Goal: Task Accomplishment & Management: Use online tool/utility

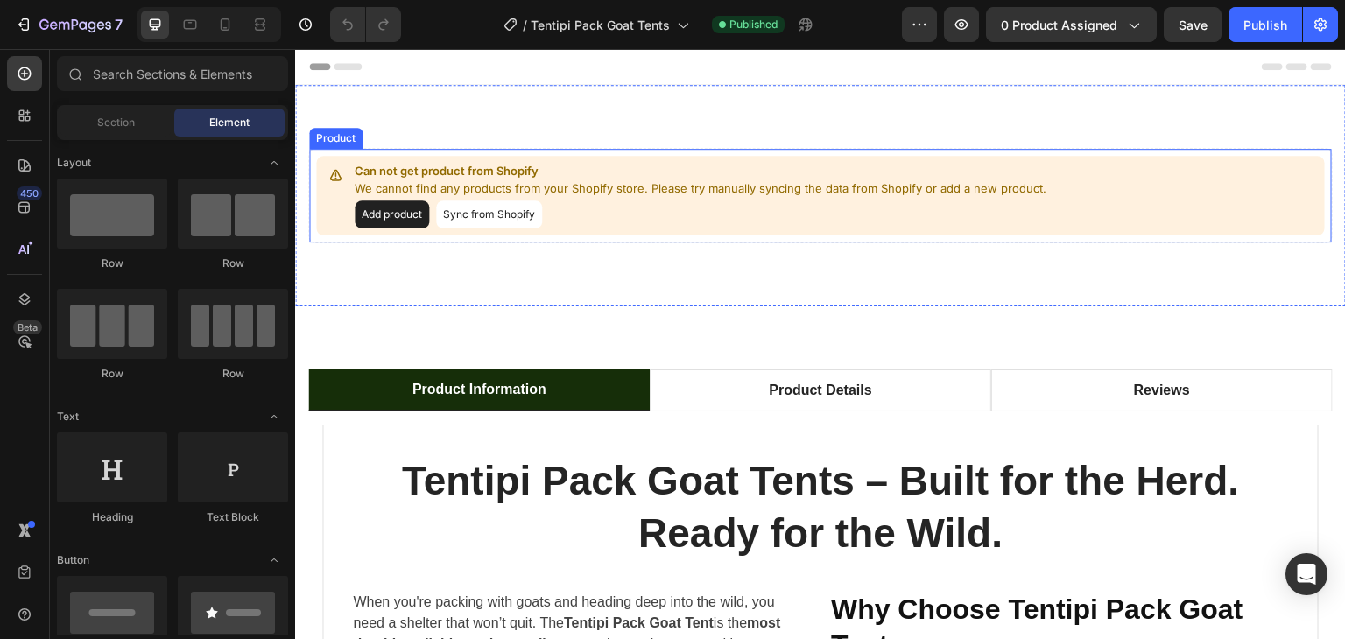
click at [511, 211] on button "Sync from Shopify" at bounding box center [489, 214] width 106 height 28
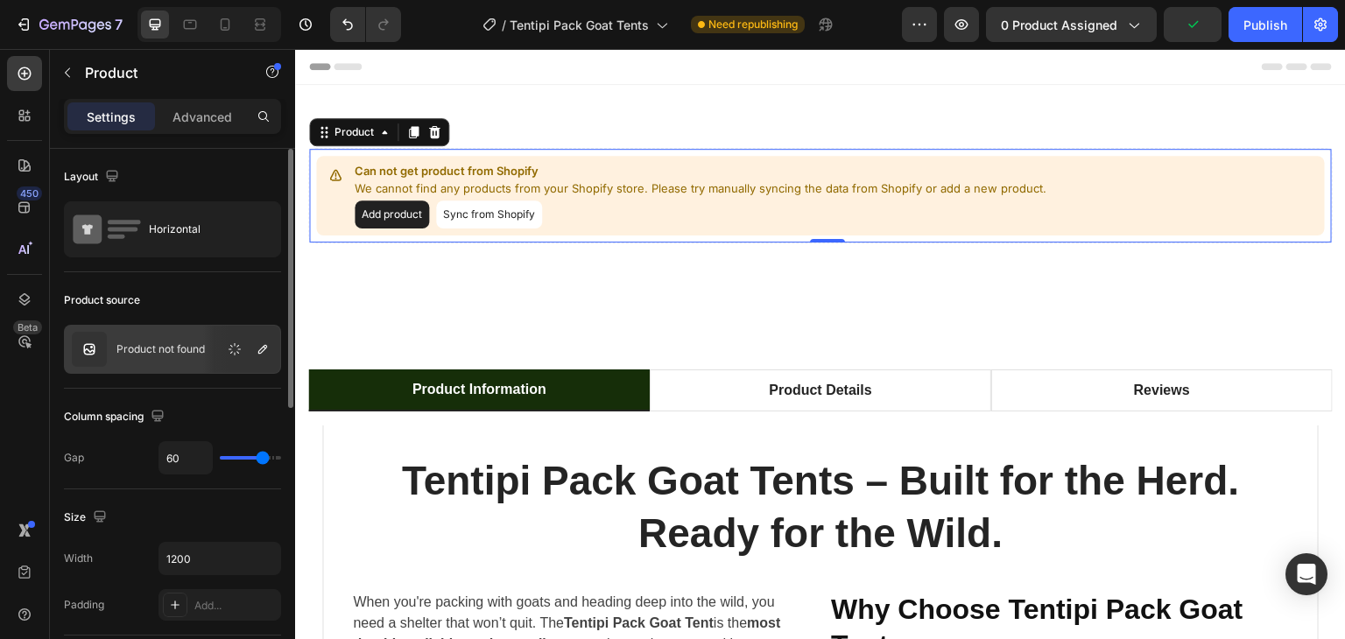
click at [193, 348] on p "Product not found" at bounding box center [160, 349] width 88 height 12
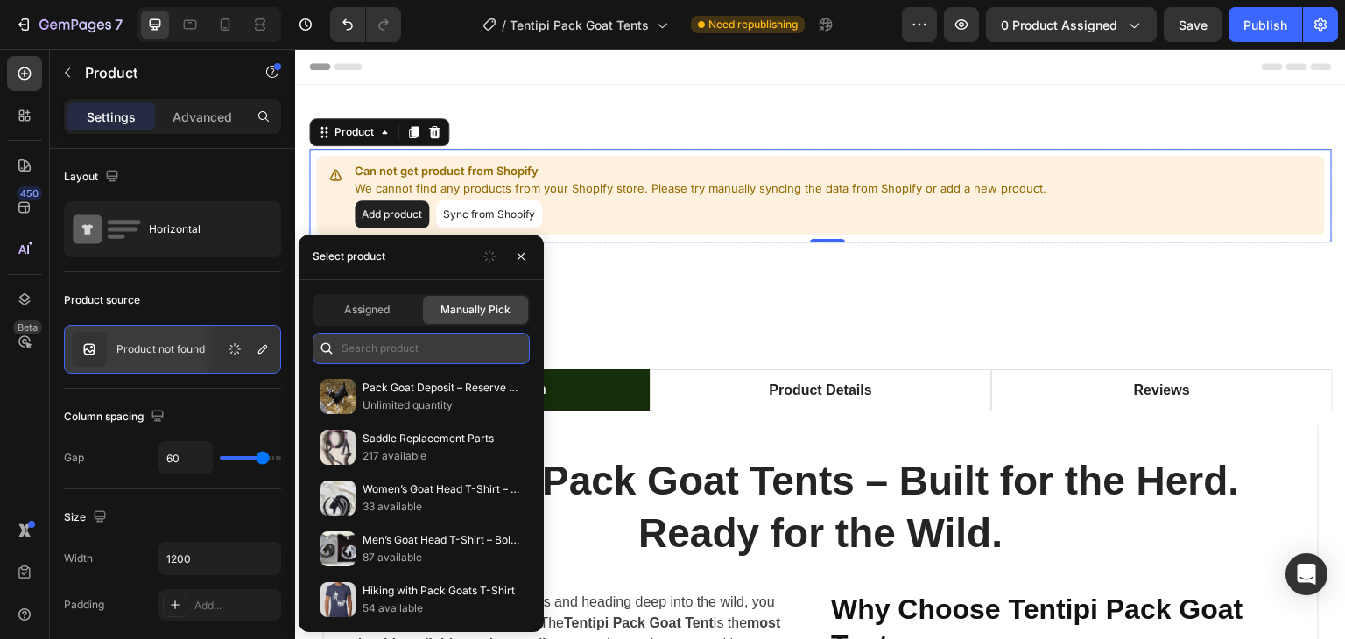
click at [400, 348] on input "text" at bounding box center [421, 349] width 217 height 32
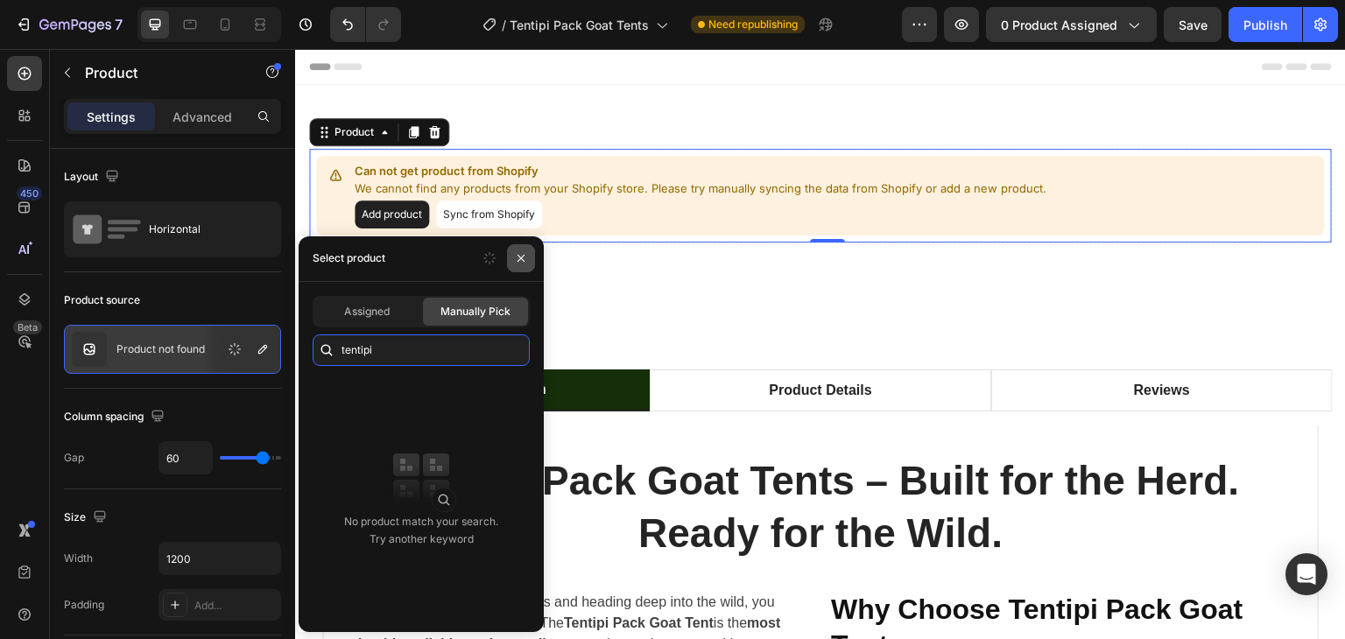
type input "tentipi"
click at [518, 260] on icon "button" at bounding box center [521, 258] width 14 height 14
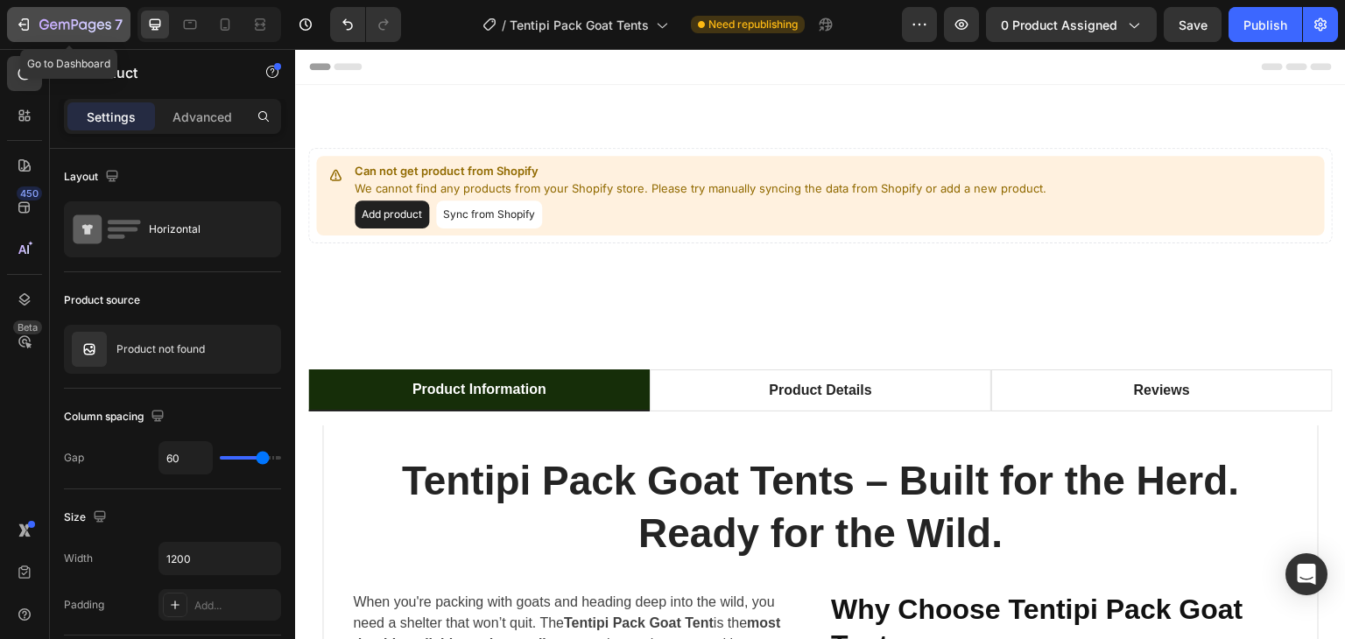
click at [28, 25] on icon "button" at bounding box center [26, 24] width 8 height 12
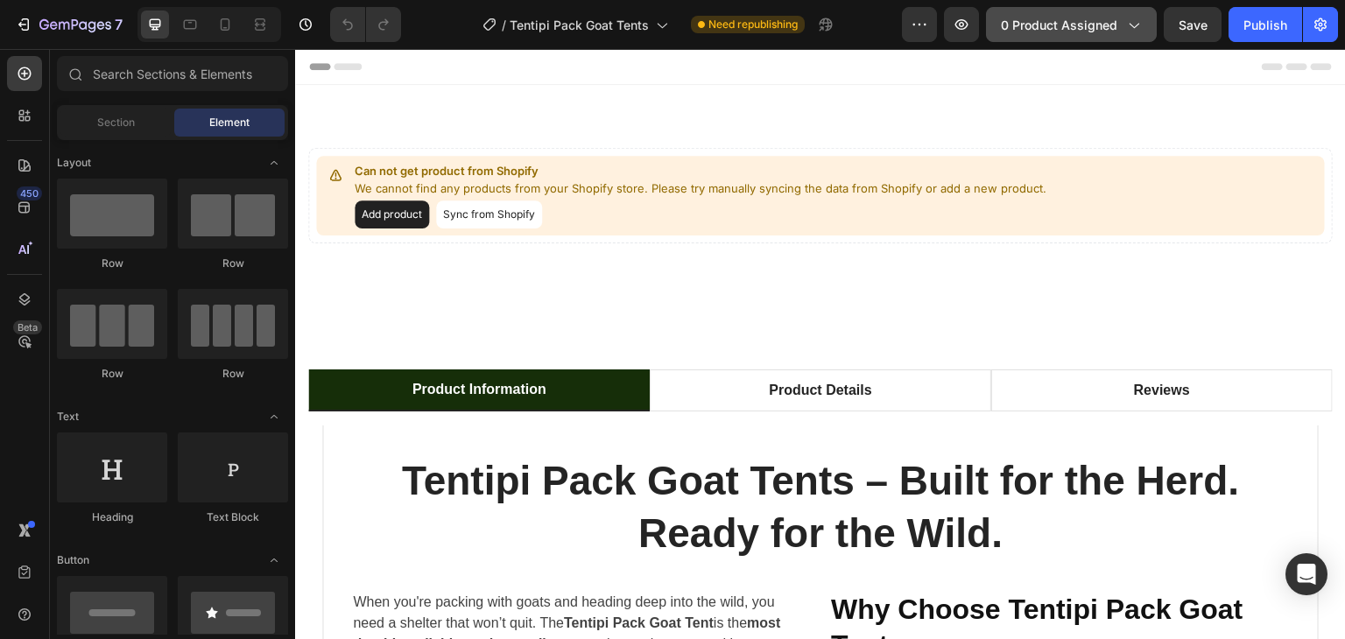
click at [1101, 29] on span "0 product assigned" at bounding box center [1059, 25] width 116 height 18
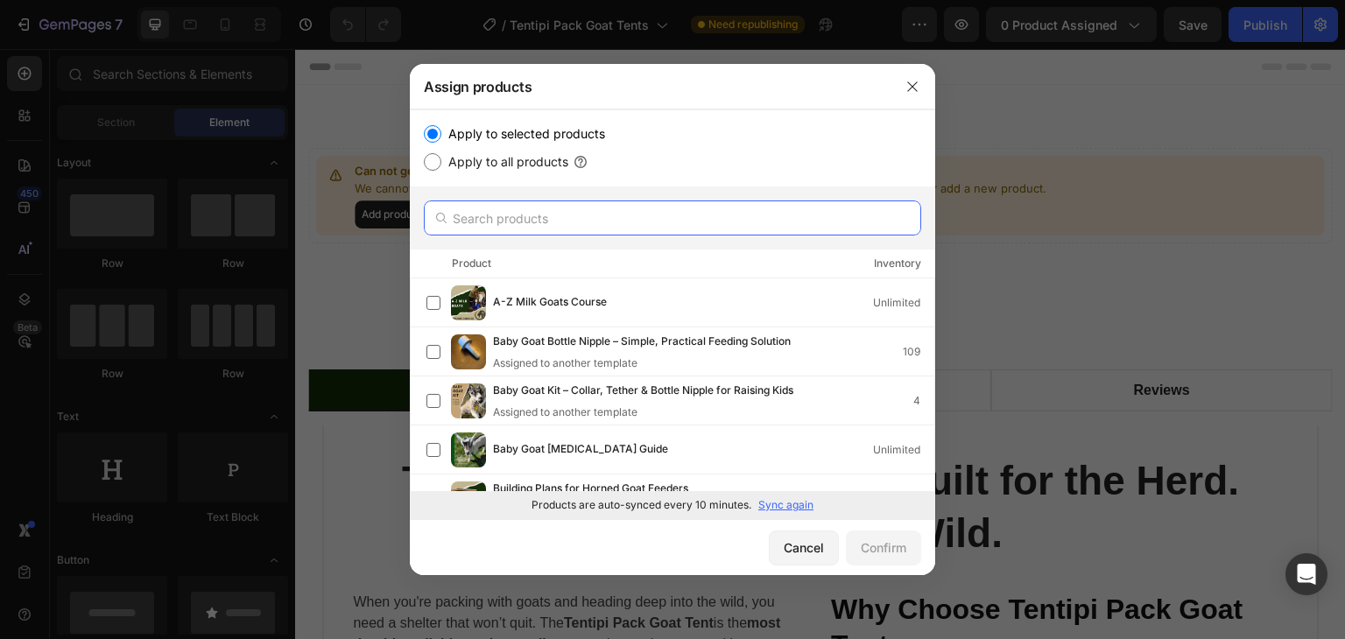
click at [583, 217] on input "text" at bounding box center [672, 217] width 497 height 35
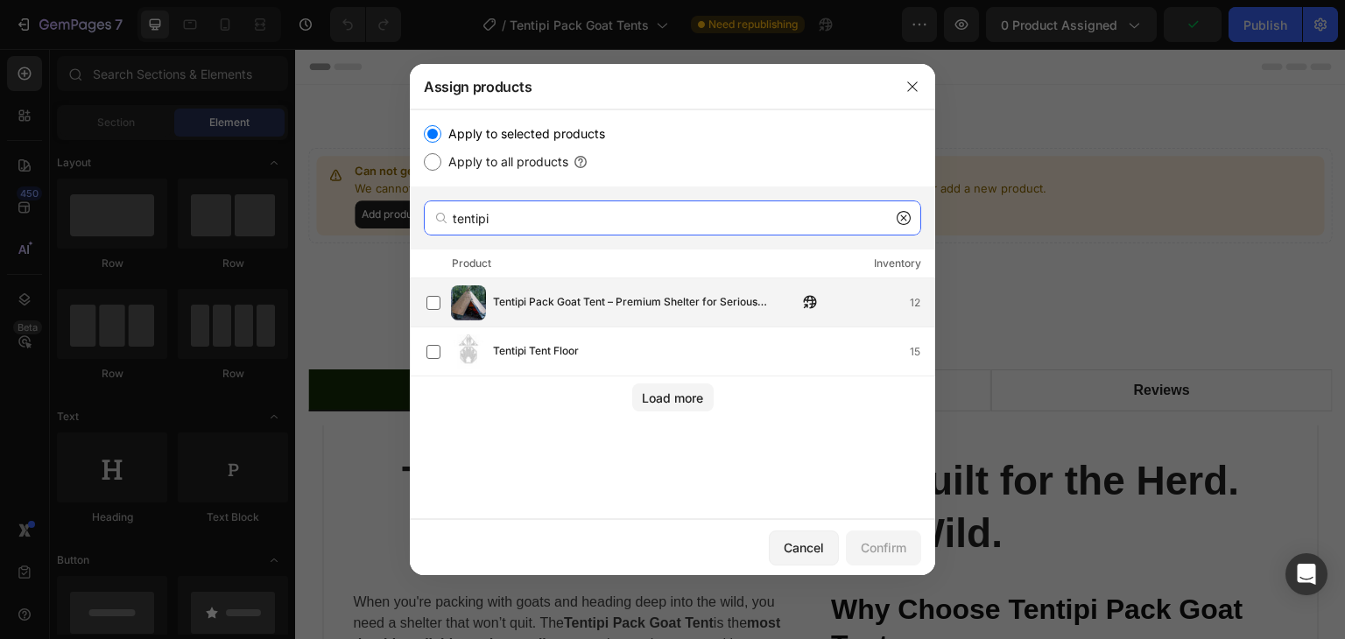
type input "tentipi"
click at [574, 302] on span "Tentipi Pack Goat Tent – Premium Shelter for Serious Backcountry Adventures" at bounding box center [645, 302] width 305 height 19
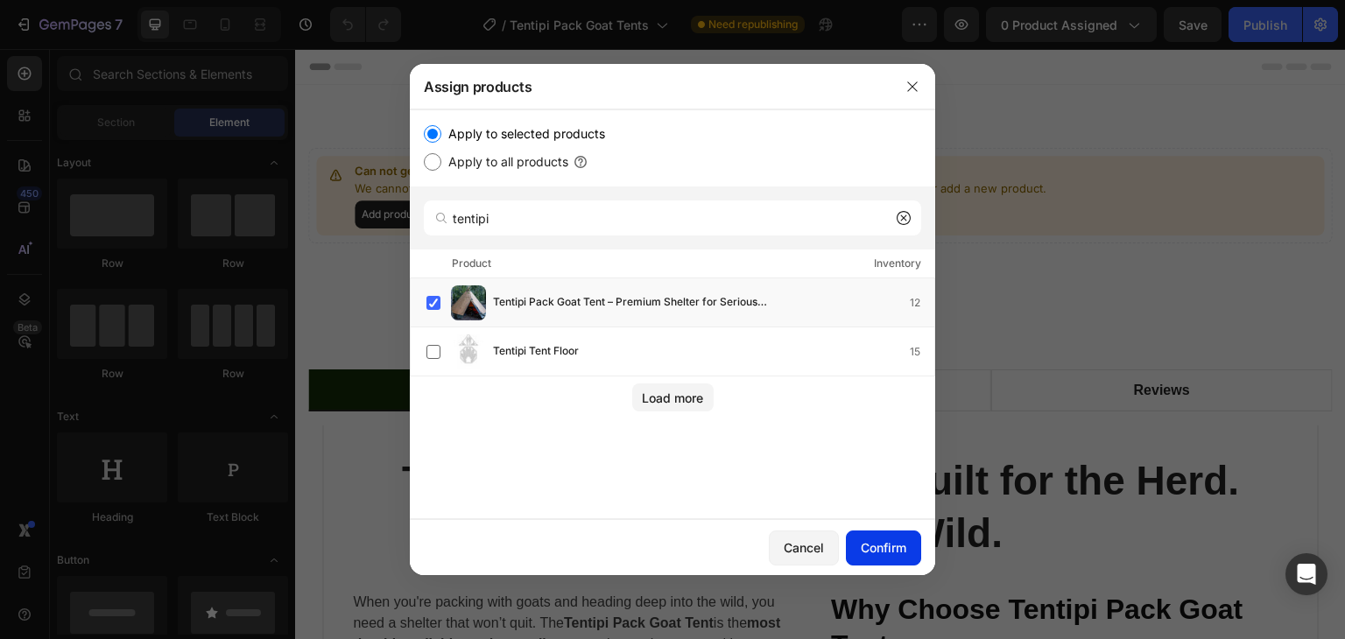
click at [889, 547] on div "Confirm" at bounding box center [884, 547] width 46 height 18
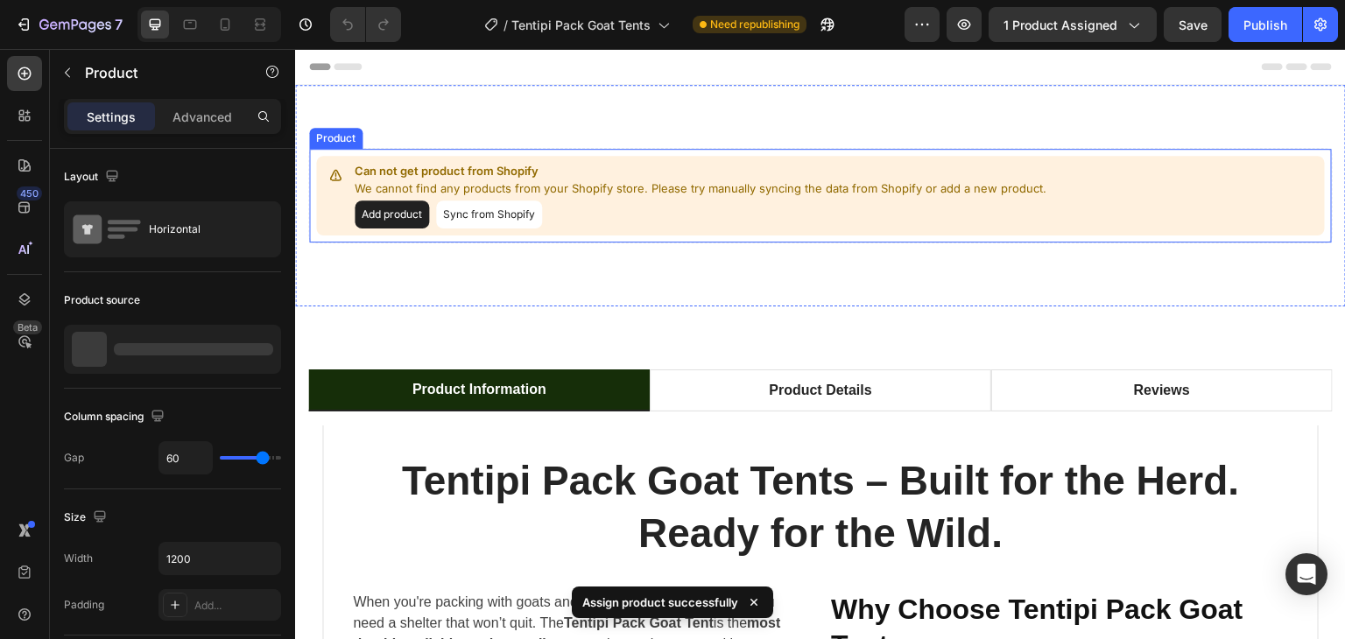
click at [501, 211] on button "Sync from Shopify" at bounding box center [489, 214] width 106 height 28
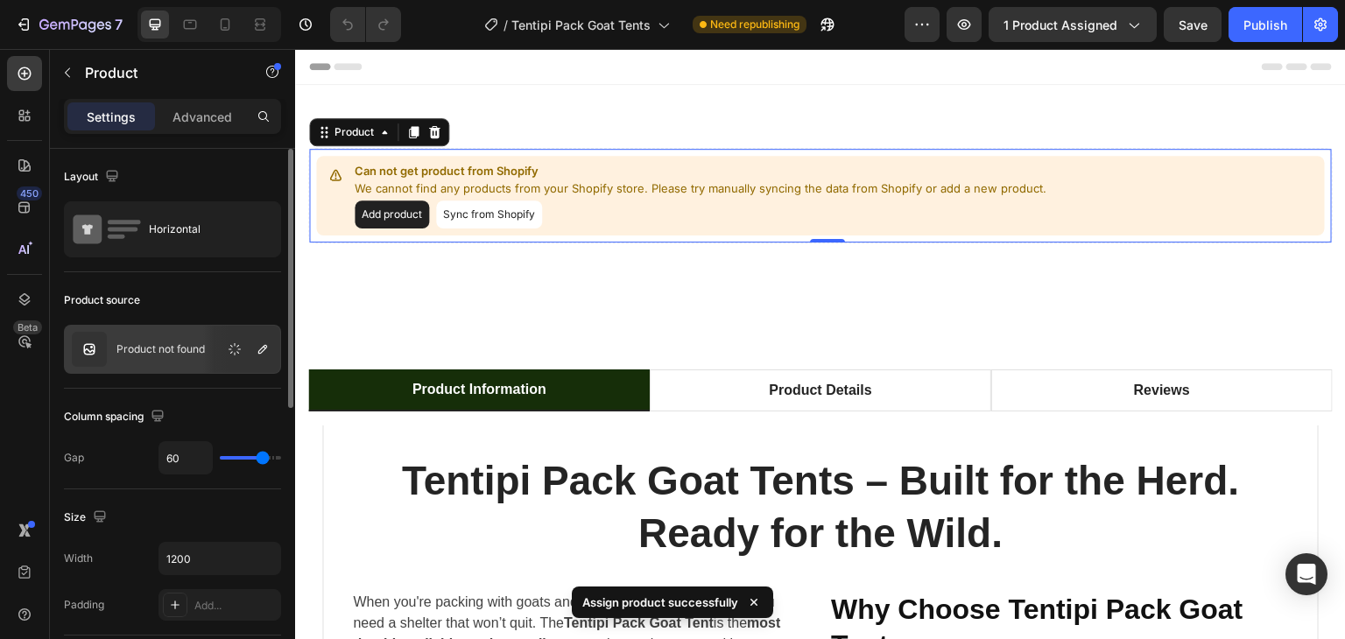
click at [182, 354] on p "Product not found" at bounding box center [160, 349] width 88 height 12
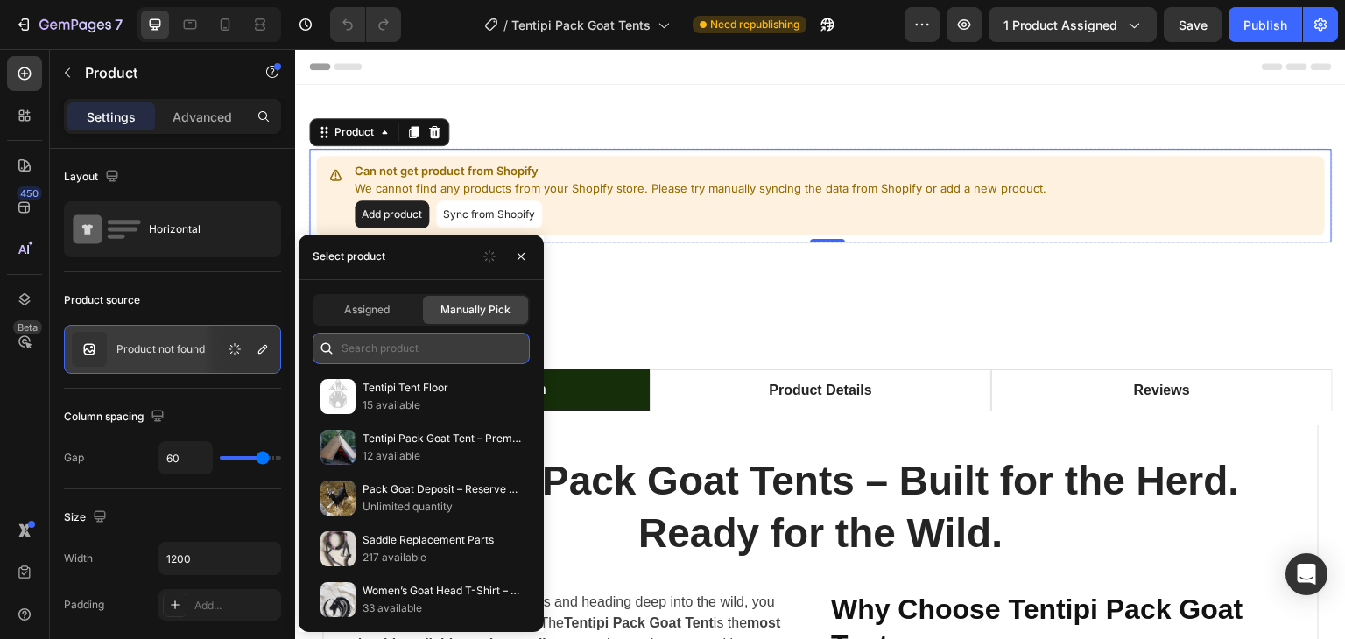
click at [391, 341] on input "text" at bounding box center [421, 349] width 217 height 32
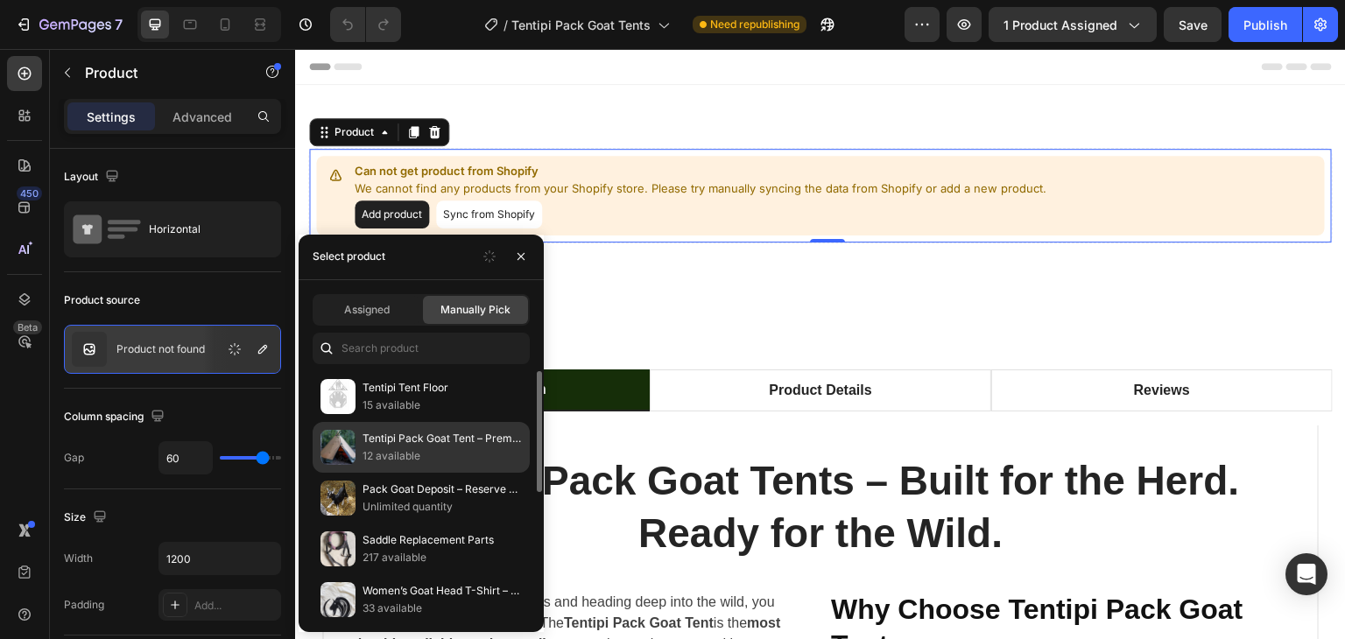
click at [416, 439] on p "Tentipi Pack Goat Tent – Premium Shelter for Serious Backcountry Adventures" at bounding box center [441, 439] width 159 height 18
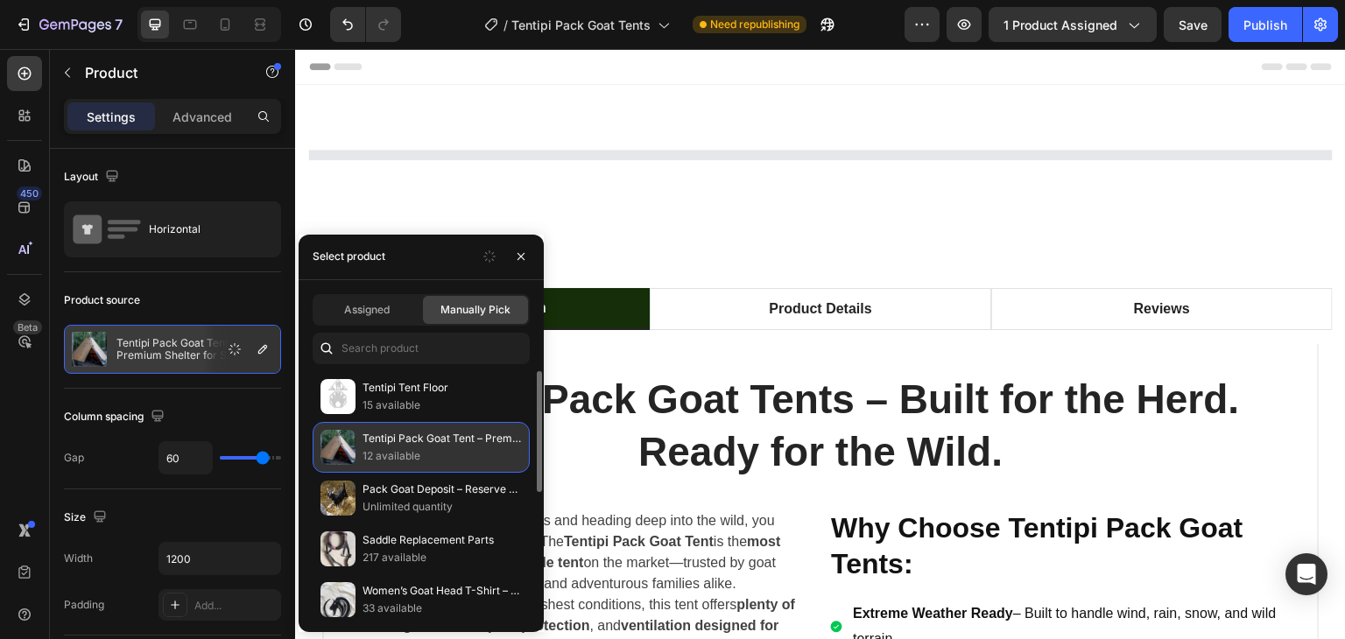
select select "5cp"
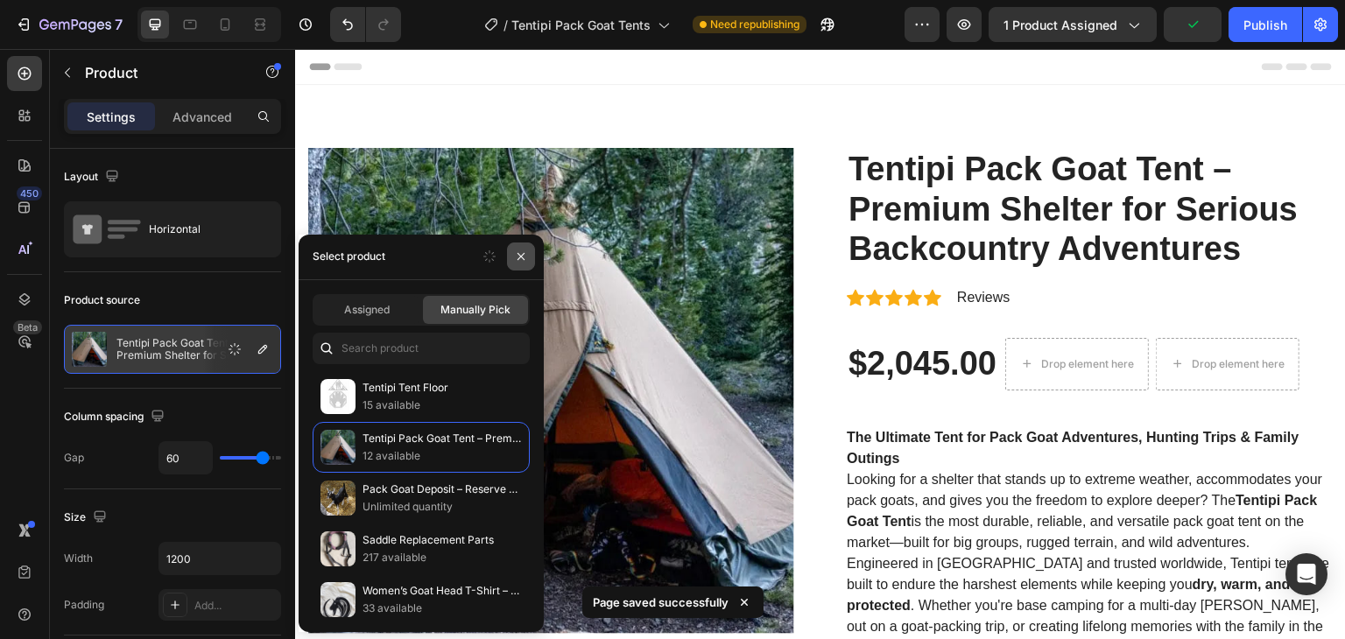
click at [521, 264] on icon "button" at bounding box center [521, 257] width 14 height 14
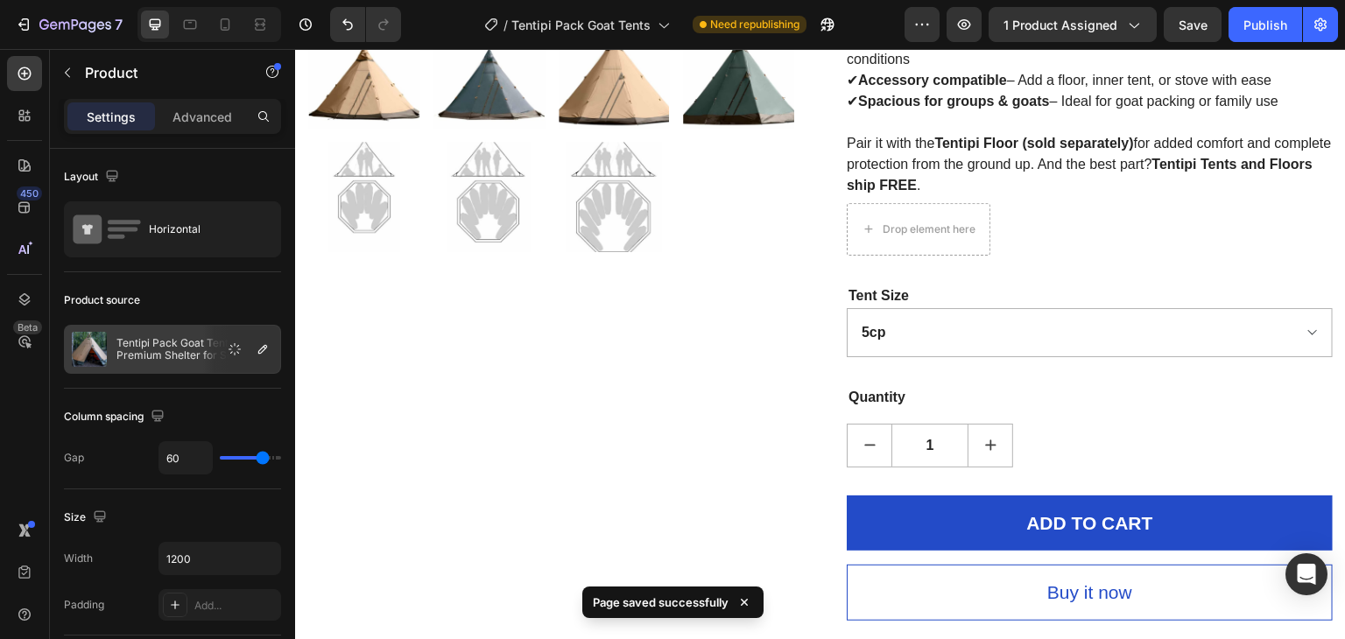
scroll to position [788, 0]
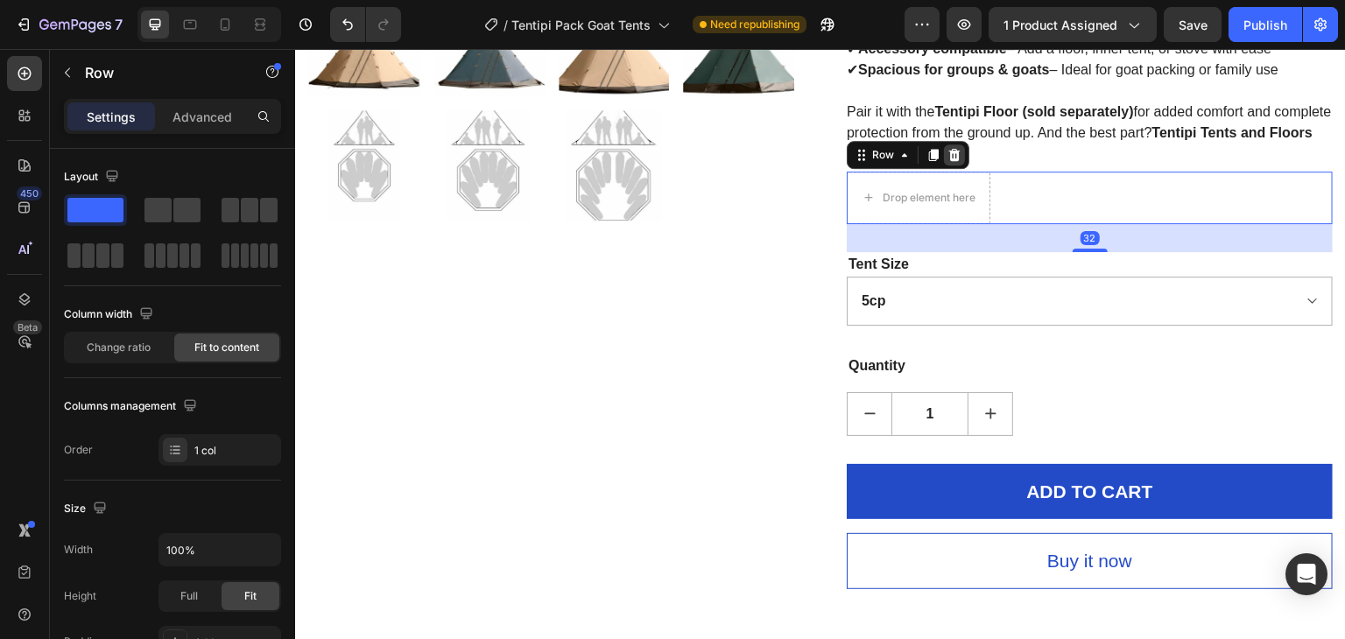
click at [949, 158] on icon at bounding box center [954, 155] width 11 height 12
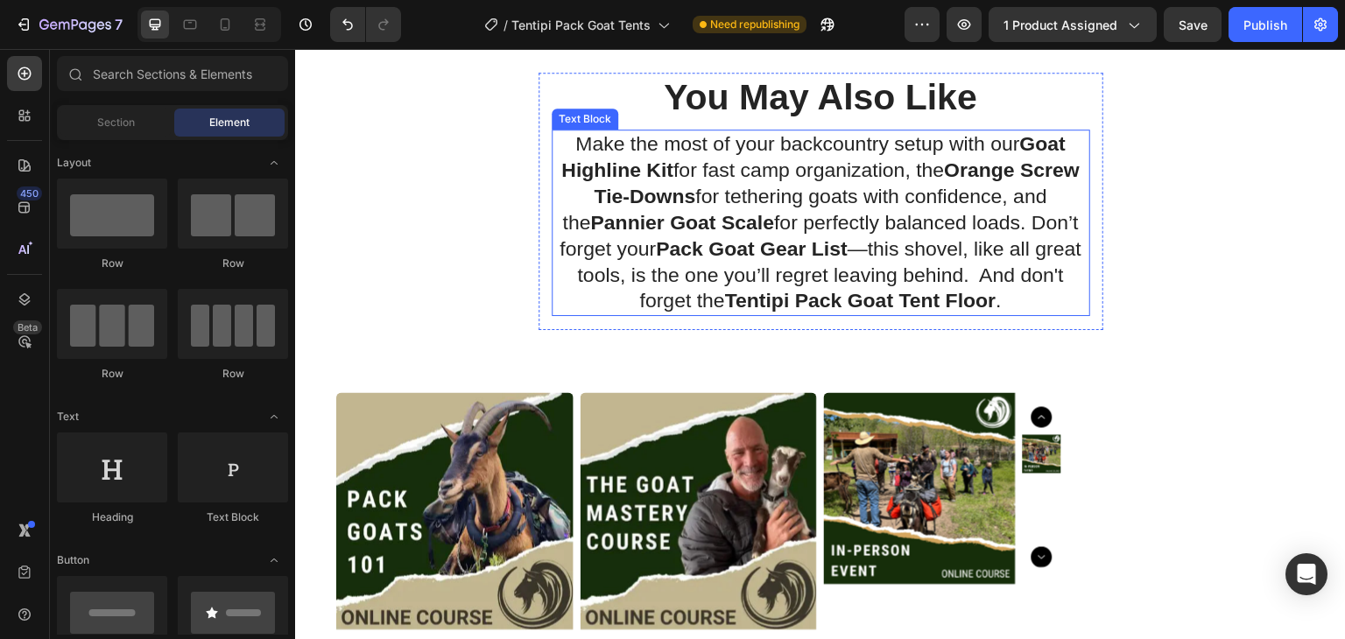
scroll to position [2276, 0]
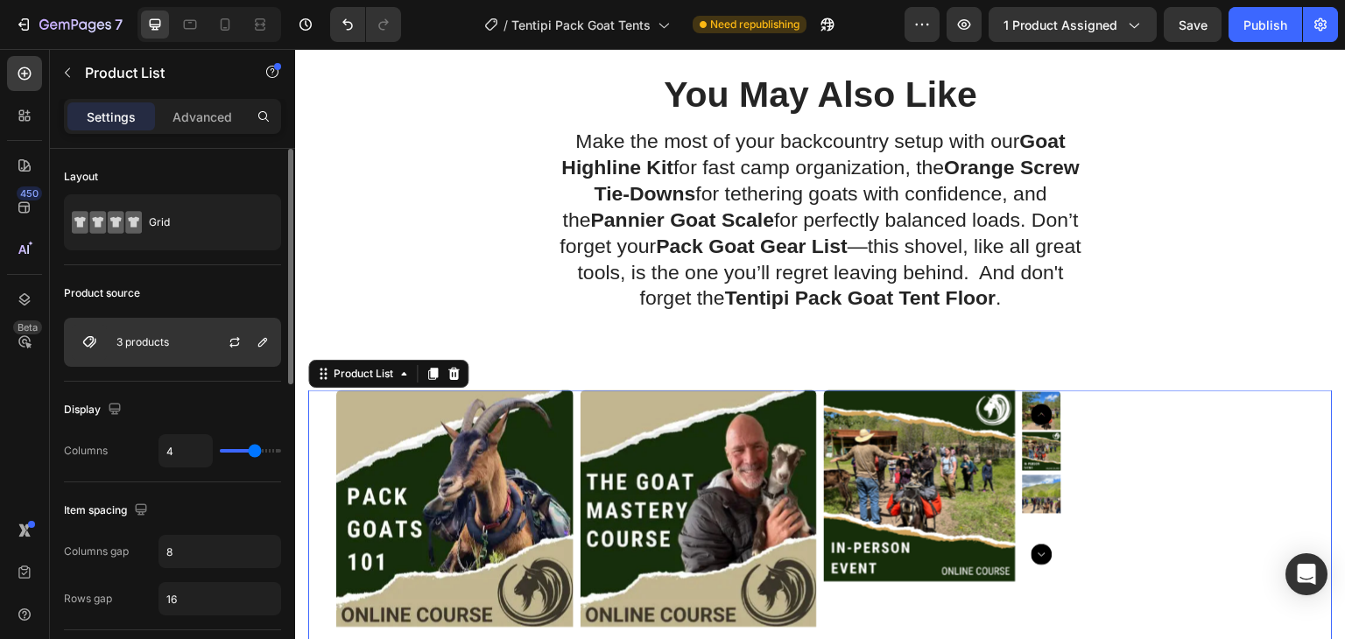
click at [178, 344] on div "3 products" at bounding box center [172, 342] width 217 height 49
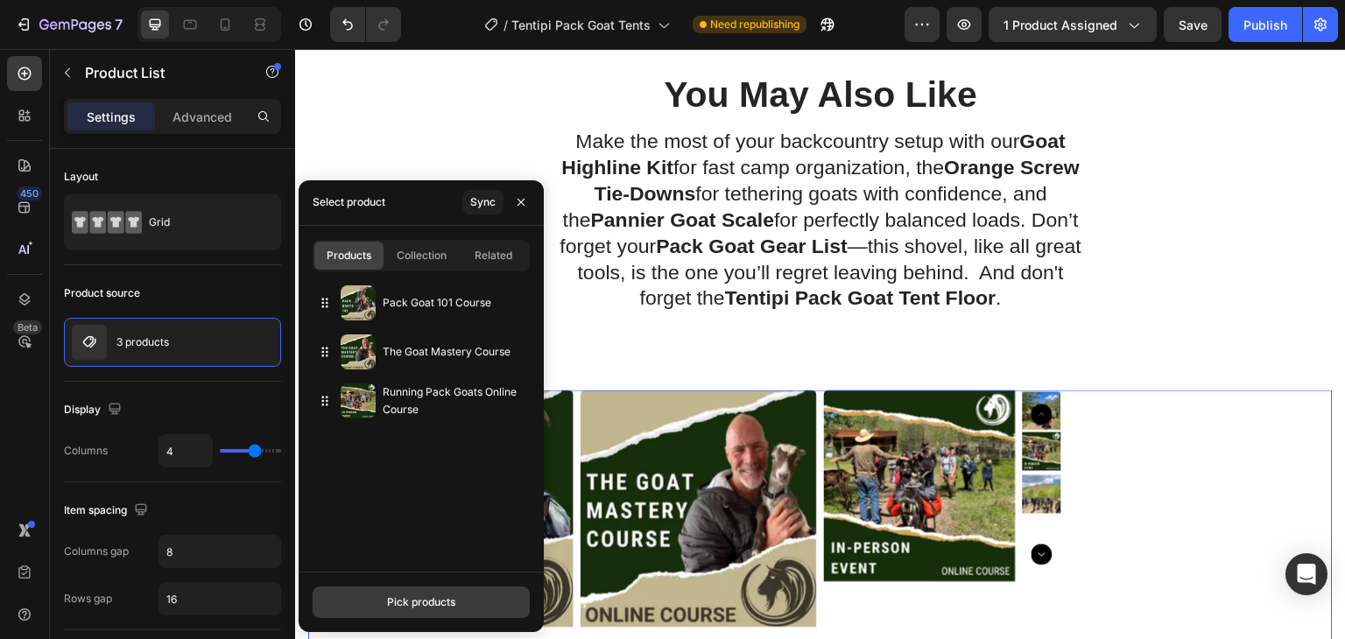
click at [436, 603] on div "Pick products" at bounding box center [421, 602] width 68 height 16
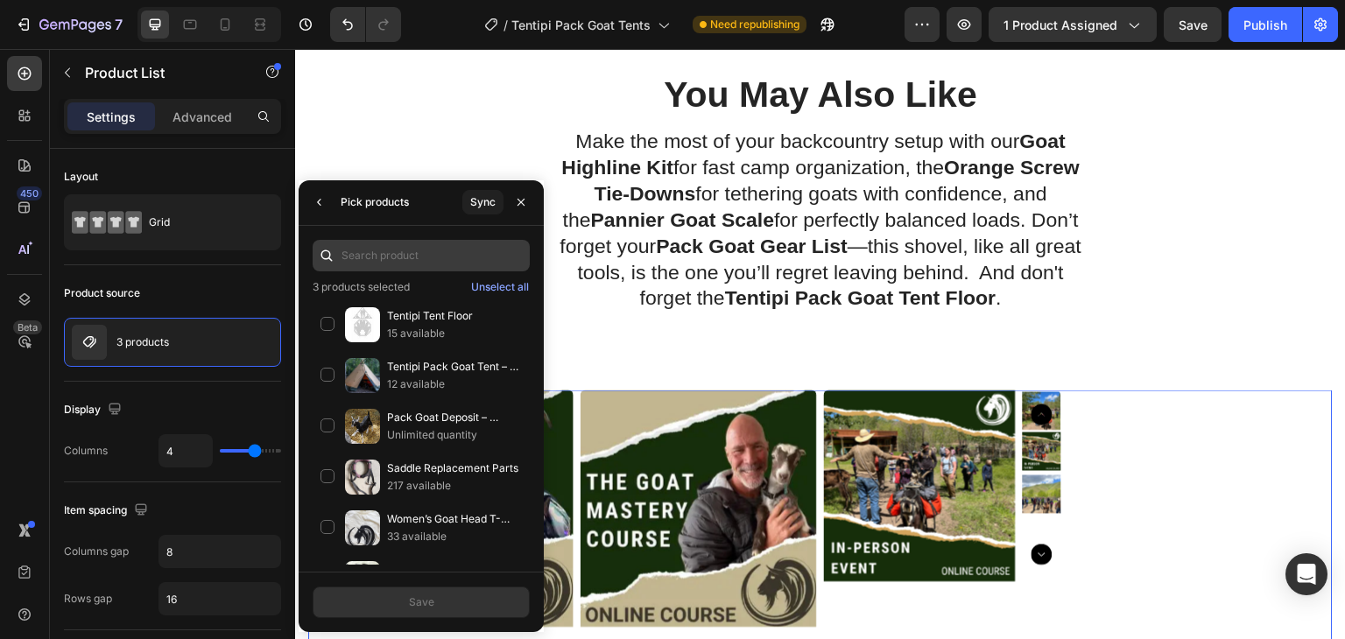
click at [397, 253] on input "text" at bounding box center [421, 256] width 217 height 32
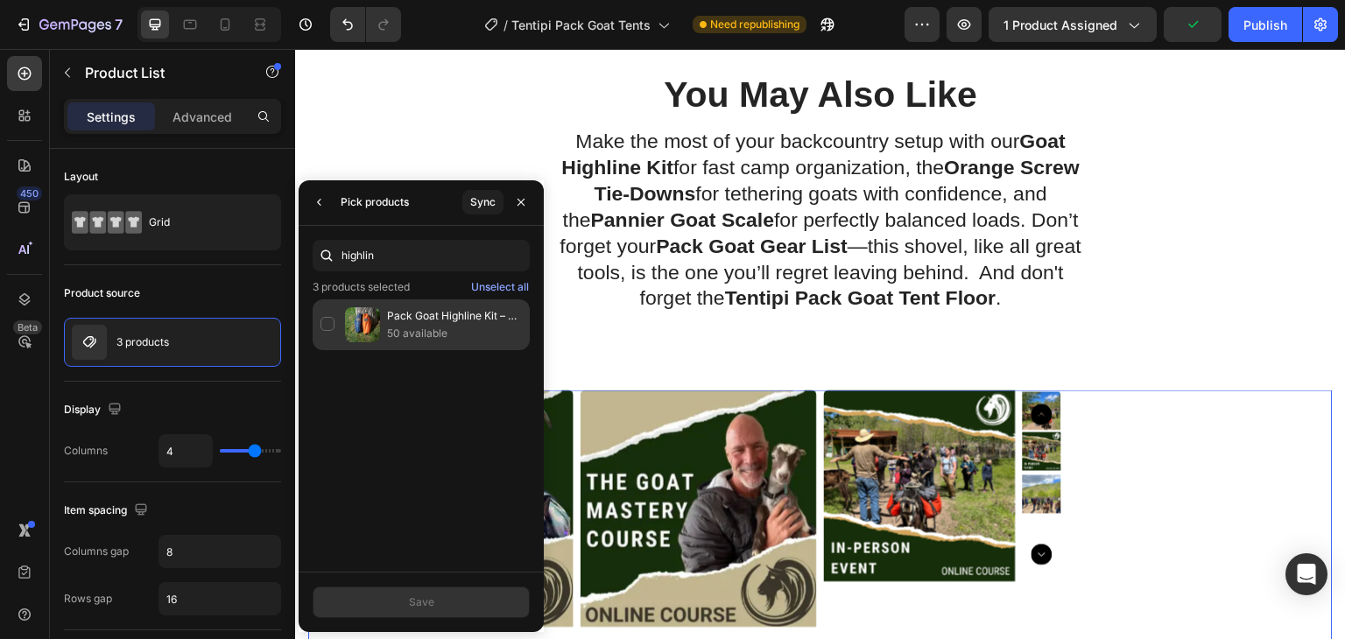
click at [322, 323] on div "Pack Goat Highline Kit – Pre-Rigged Camp Tethering System (3-Goat or 6-Goat Opt…" at bounding box center [421, 324] width 217 height 51
click at [332, 323] on div "Goat Tie Down – Orange Screw (2-Pack with Accessory Tube) 7 available" at bounding box center [421, 324] width 217 height 51
click at [332, 318] on div "Pannier Goat Scale – Essential for Balanced Packing & Baby Goat Weighing 94 ava…" at bounding box center [421, 324] width 217 height 51
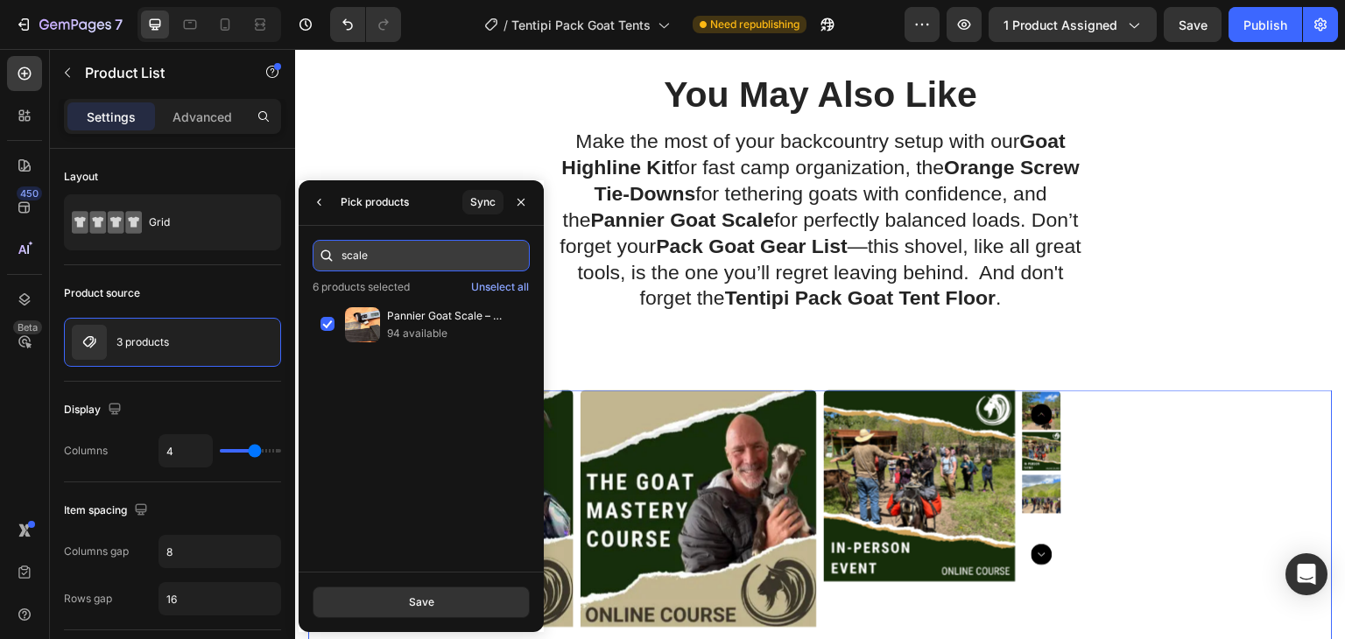
click at [376, 257] on input "scale" at bounding box center [421, 256] width 217 height 32
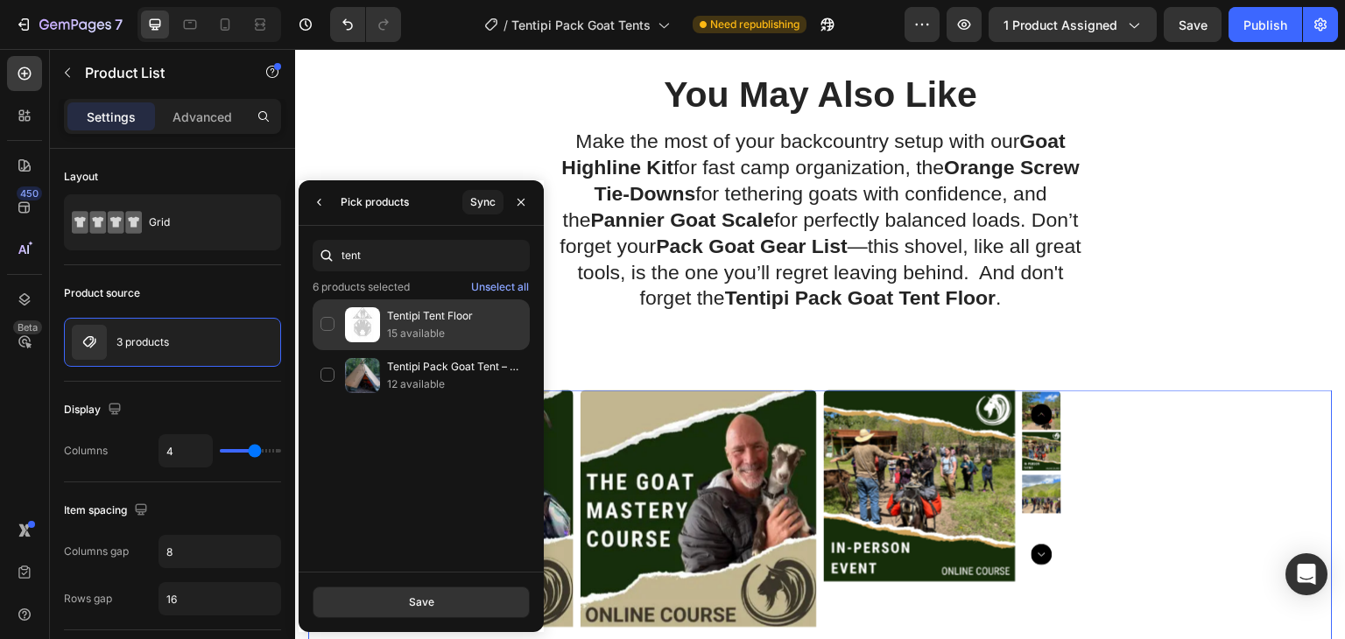
click at [327, 350] on div "Tentipi Tent Floor 15 available" at bounding box center [421, 375] width 217 height 51
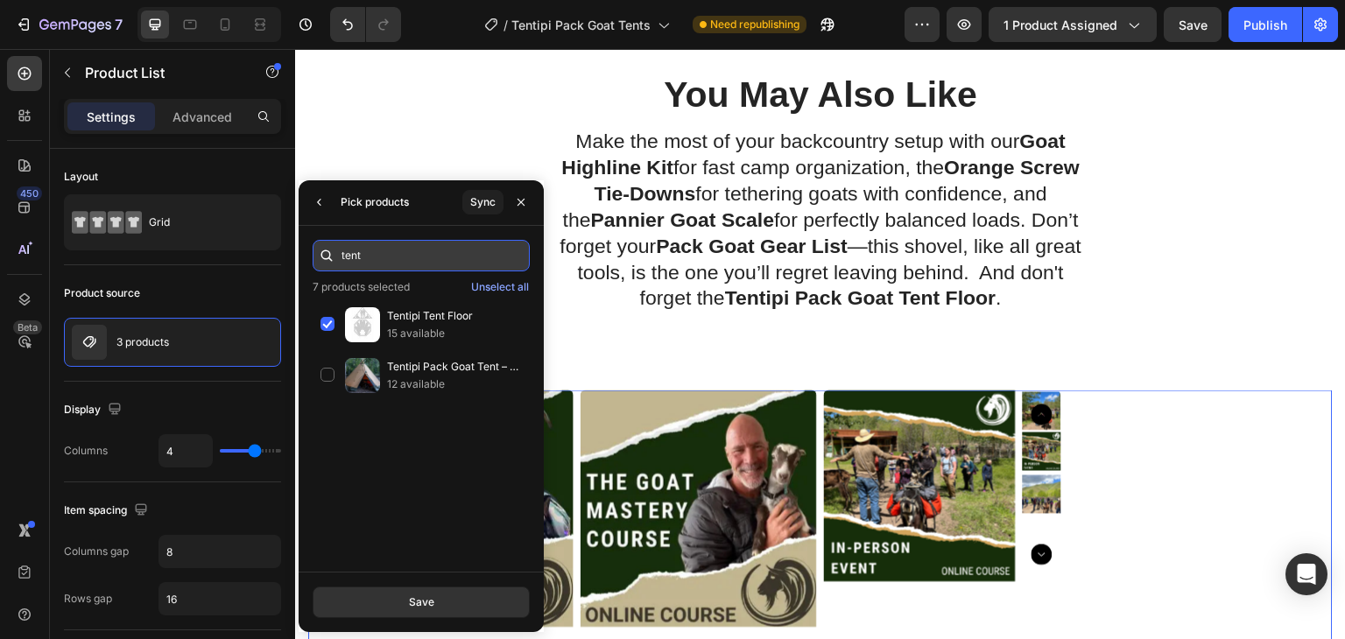
click at [369, 250] on input "tent" at bounding box center [421, 256] width 217 height 32
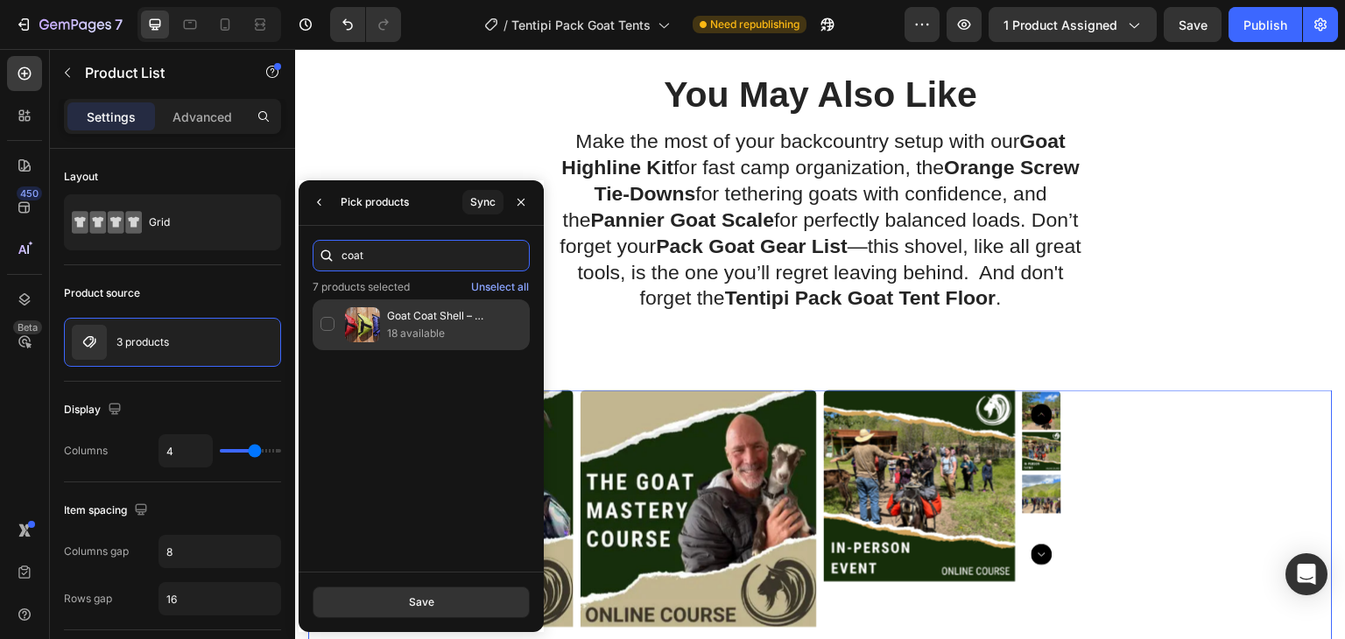
type input "coat"
click at [334, 330] on div "Goat Coat Shell – Waterproof Pack Goat Jacket & Pannier Cover Combo 18 available" at bounding box center [421, 324] width 217 height 51
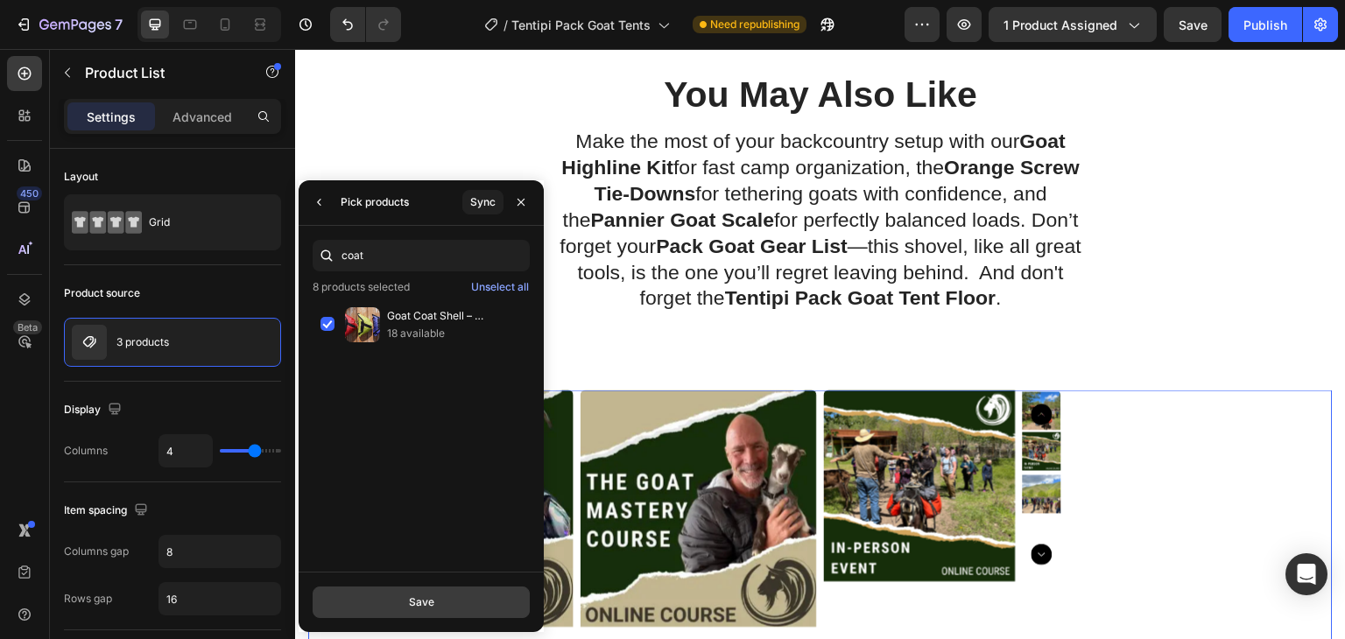
click at [445, 600] on button "Save" at bounding box center [421, 603] width 217 height 32
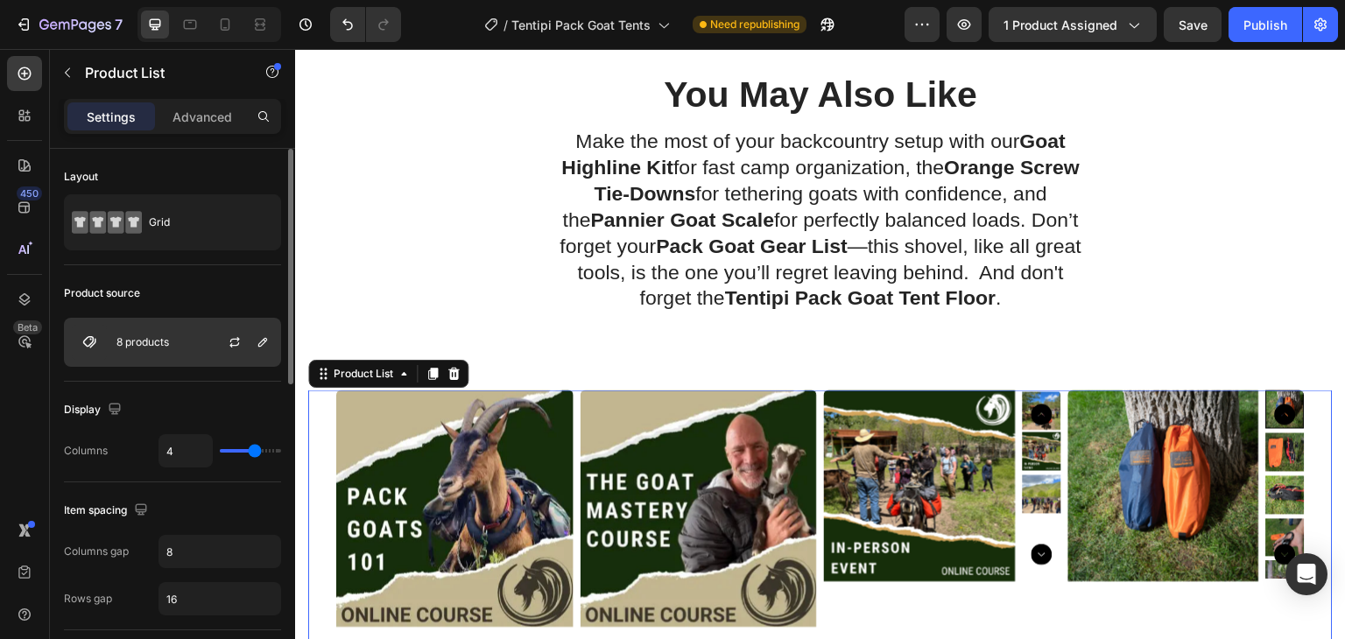
click at [195, 339] on div "8 products" at bounding box center [172, 342] width 217 height 49
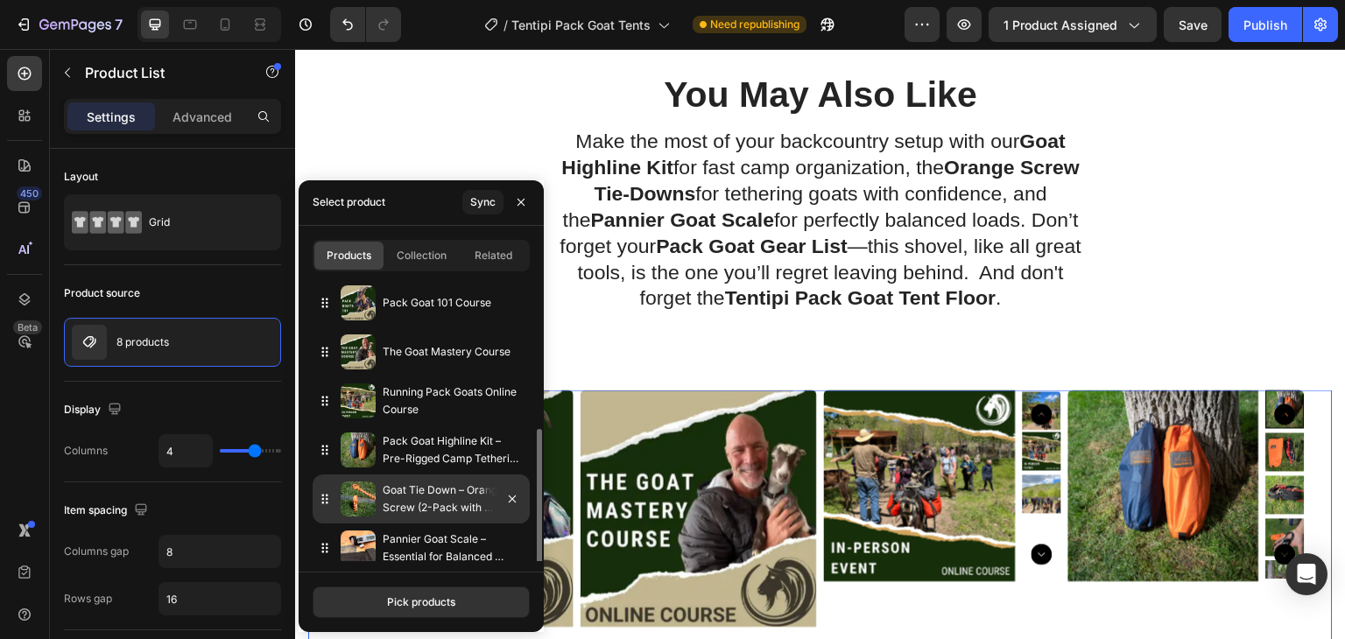
scroll to position [109, 0]
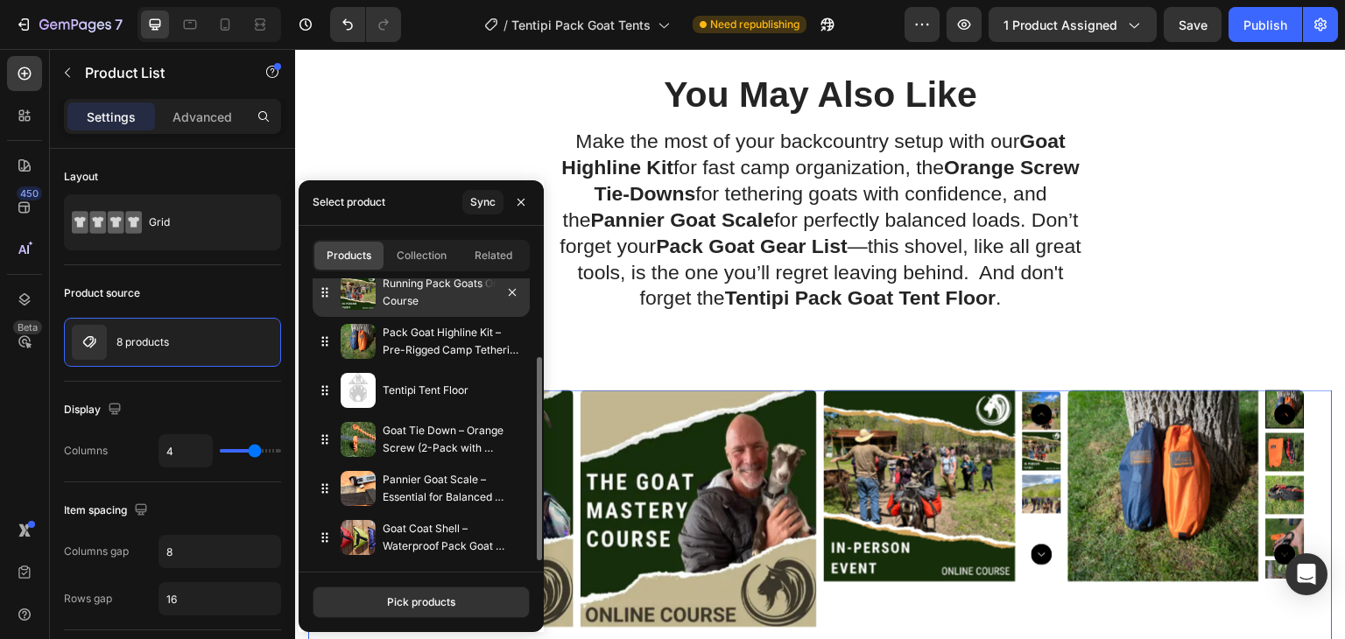
drag, startPoint x: 326, startPoint y: 491, endPoint x: 321, endPoint y: 299, distance: 191.8
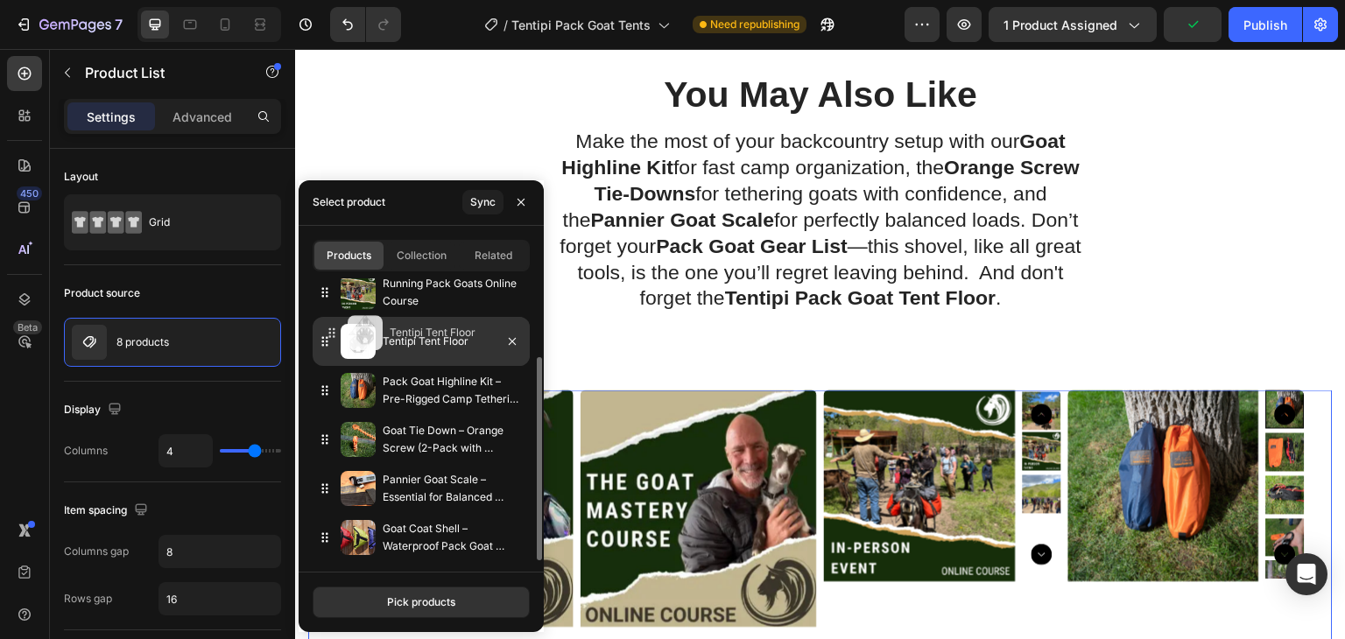
drag, startPoint x: 328, startPoint y: 398, endPoint x: 335, endPoint y: 341, distance: 57.3
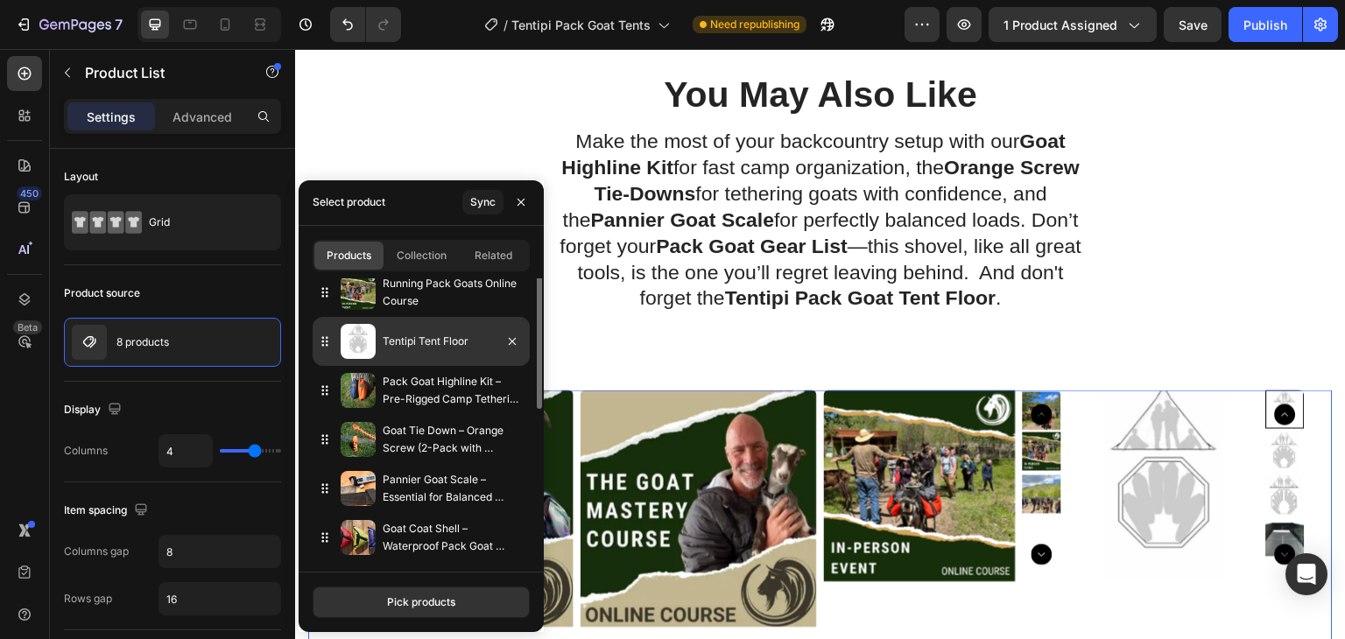
scroll to position [21, 0]
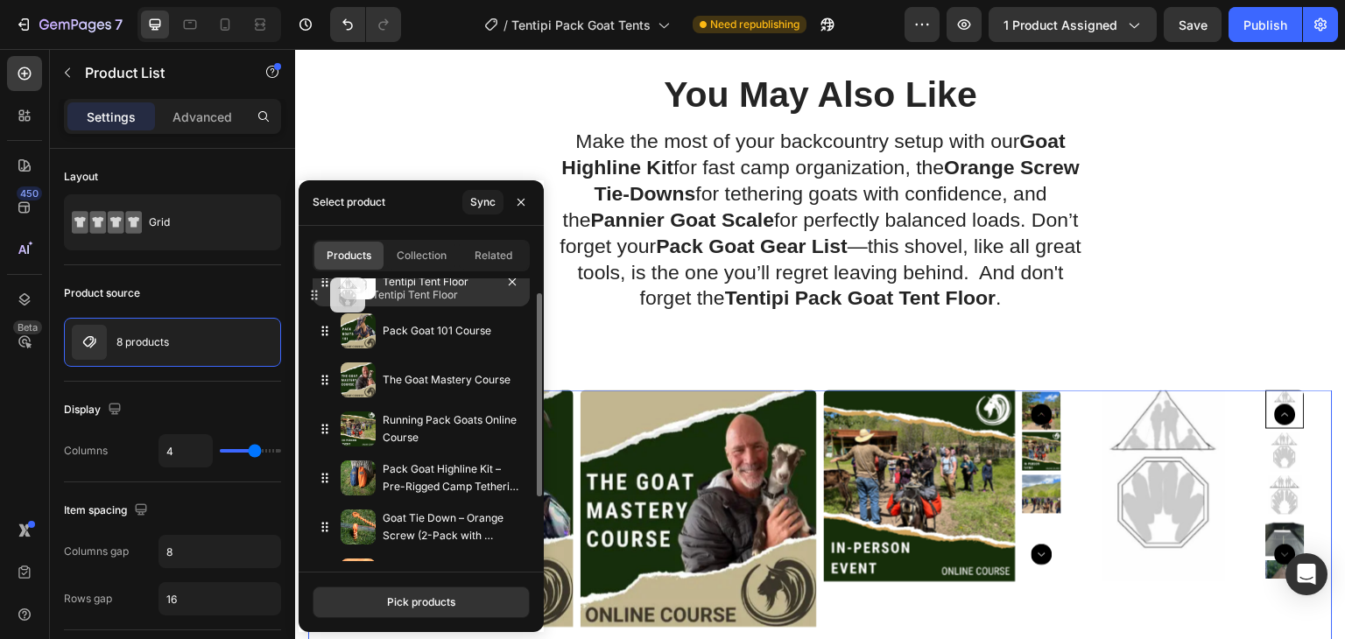
drag, startPoint x: 327, startPoint y: 431, endPoint x: 317, endPoint y: 298, distance: 133.5
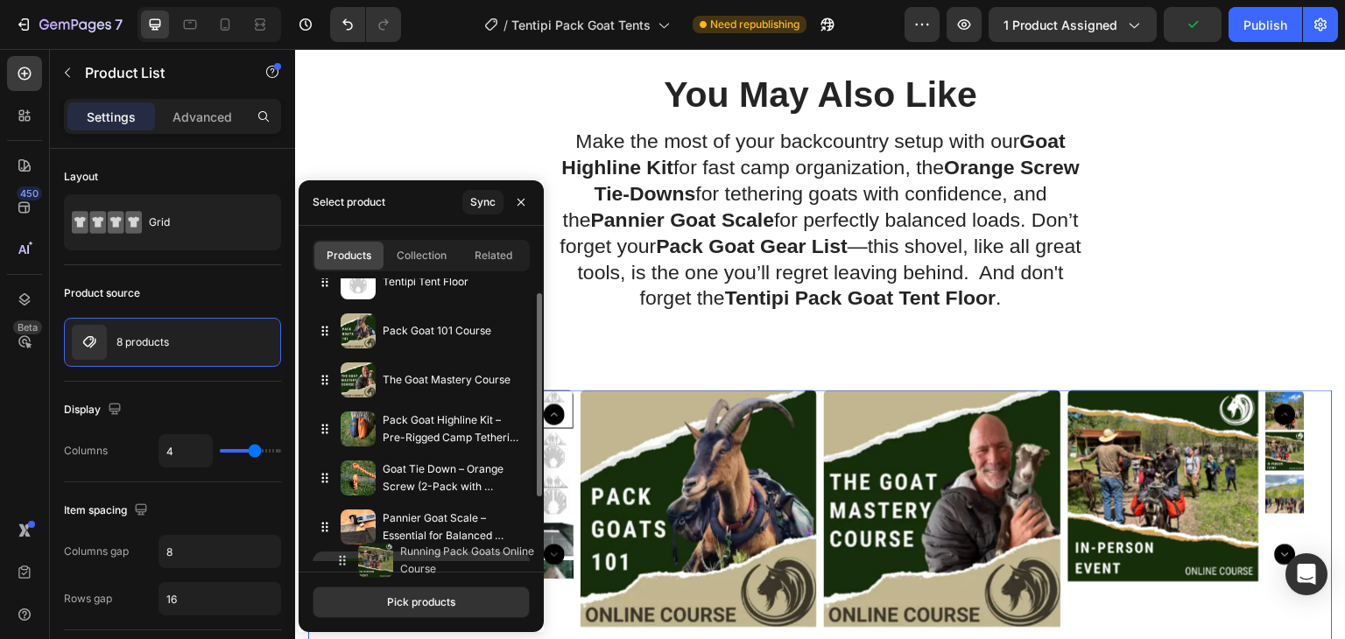
drag, startPoint x: 323, startPoint y: 425, endPoint x: 341, endPoint y: 558, distance: 133.3
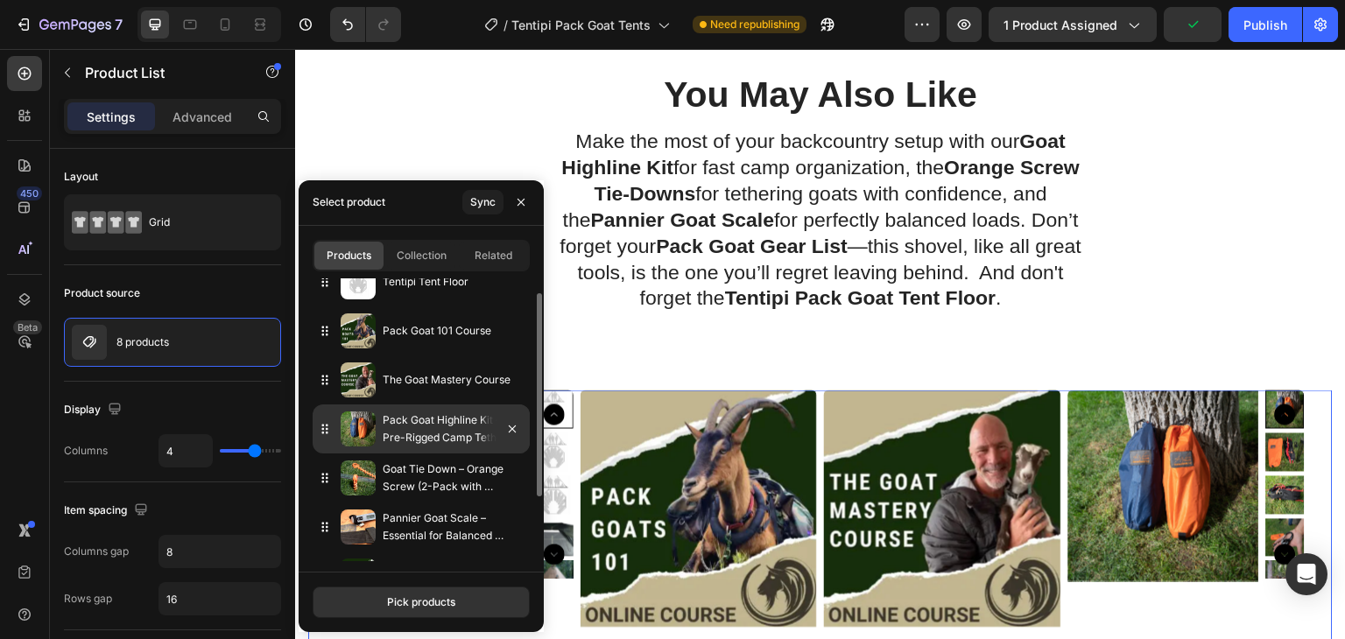
scroll to position [109, 0]
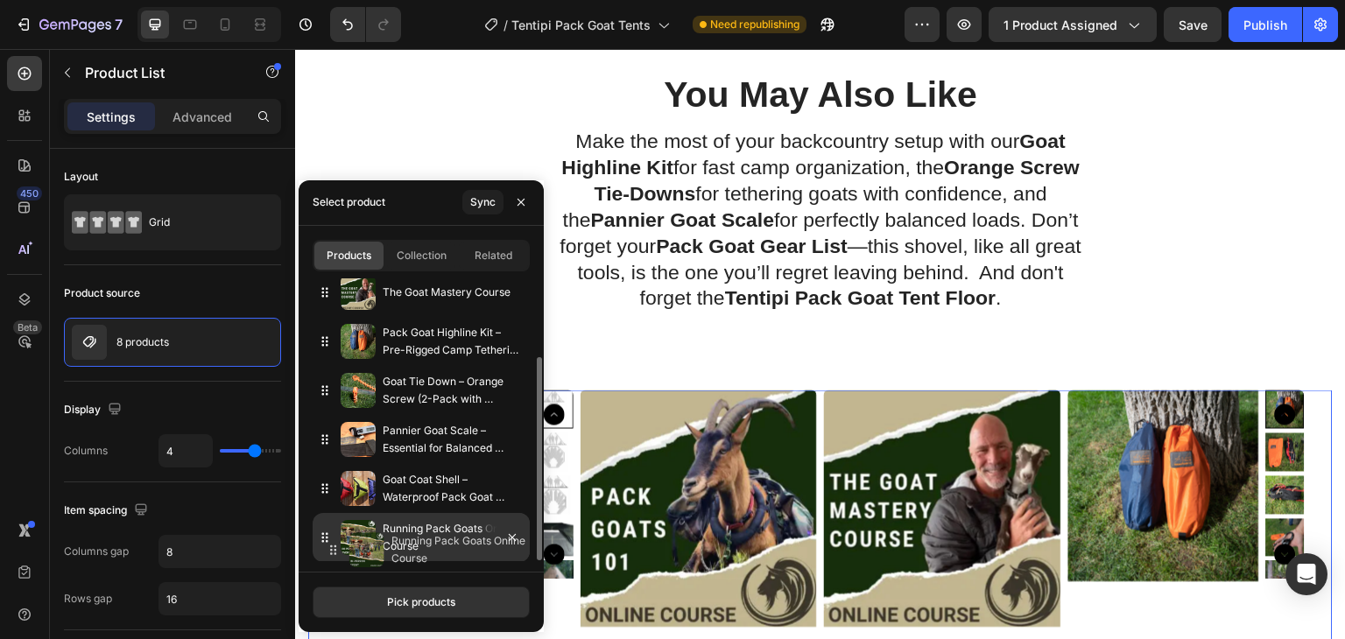
drag, startPoint x: 323, startPoint y: 487, endPoint x: 332, endPoint y: 549, distance: 62.8
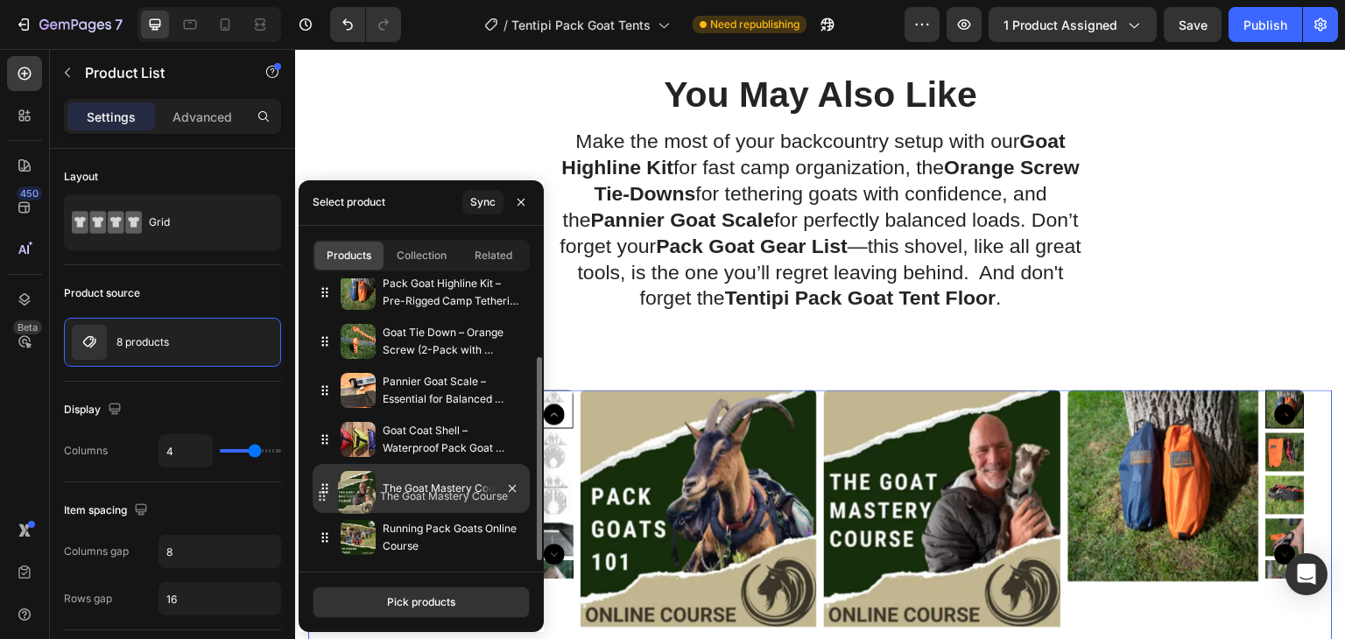
drag, startPoint x: 322, startPoint y: 402, endPoint x: 320, endPoint y: 497, distance: 95.5
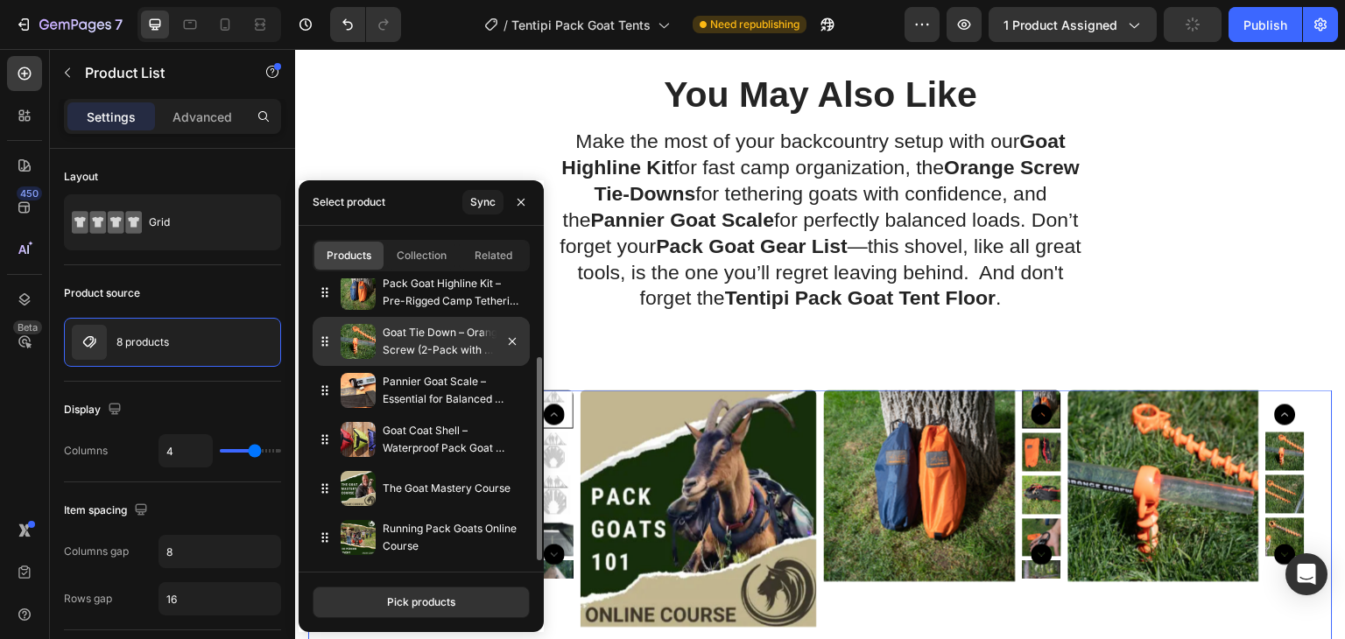
scroll to position [21, 0]
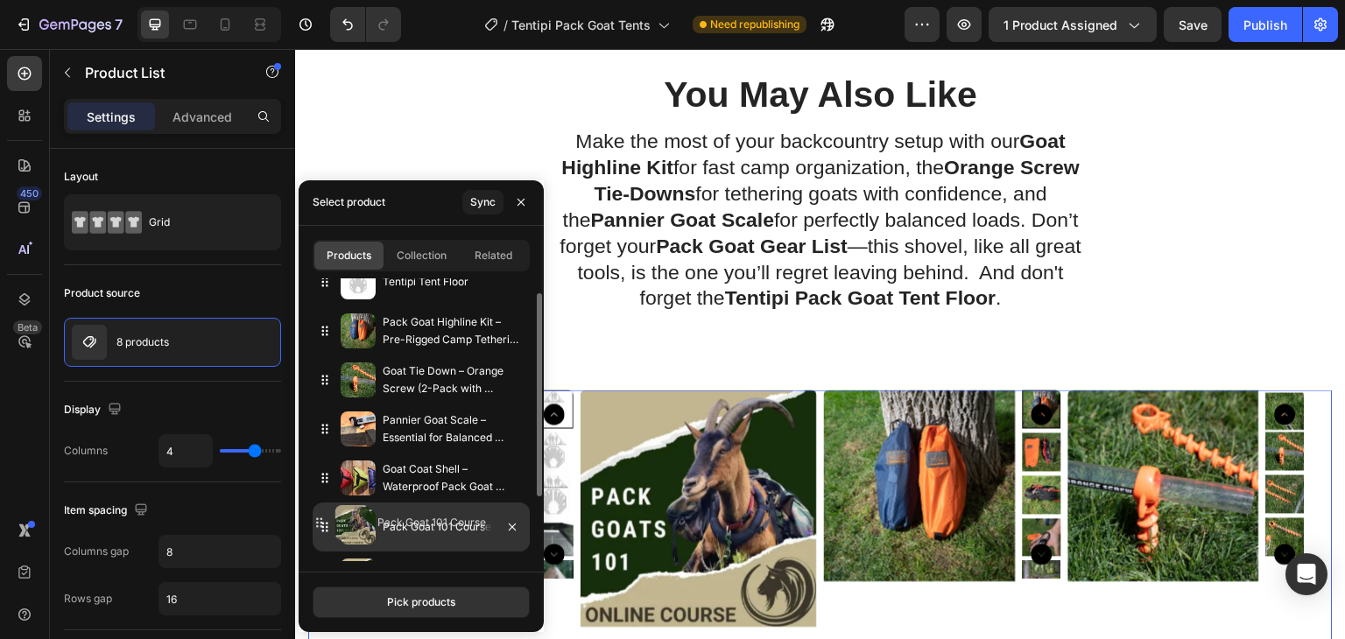
drag, startPoint x: 320, startPoint y: 327, endPoint x: 315, endPoint y: 519, distance: 192.7
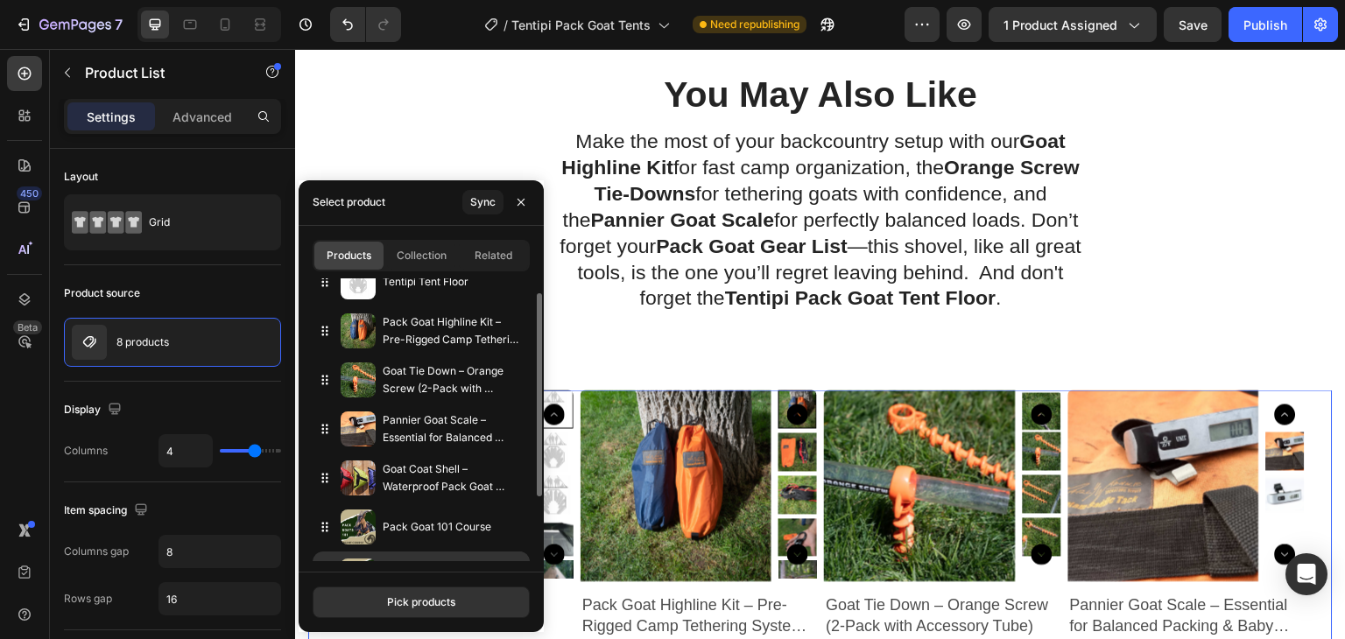
scroll to position [0, 0]
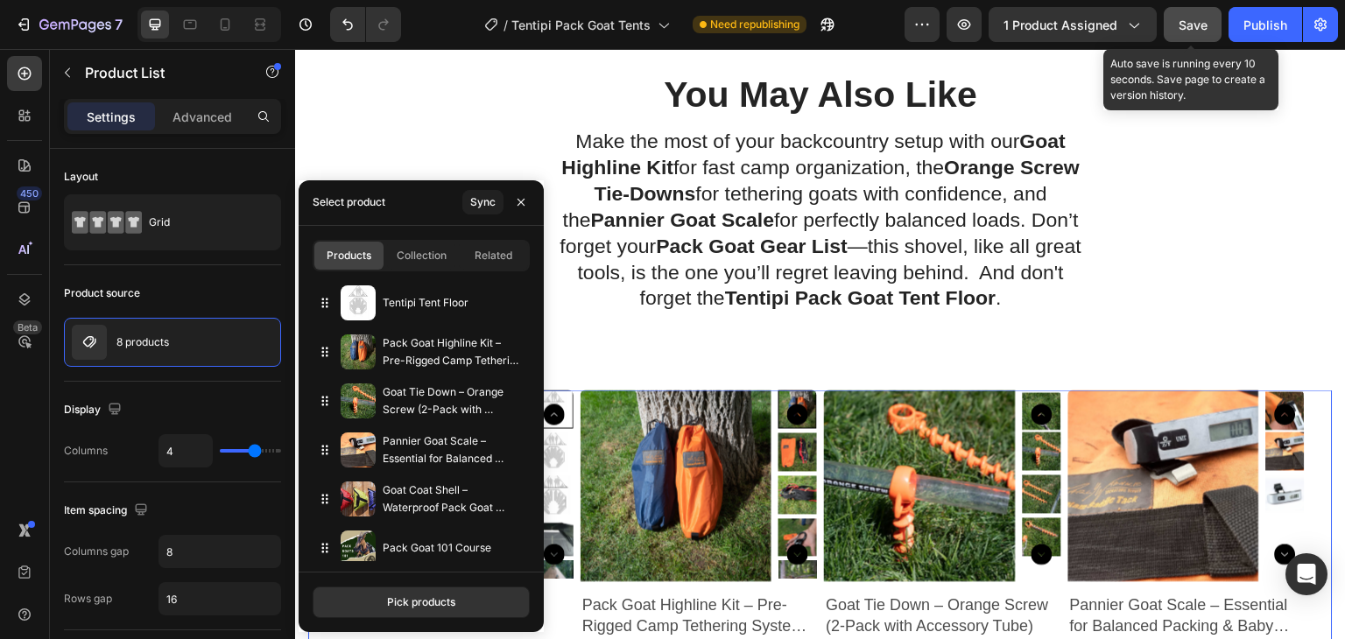
click at [1191, 30] on span "Save" at bounding box center [1192, 25] width 29 height 15
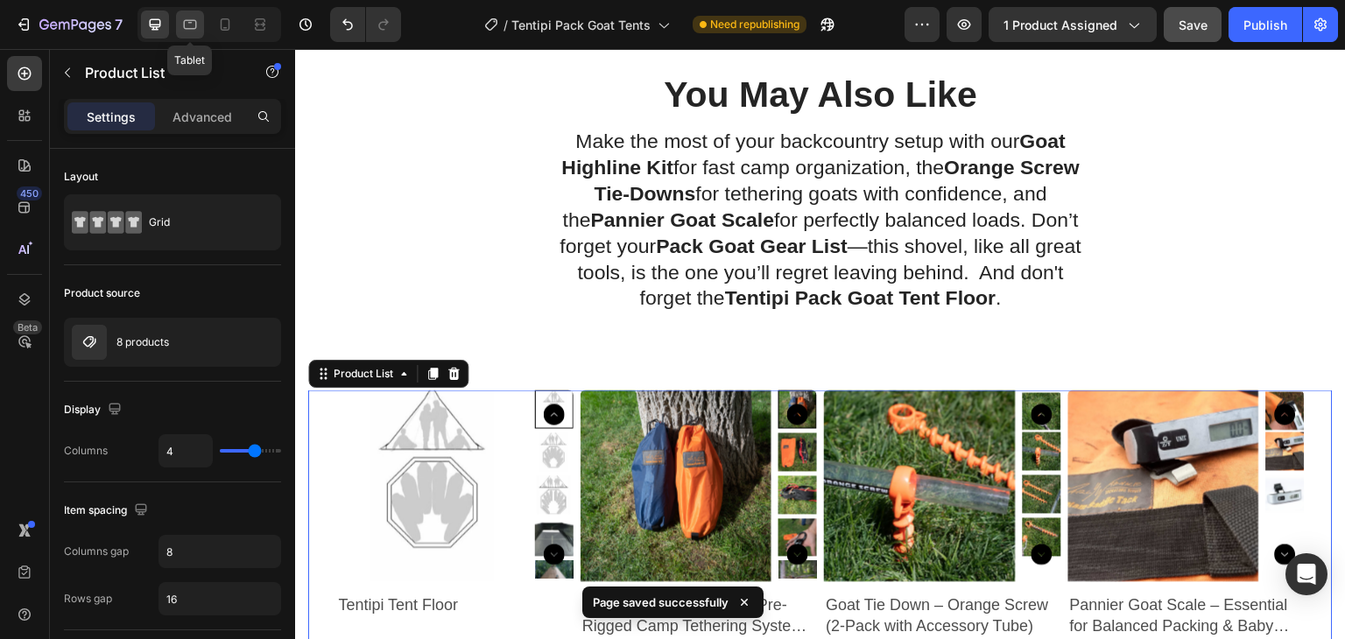
click at [190, 22] on icon at bounding box center [190, 25] width 13 height 10
type input "3"
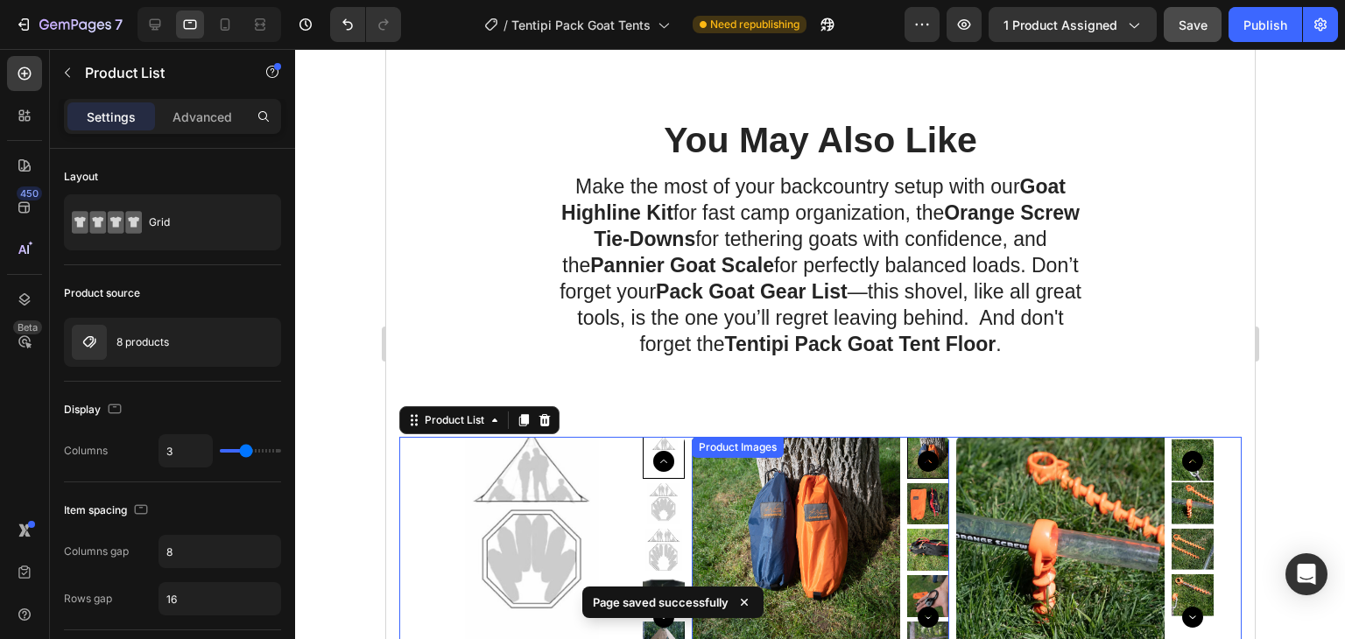
scroll to position [2603, 0]
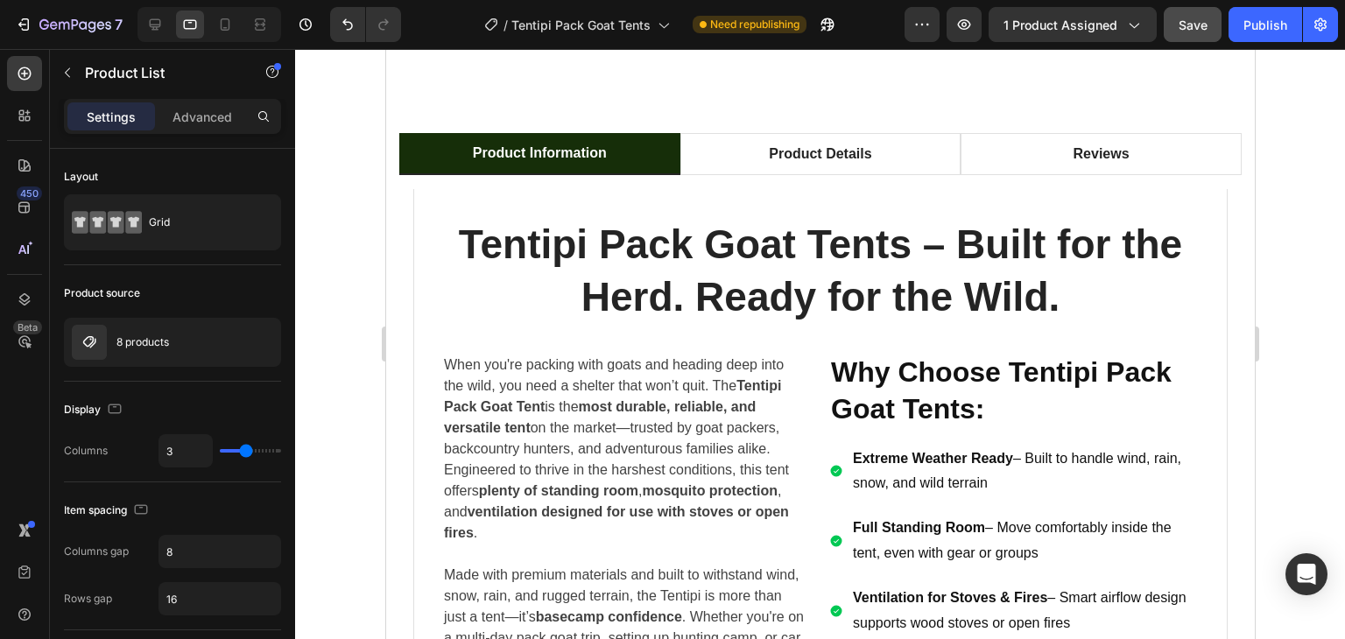
select select "5cp"
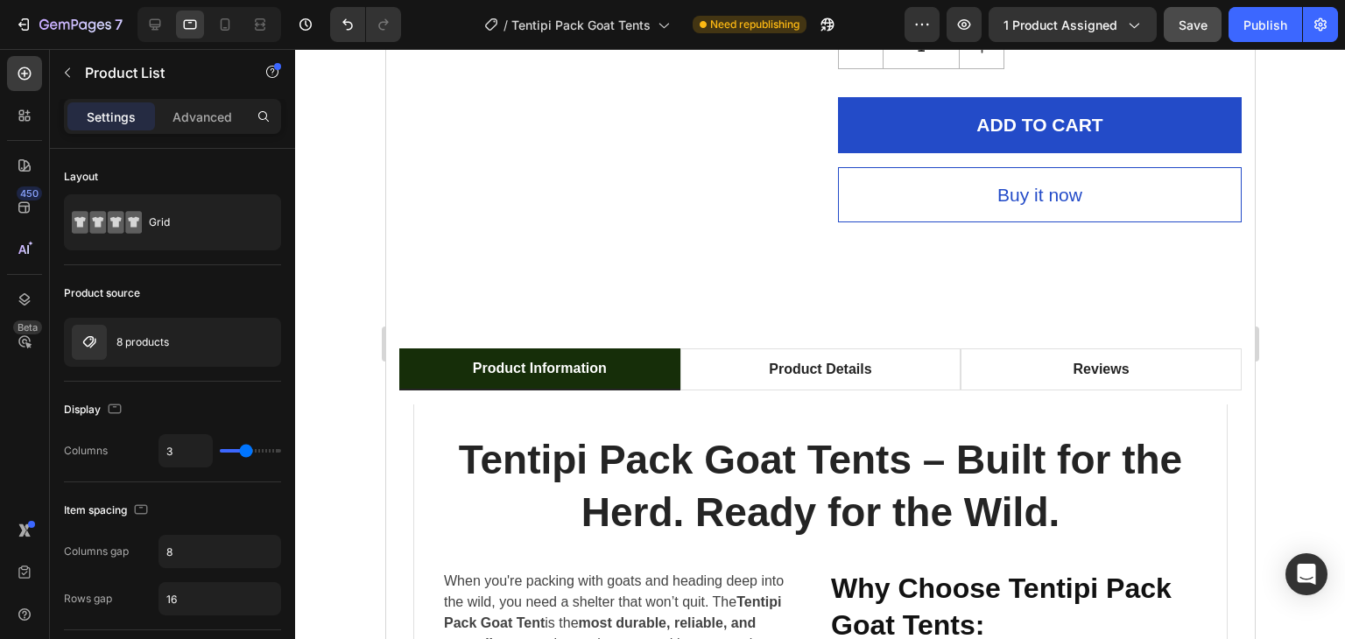
select select "5cp"
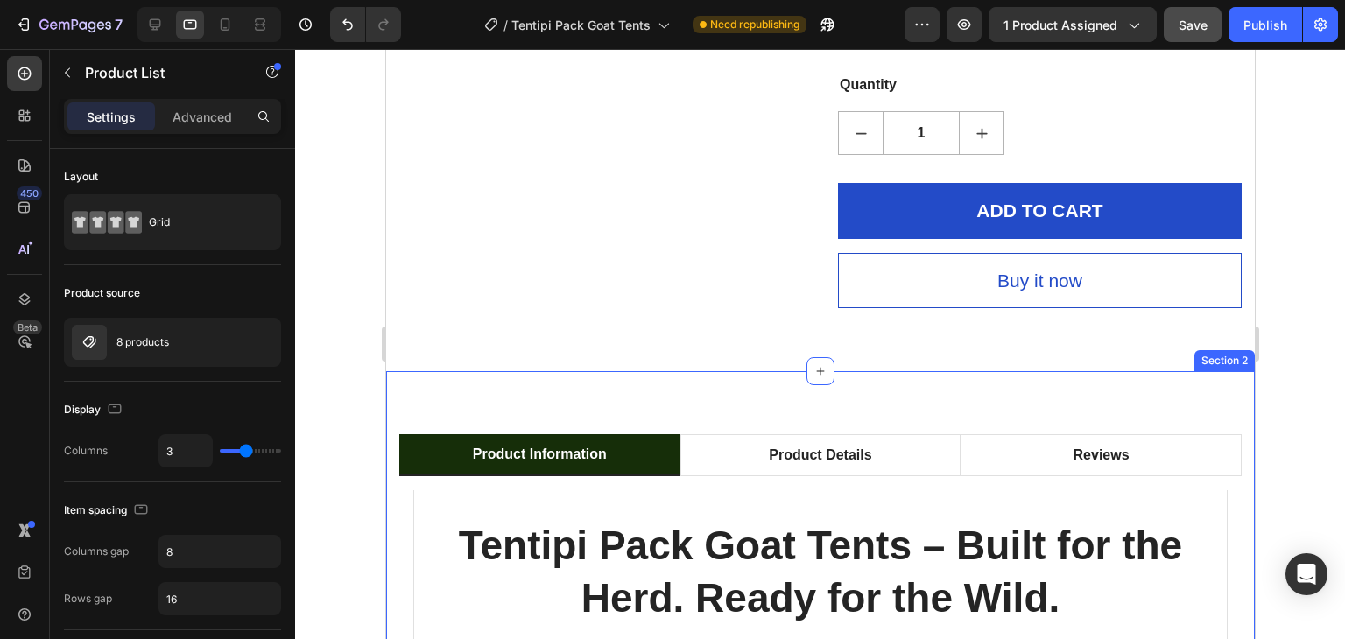
scroll to position [1027, 0]
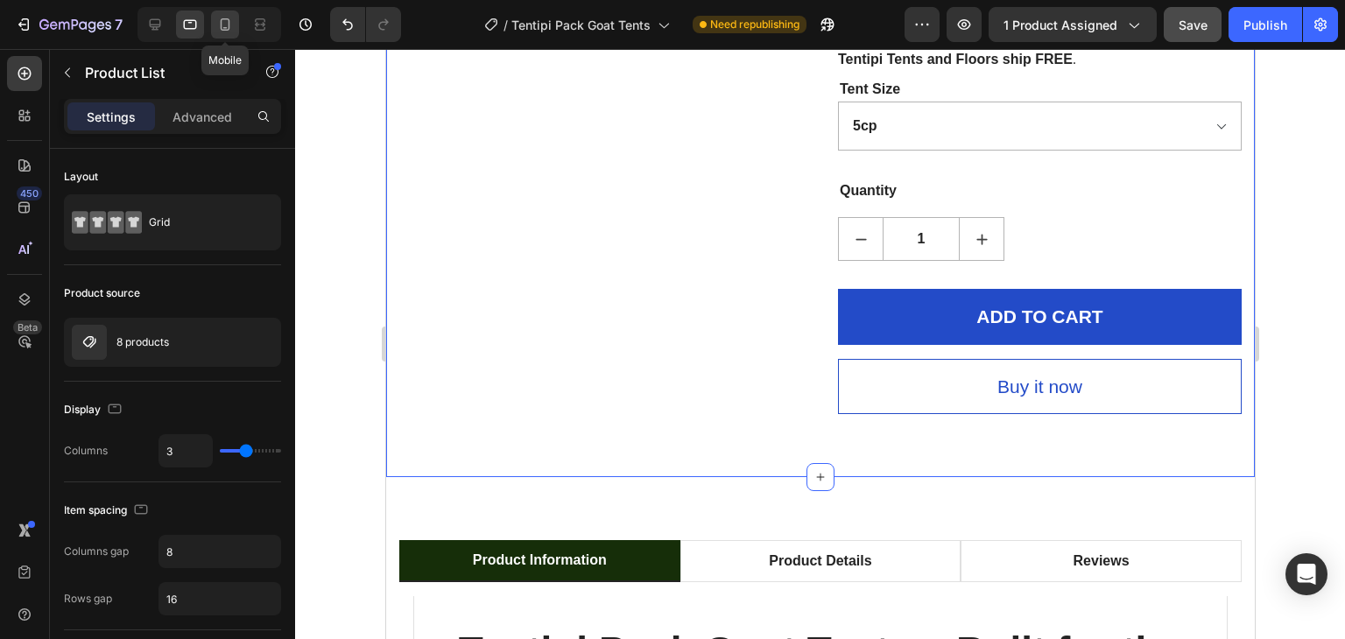
click at [230, 28] on icon at bounding box center [225, 25] width 18 height 18
type input "2"
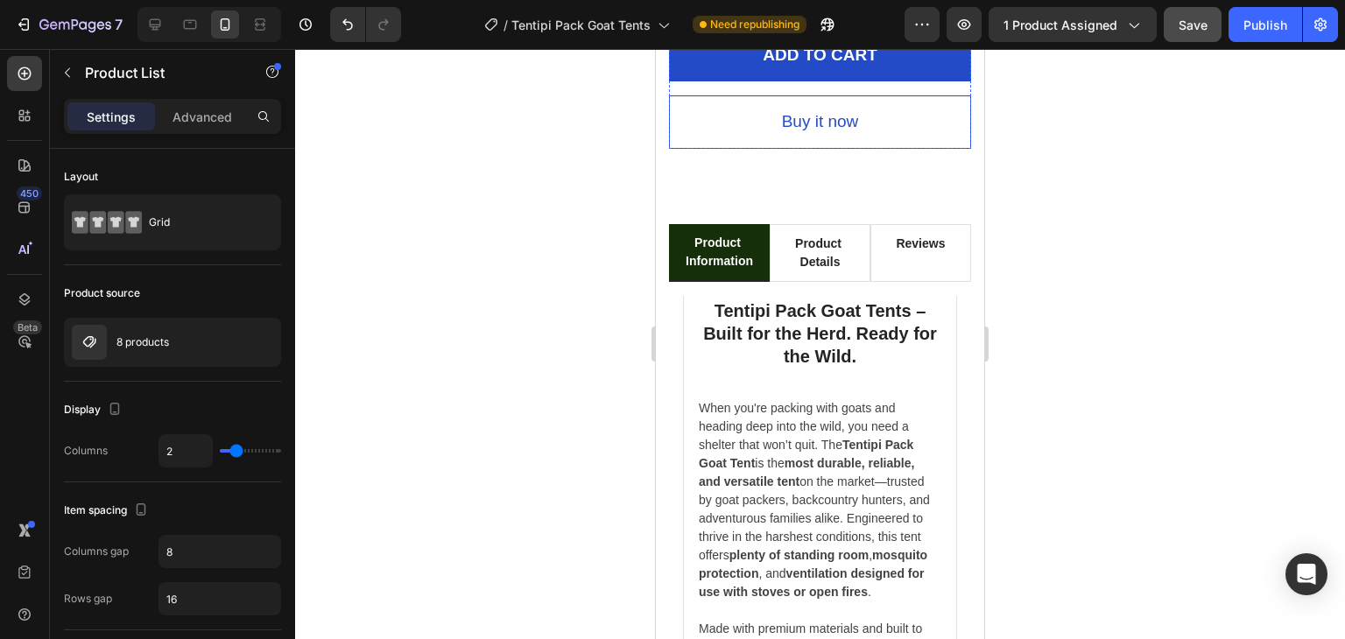
scroll to position [1855, 0]
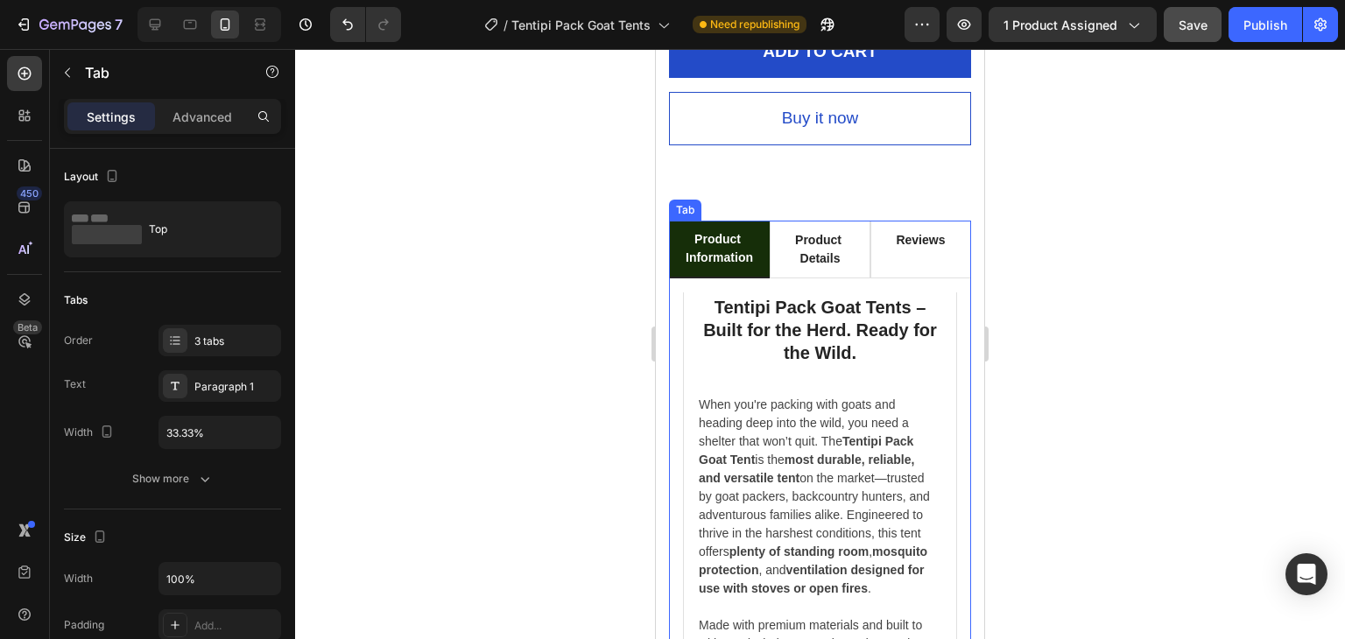
click at [732, 230] on p "Product Information" at bounding box center [718, 248] width 67 height 37
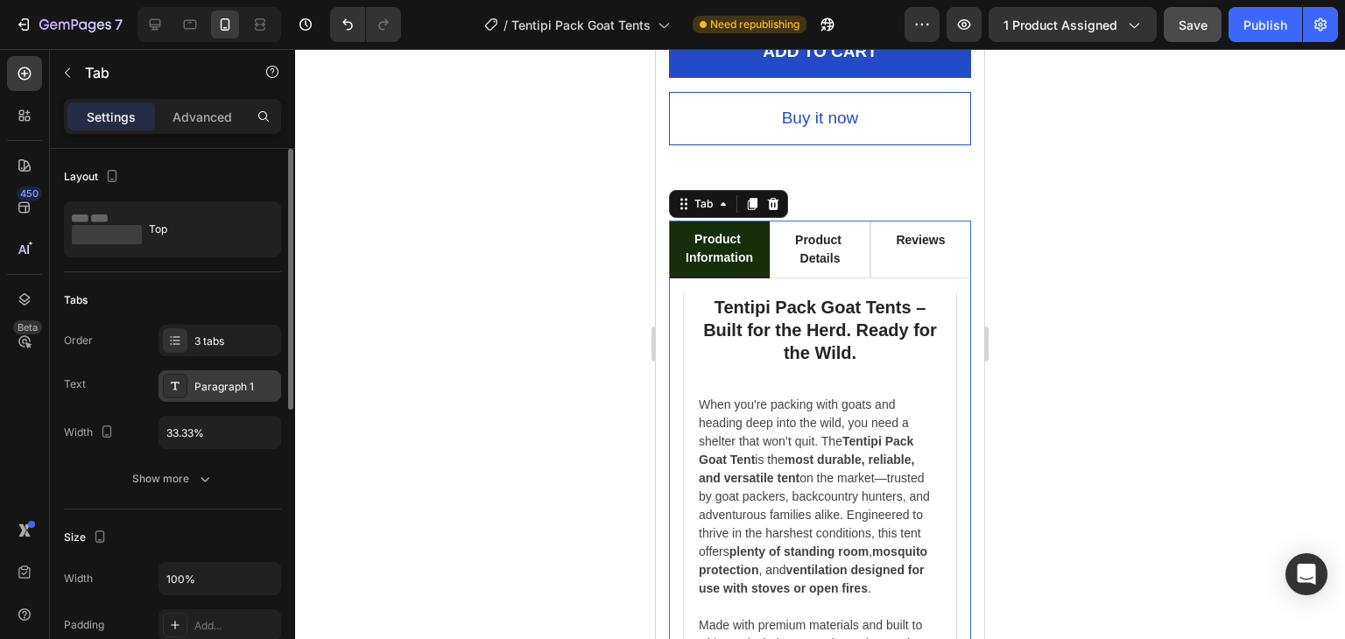
click at [217, 397] on div "Paragraph 1" at bounding box center [219, 386] width 123 height 32
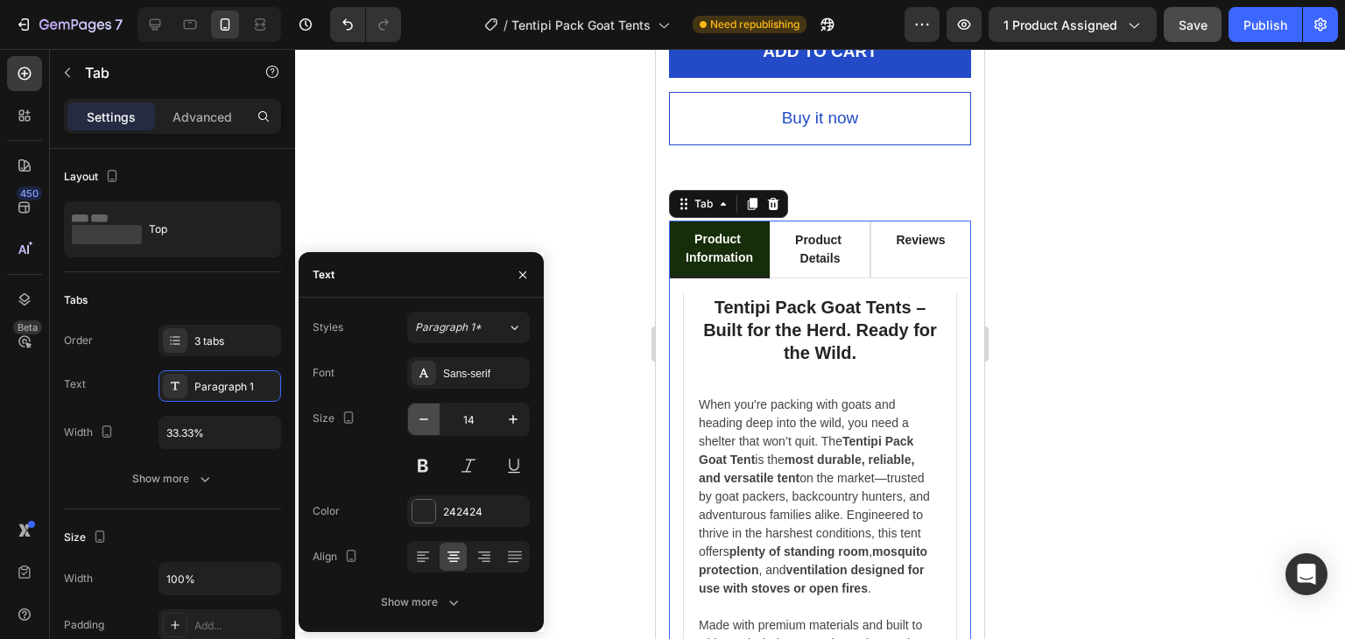
click at [423, 418] on icon "button" at bounding box center [424, 420] width 18 height 18
type input "13"
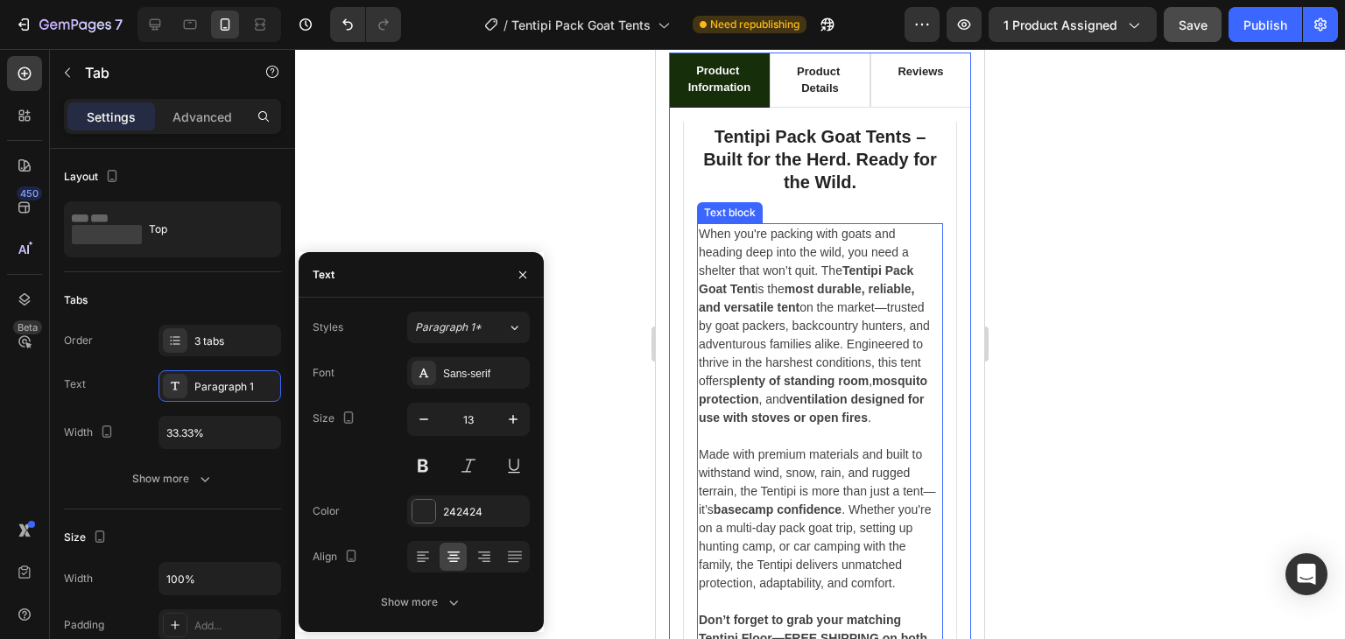
scroll to position [2030, 0]
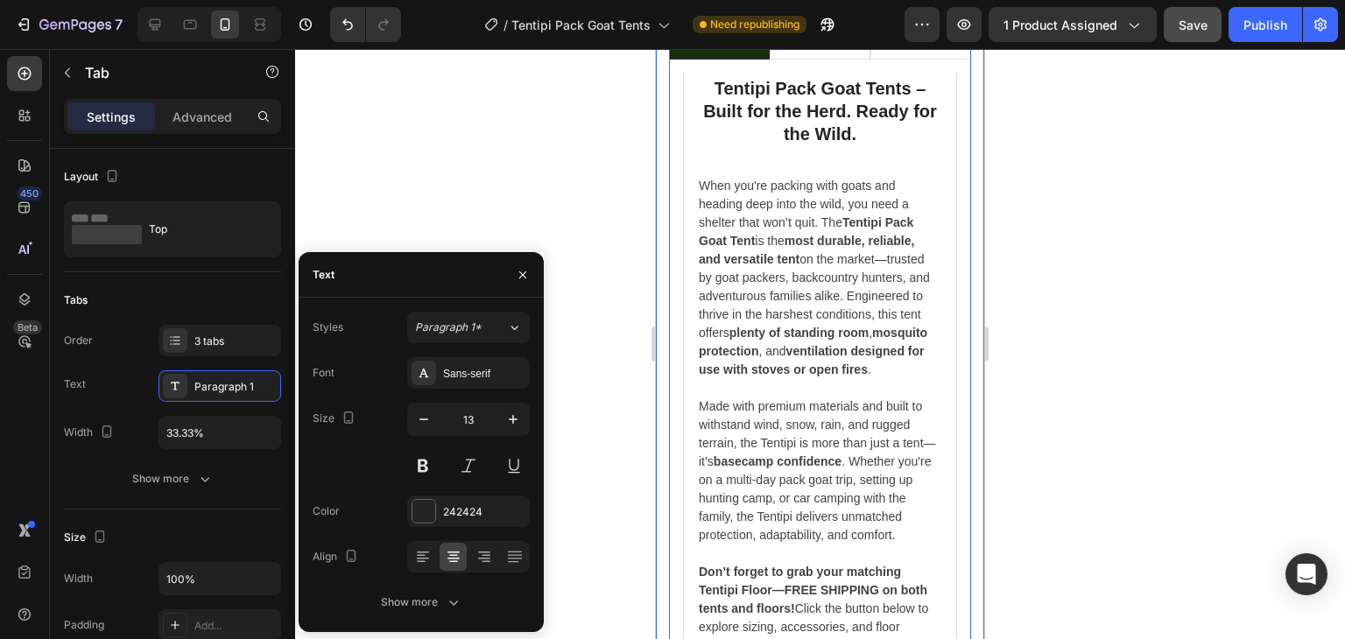
click at [594, 467] on div at bounding box center [820, 344] width 1050 height 590
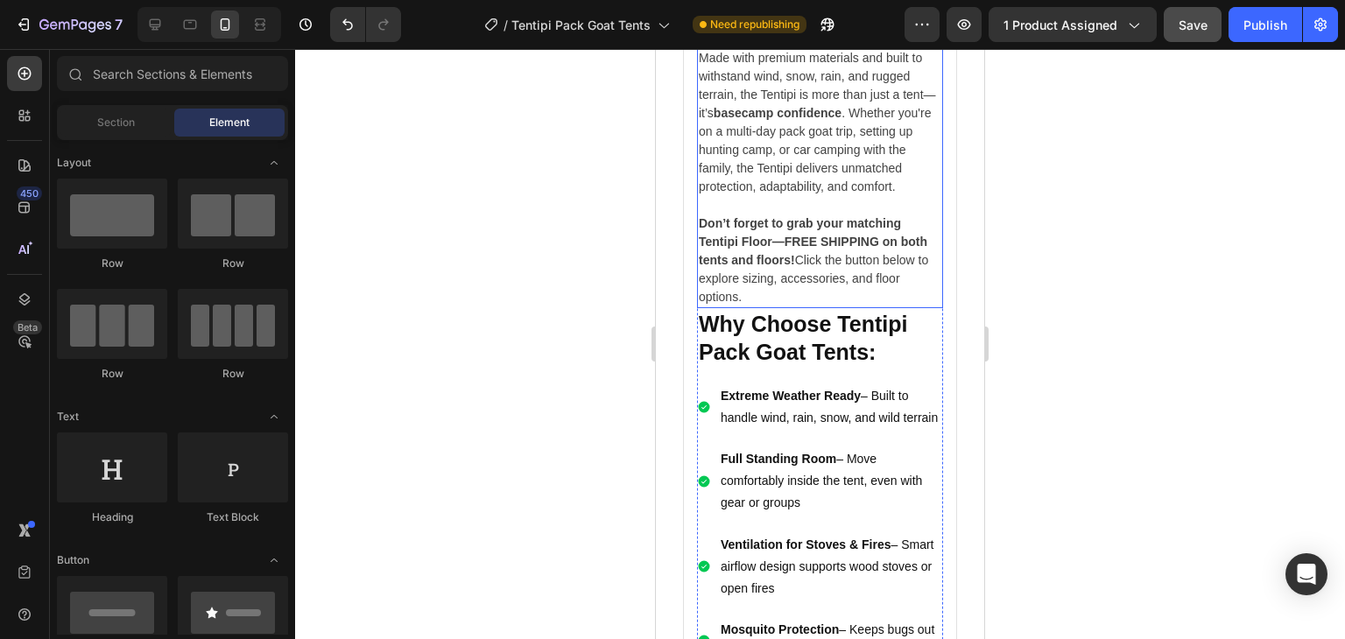
scroll to position [2380, 0]
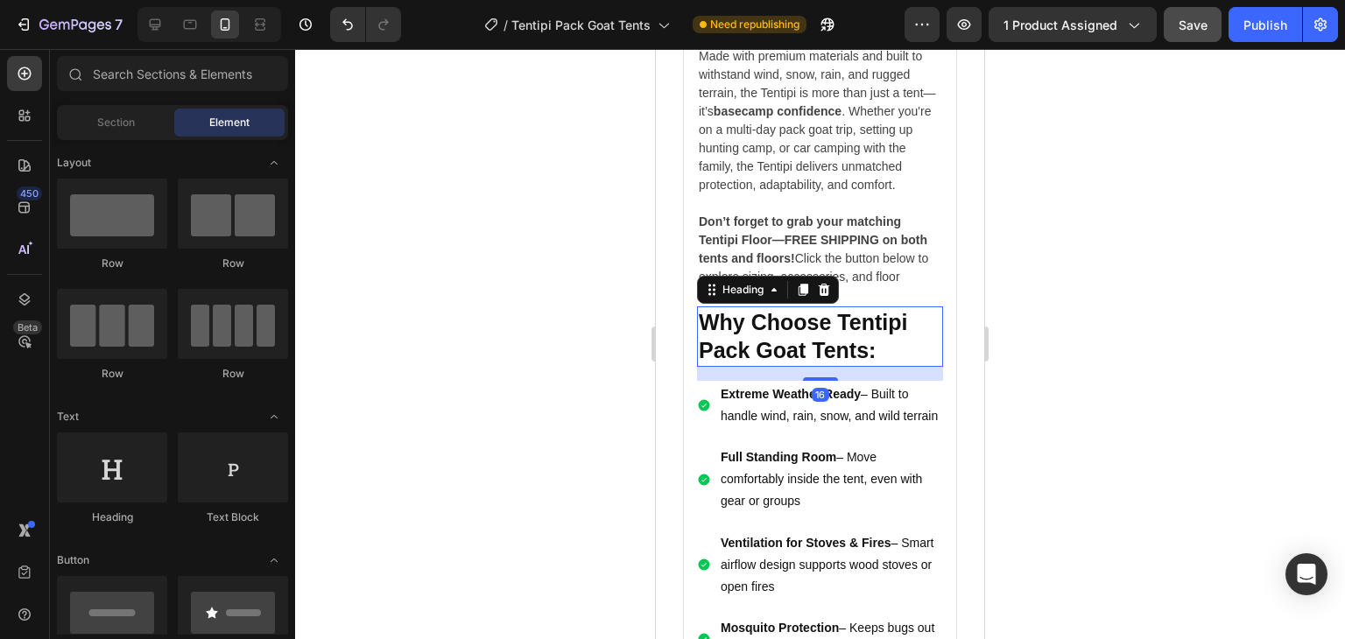
click at [819, 363] on strong "Why Choose Tentipi Pack Goat Tents:" at bounding box center [803, 336] width 208 height 53
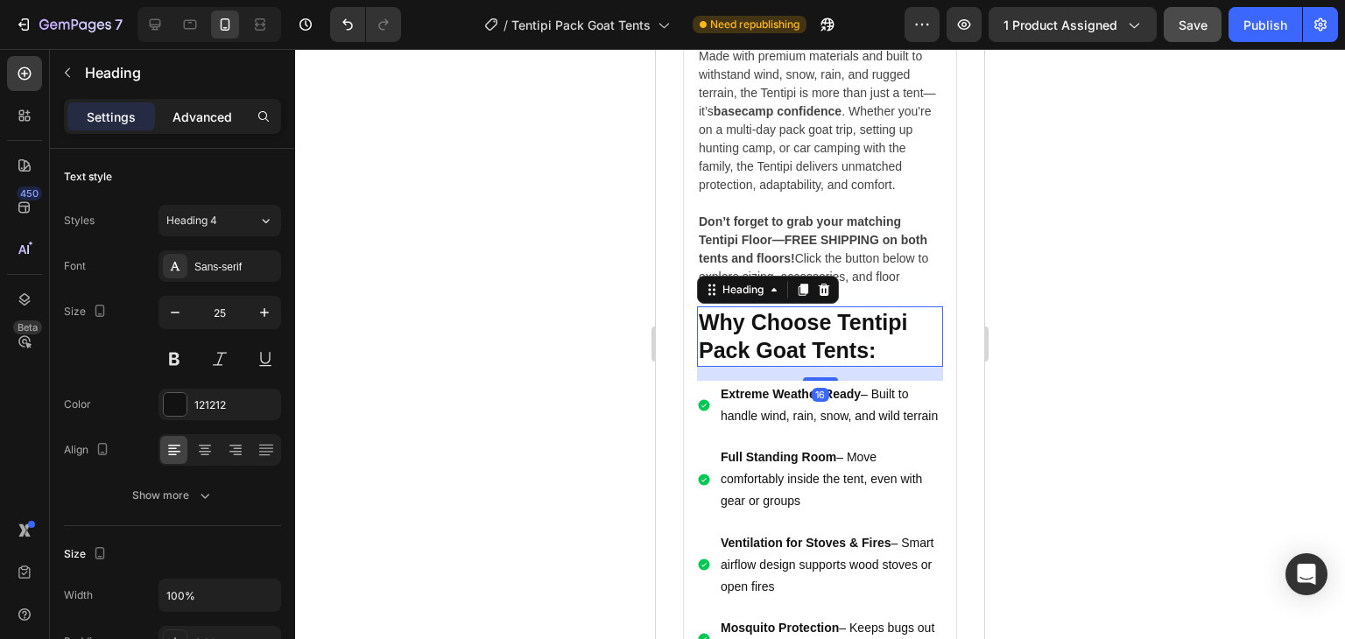
click at [205, 116] on p "Advanced" at bounding box center [202, 117] width 60 height 18
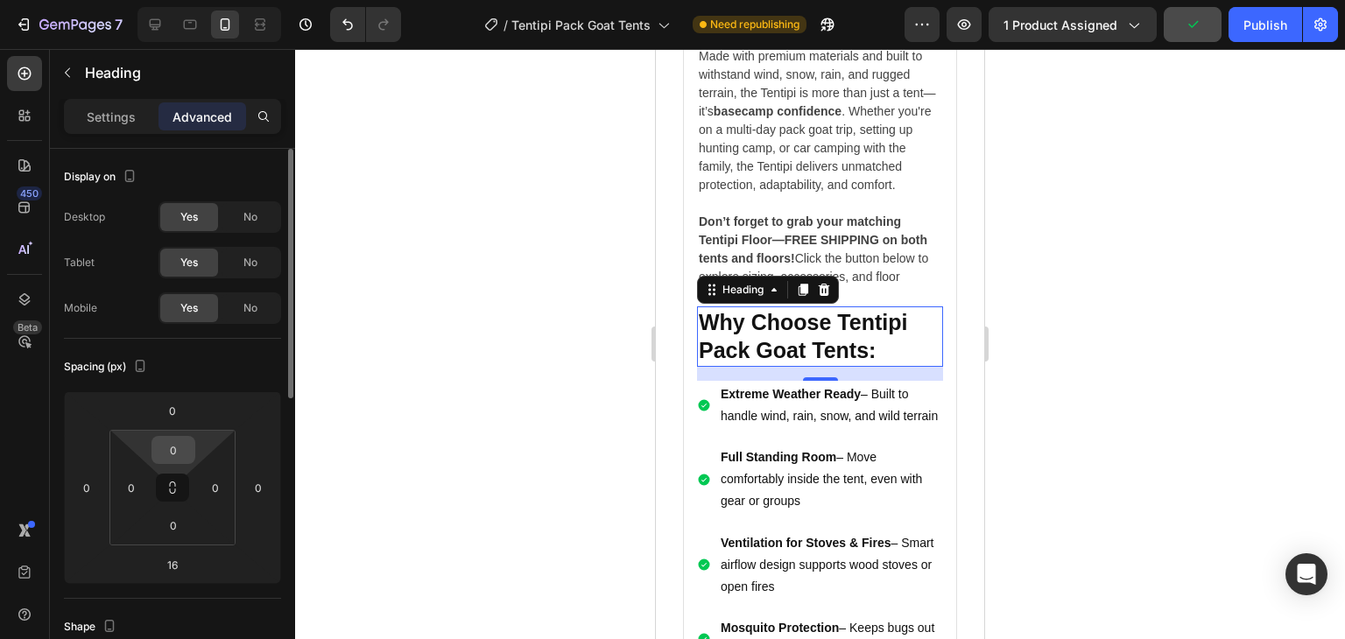
click at [178, 460] on input "0" at bounding box center [173, 450] width 35 height 26
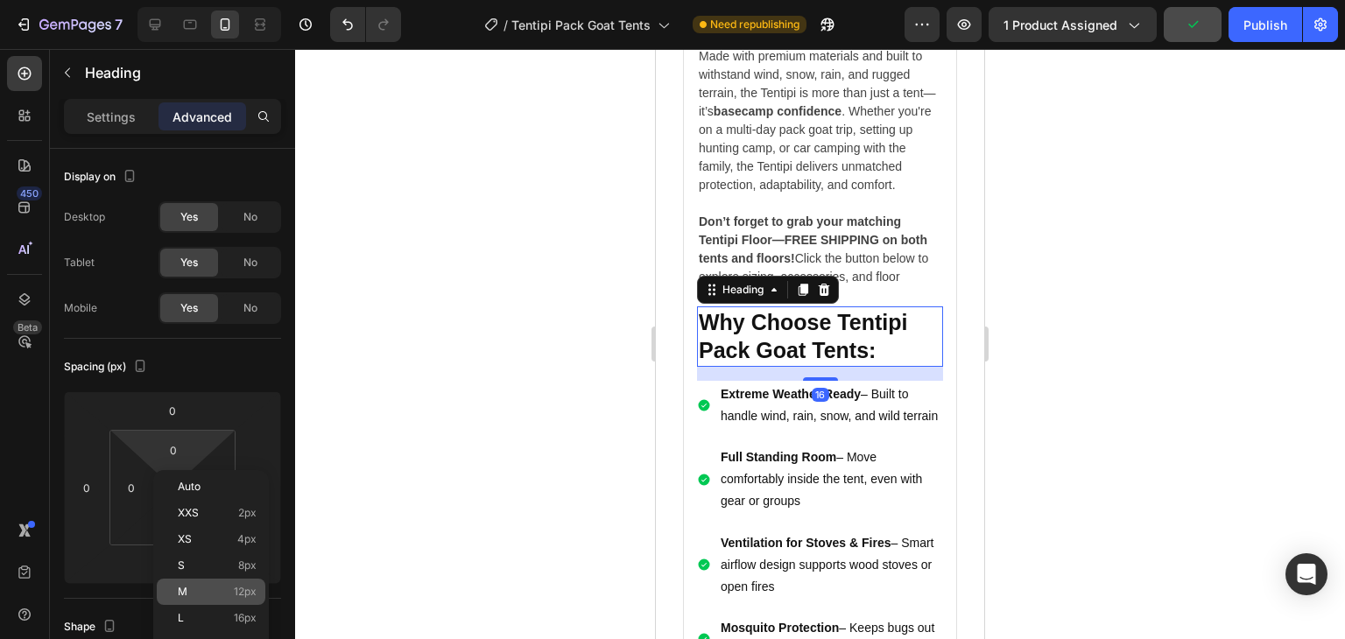
click at [240, 600] on div "M 12px" at bounding box center [211, 592] width 109 height 26
type input "12"
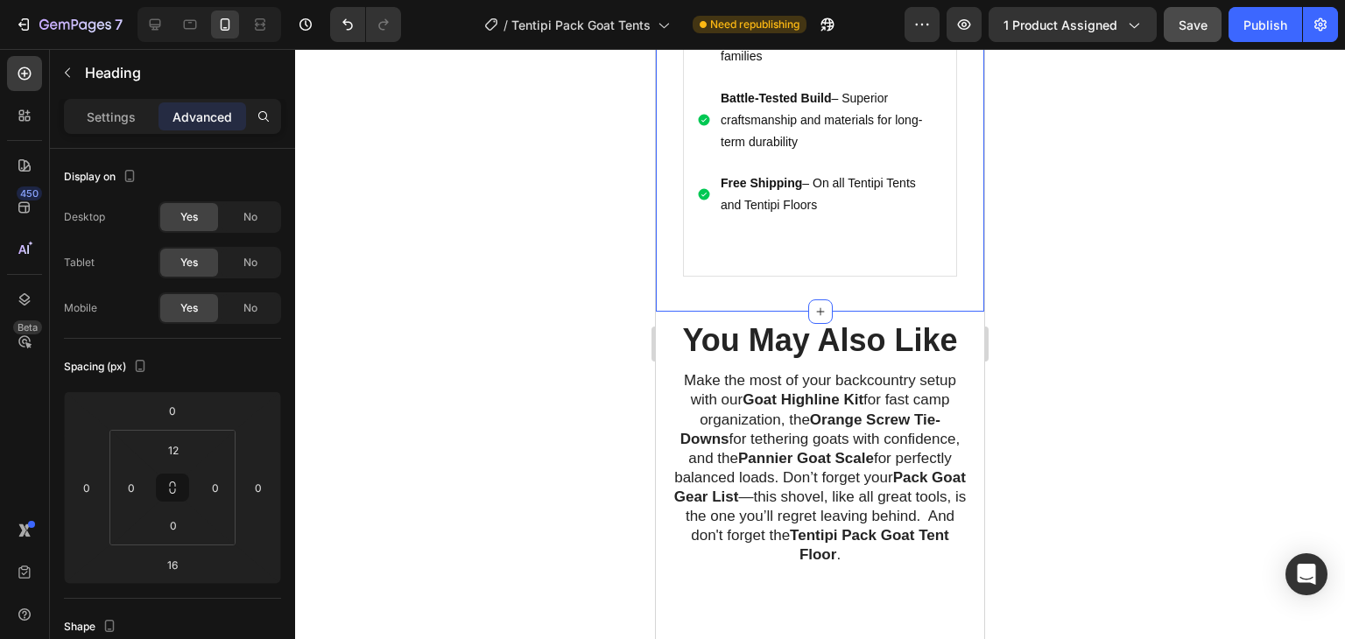
scroll to position [3168, 0]
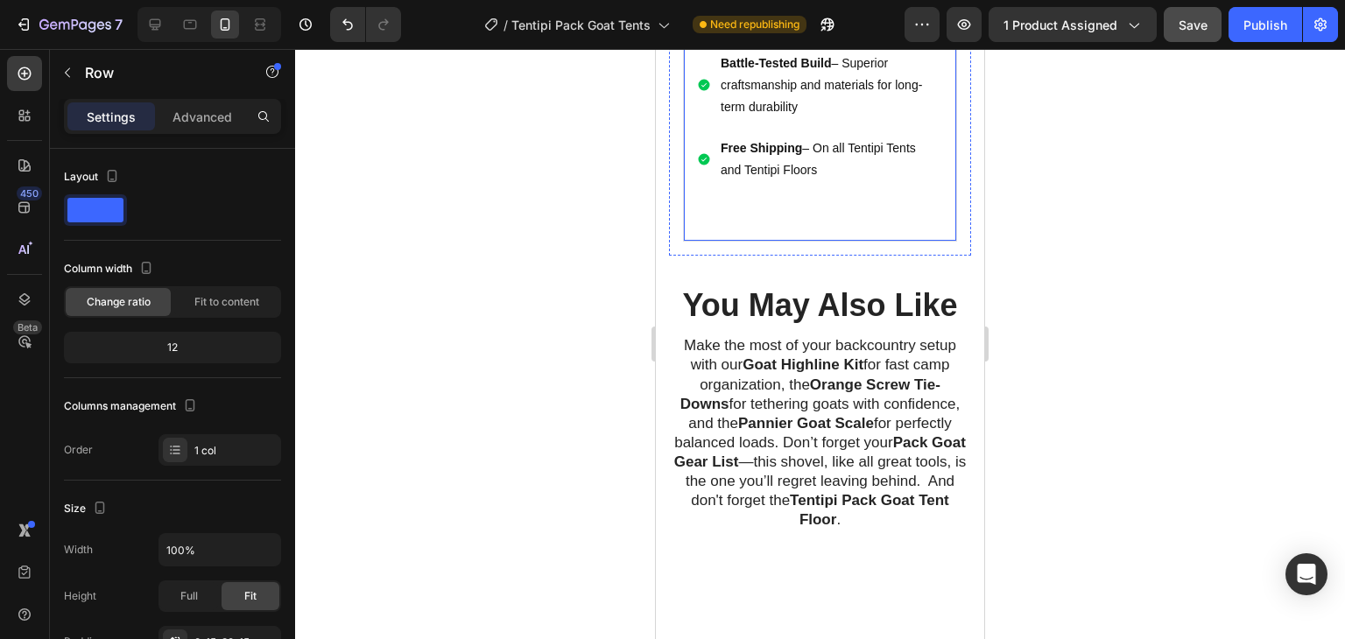
click at [200, 120] on p "Advanced" at bounding box center [202, 117] width 60 height 18
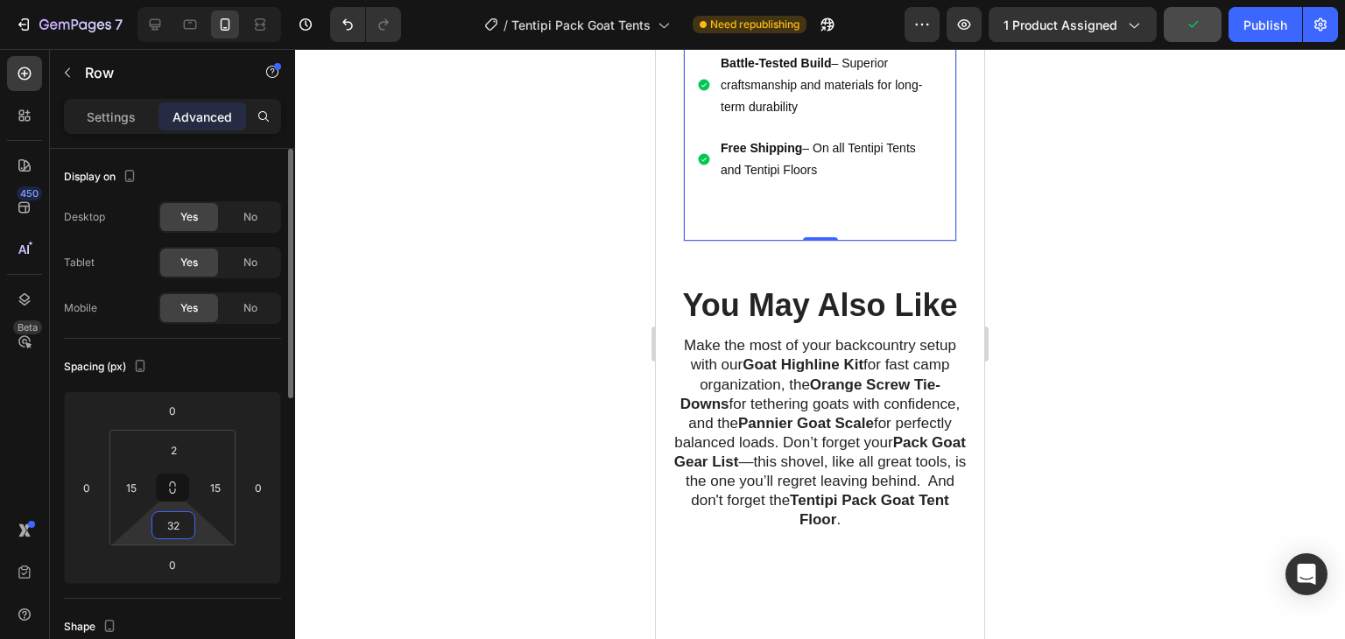
click at [172, 525] on input "32" at bounding box center [173, 525] width 35 height 26
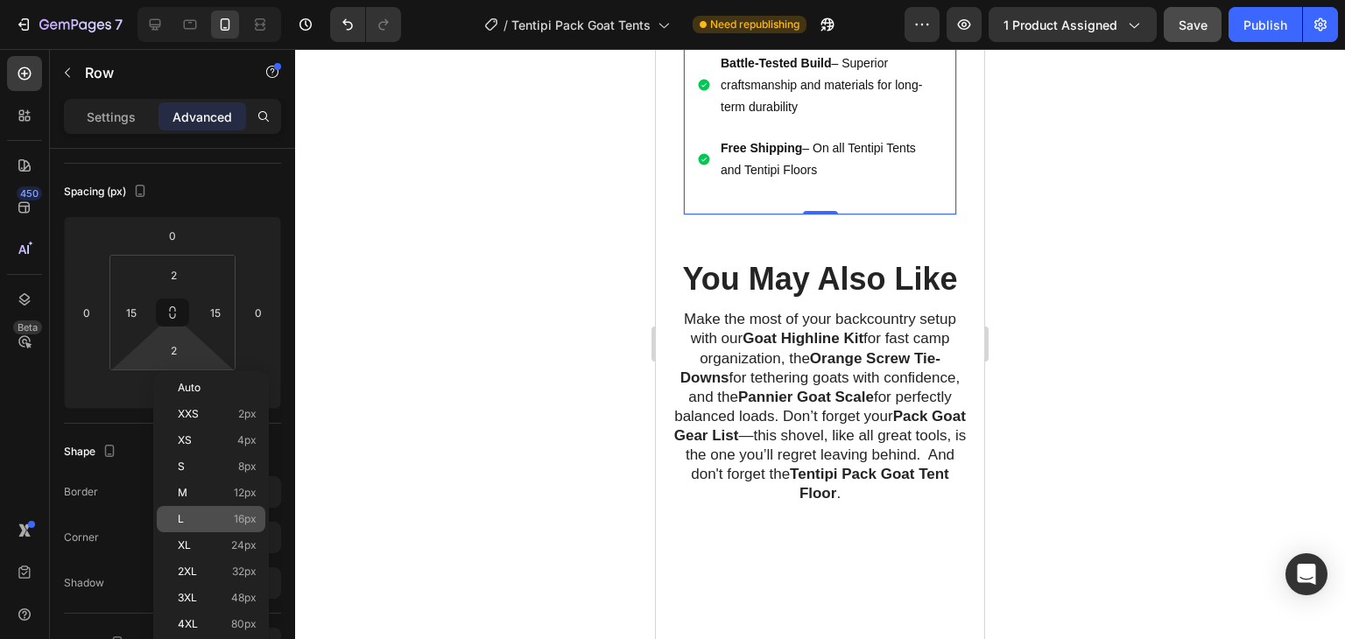
click at [238, 520] on span "16px" at bounding box center [245, 519] width 23 height 12
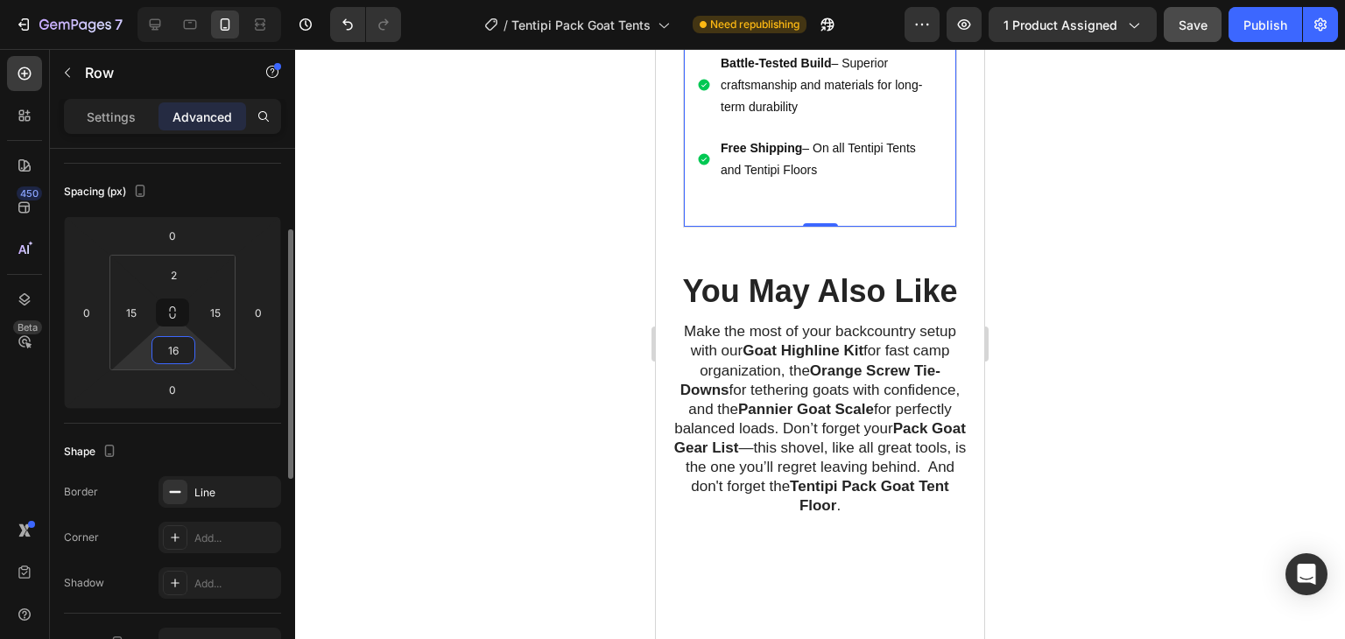
click at [181, 352] on input "16" at bounding box center [173, 350] width 35 height 26
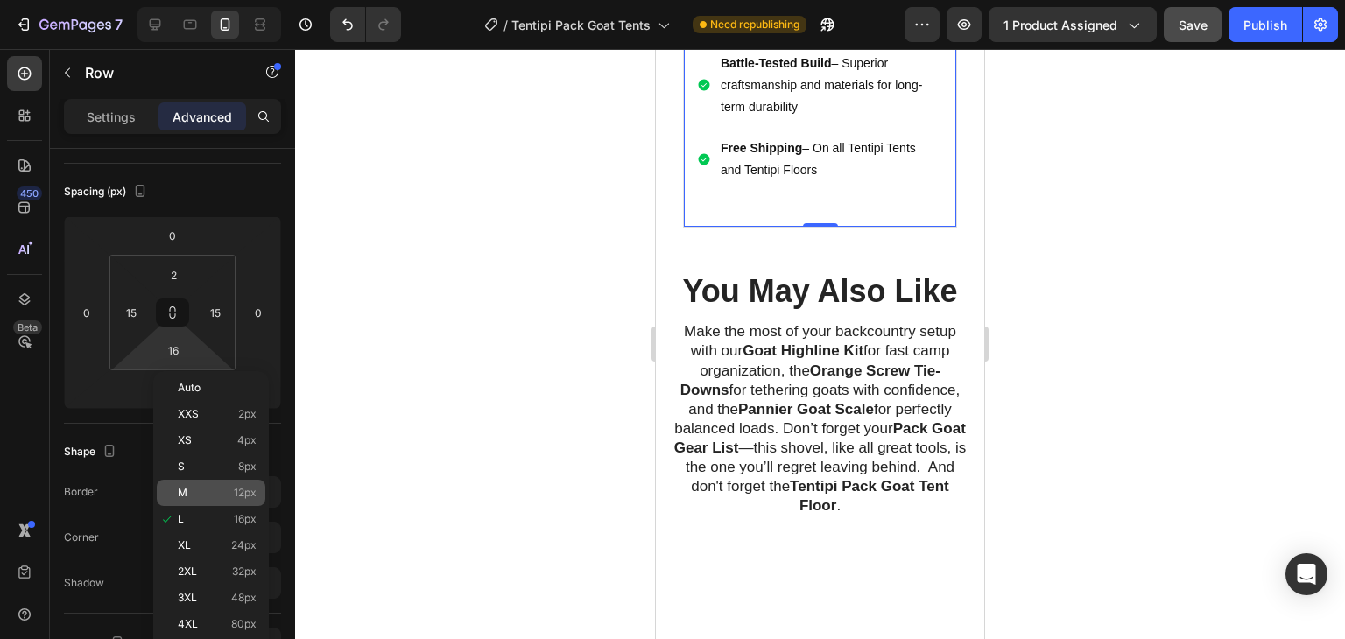
click at [242, 492] on span "12px" at bounding box center [245, 493] width 23 height 12
type input "12"
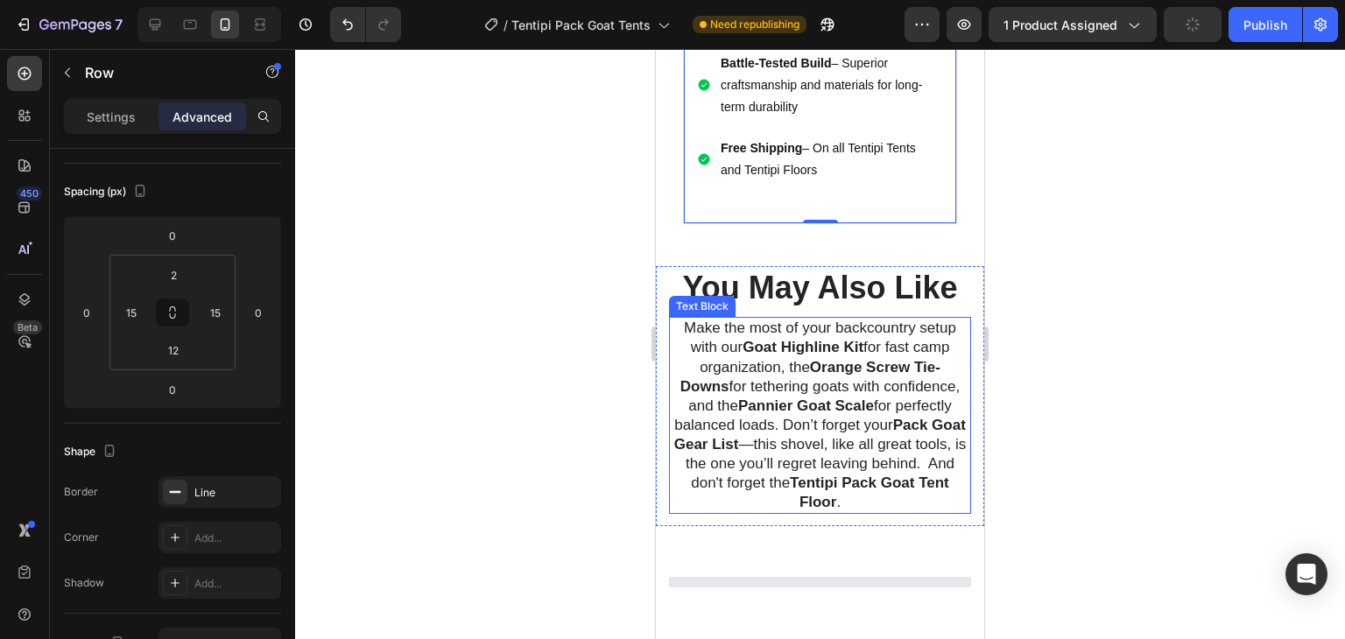
scroll to position [3343, 0]
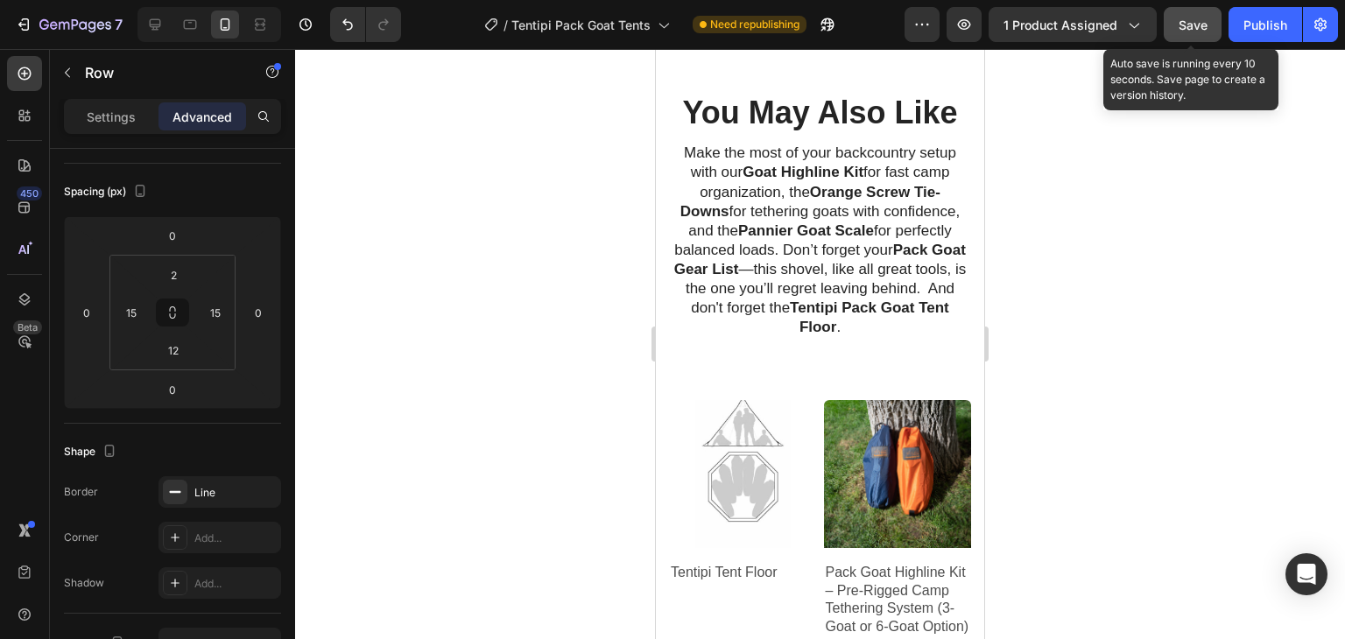
click at [1197, 30] on span "Save" at bounding box center [1192, 25] width 29 height 15
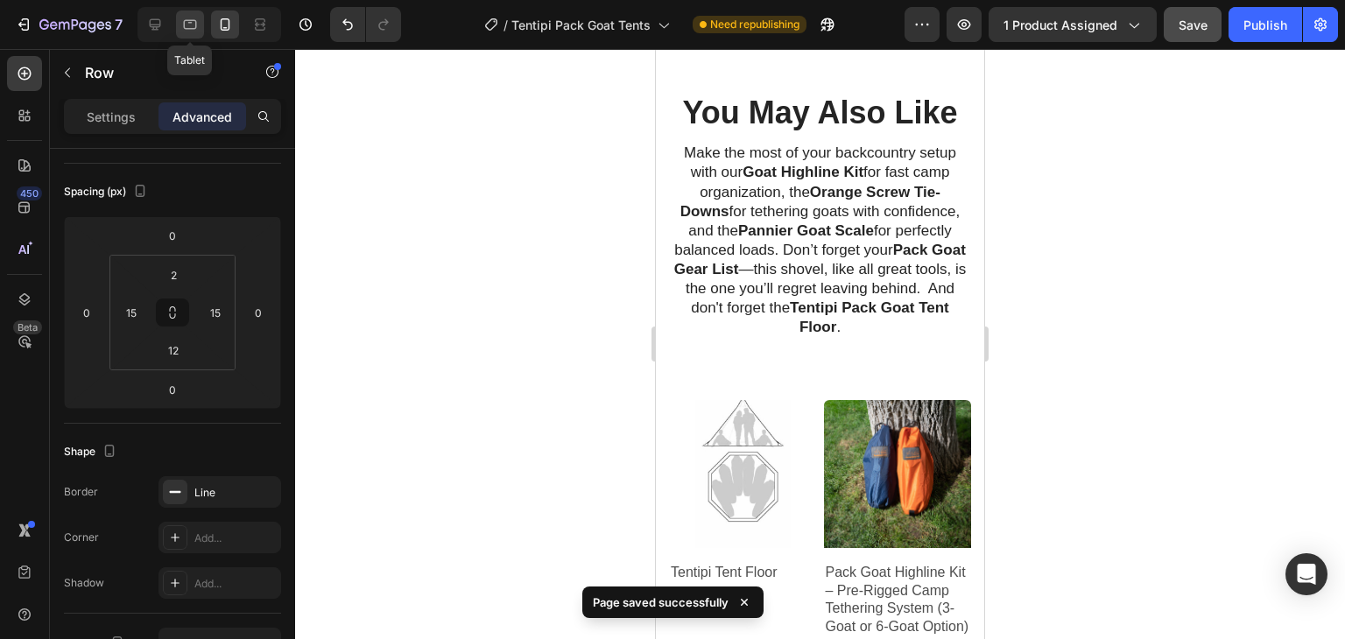
click at [189, 31] on icon at bounding box center [190, 25] width 18 height 18
type input "32"
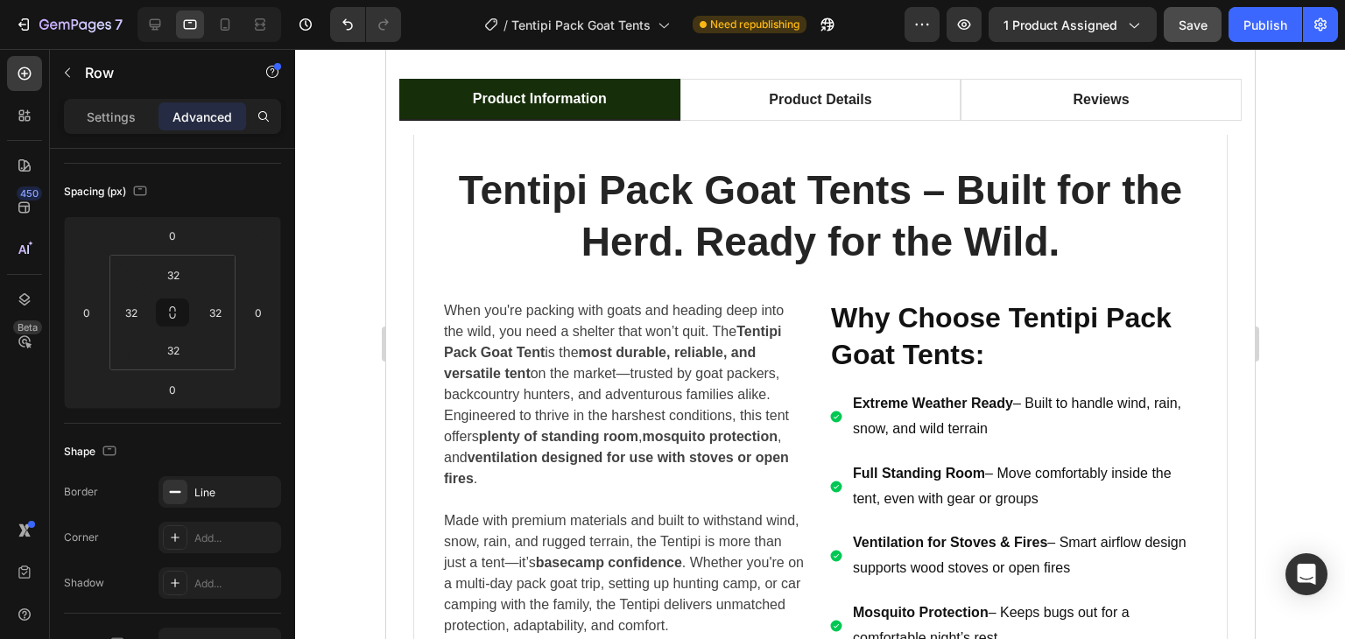
scroll to position [1845, 0]
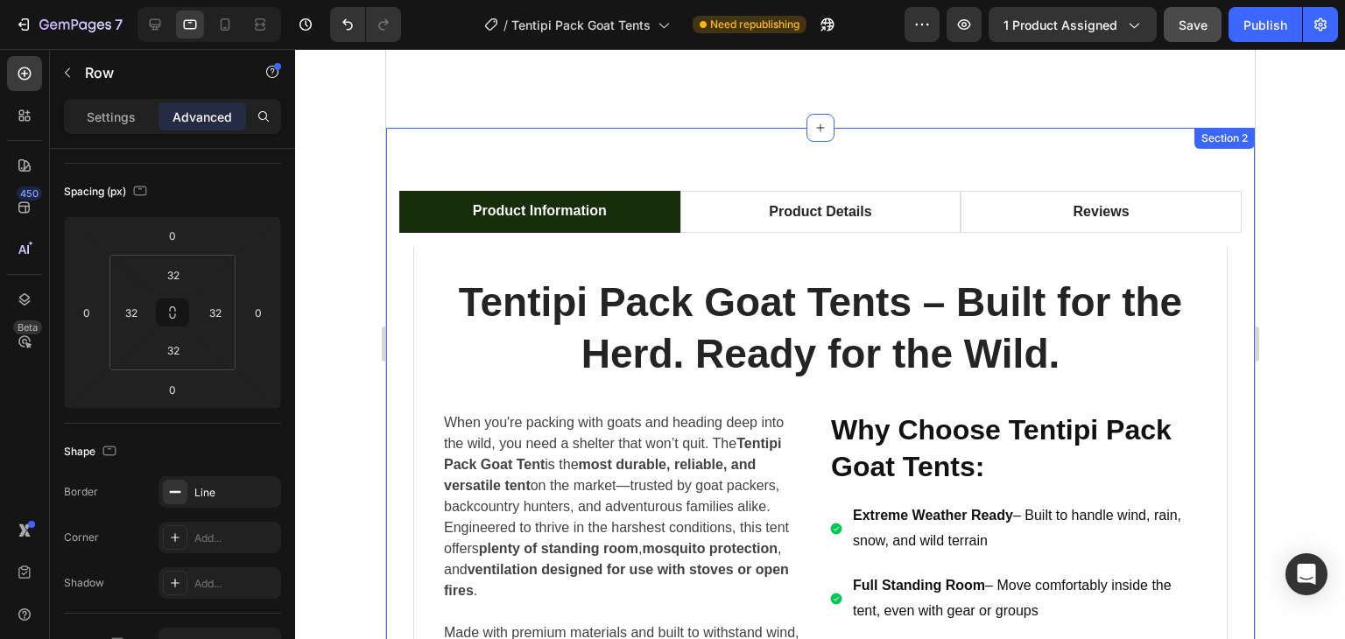
select select "5cp"
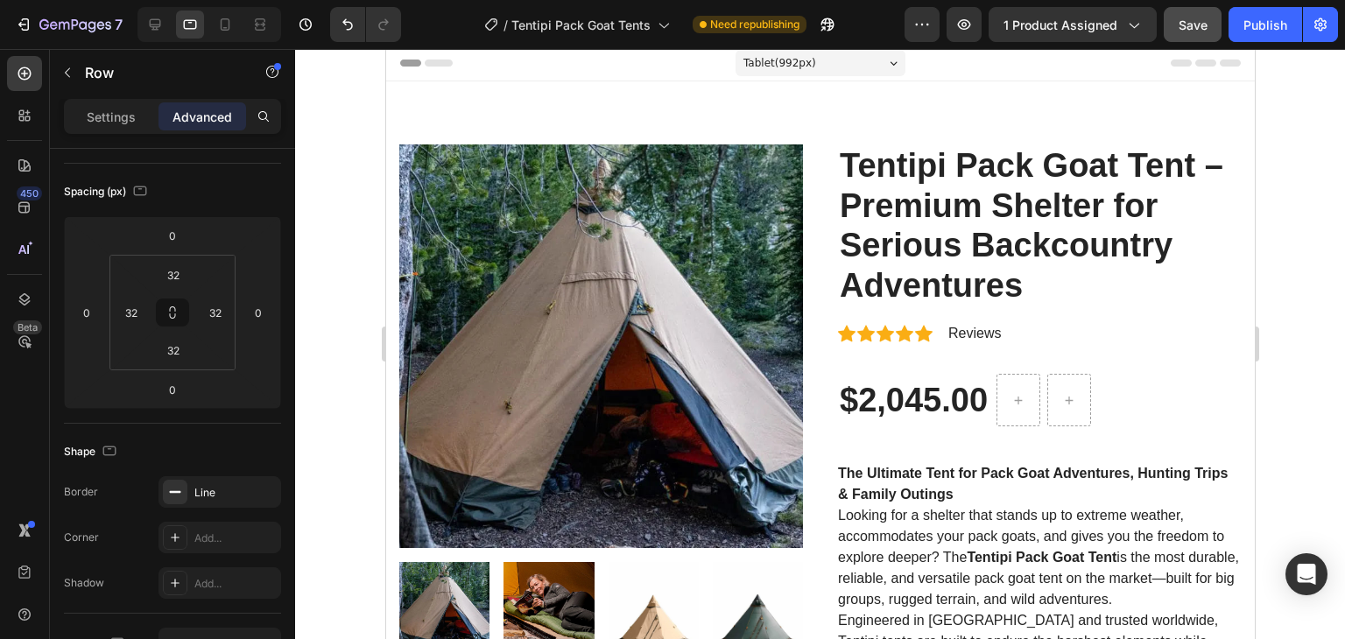
scroll to position [0, 0]
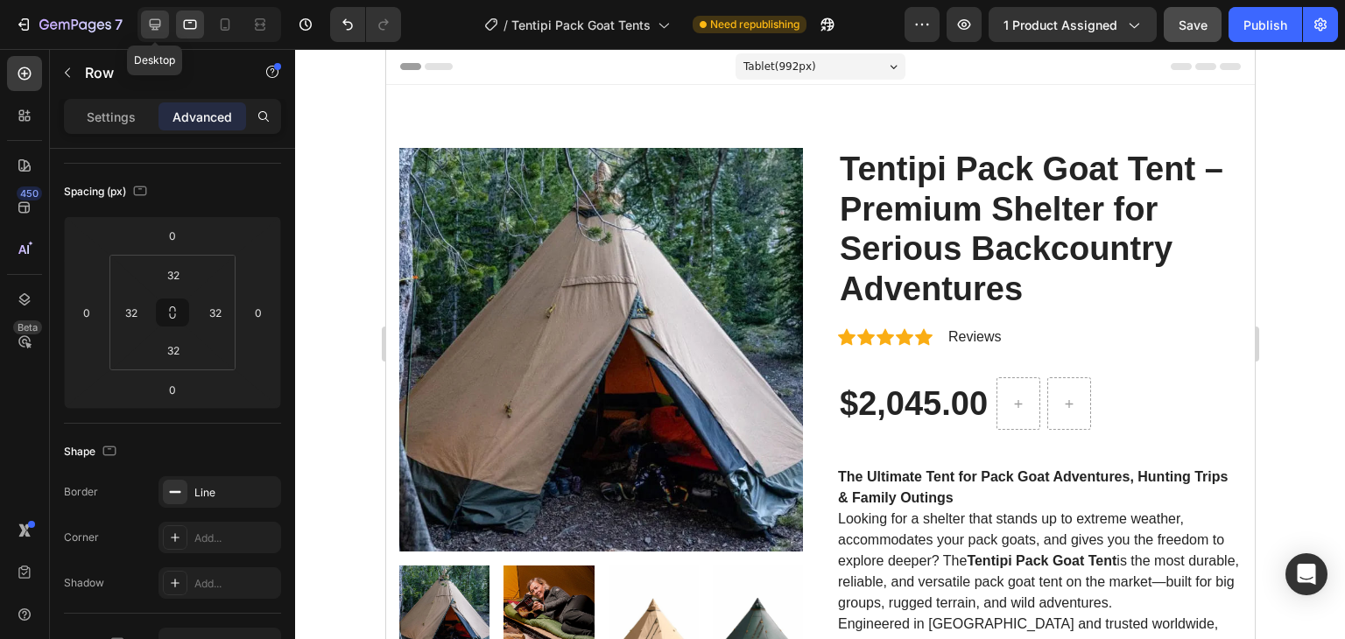
click at [153, 24] on icon at bounding box center [155, 25] width 18 height 18
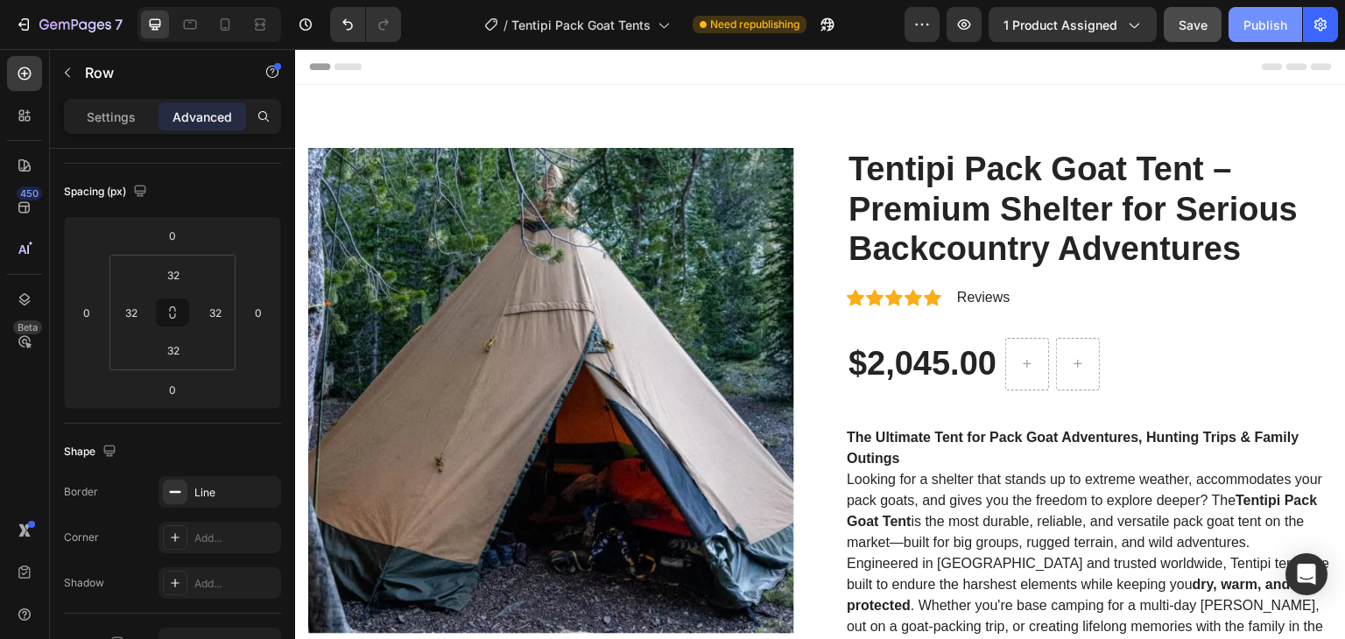
click at [1262, 25] on div "Publish" at bounding box center [1265, 25] width 44 height 18
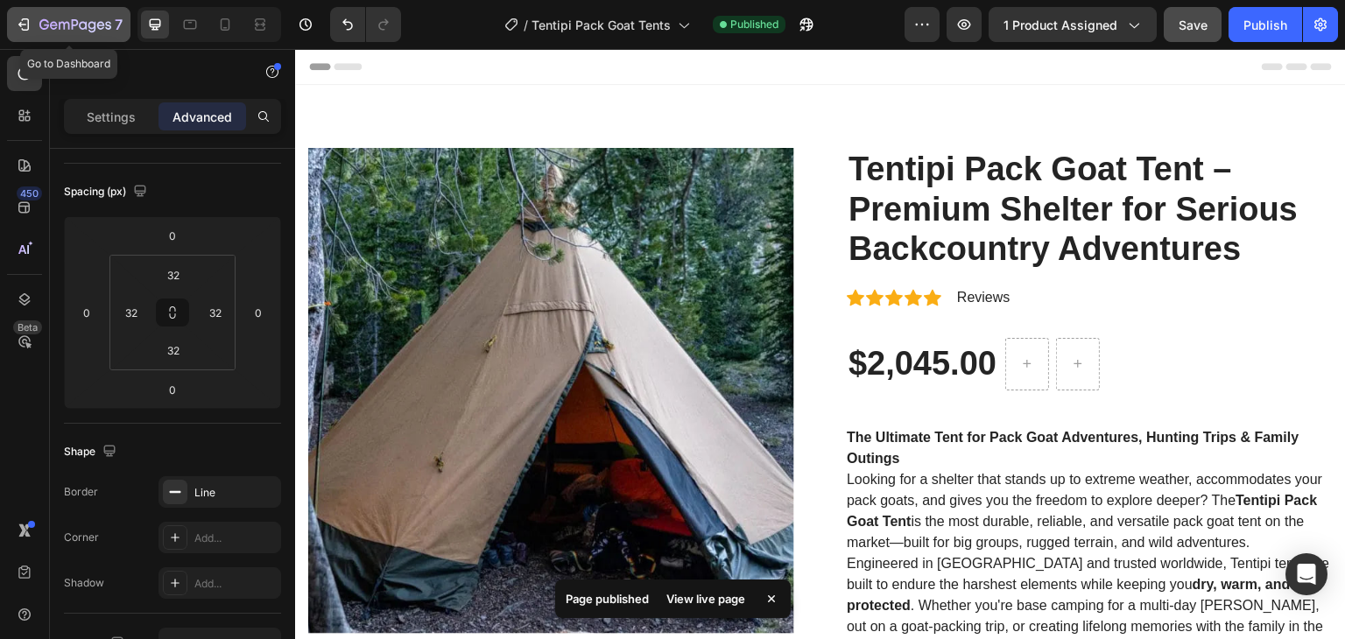
click at [18, 26] on icon "button" at bounding box center [24, 25] width 18 height 18
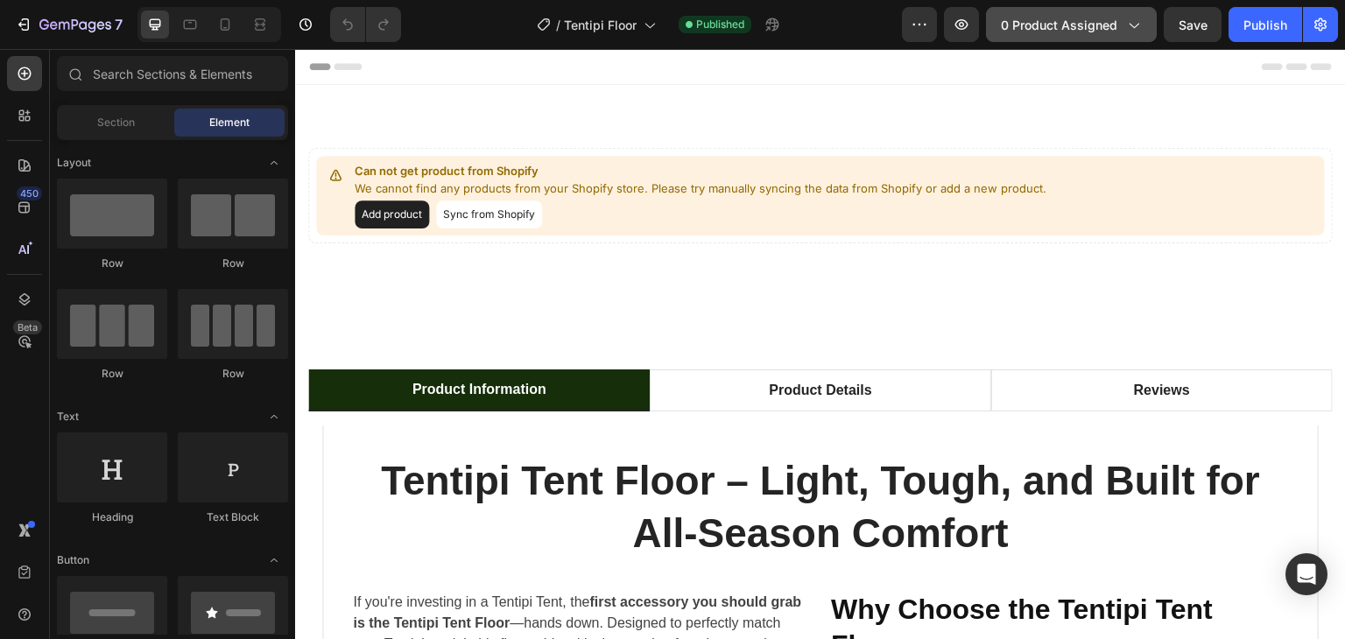
click at [1128, 27] on icon "button" at bounding box center [1133, 25] width 18 height 18
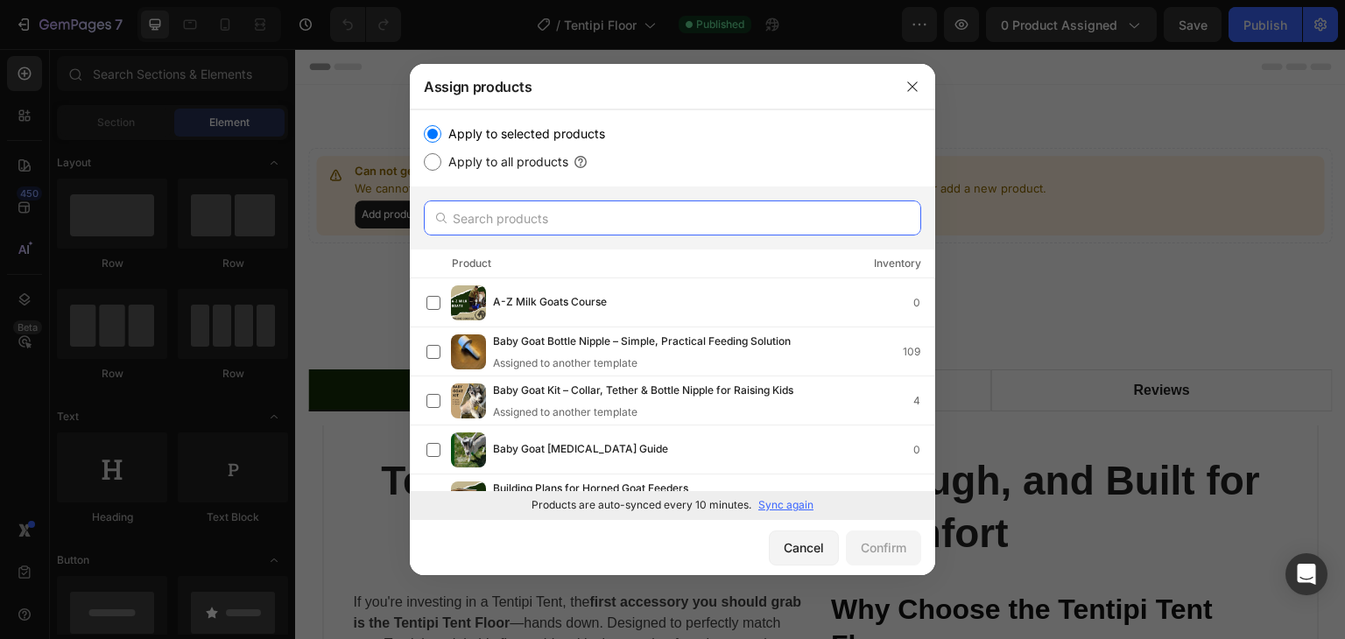
click at [550, 216] on input "text" at bounding box center [672, 217] width 497 height 35
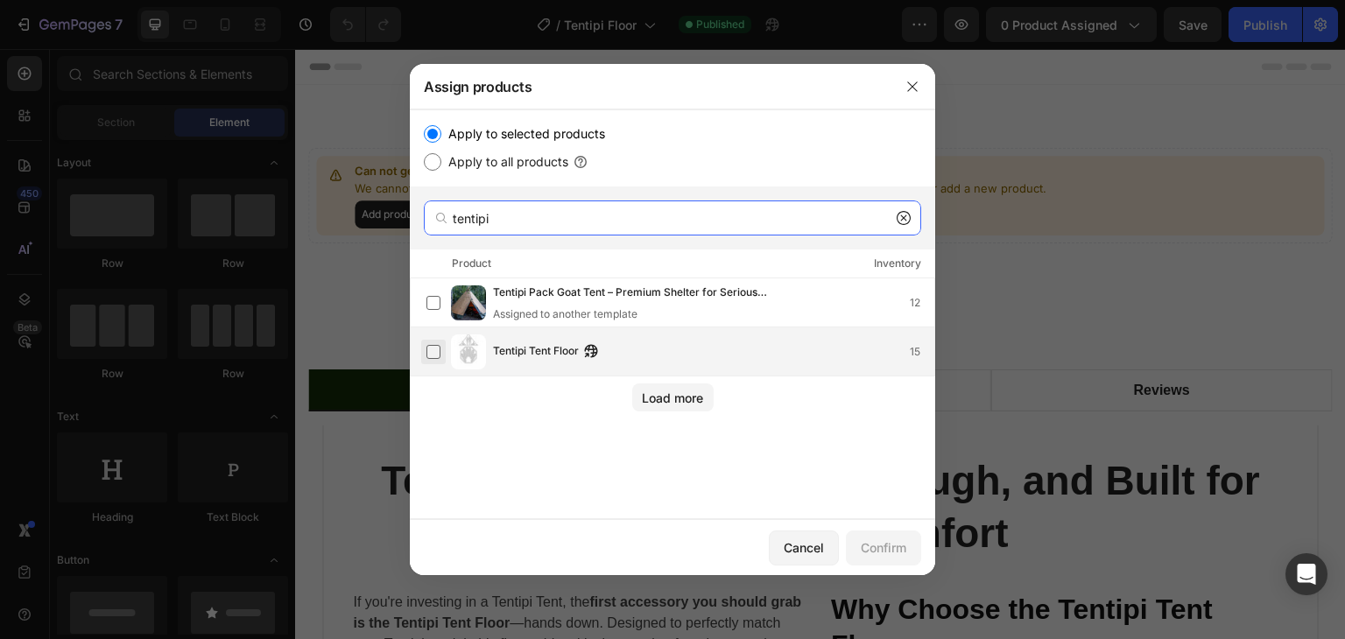
type input "tentipi"
click at [437, 351] on label at bounding box center [433, 352] width 14 height 14
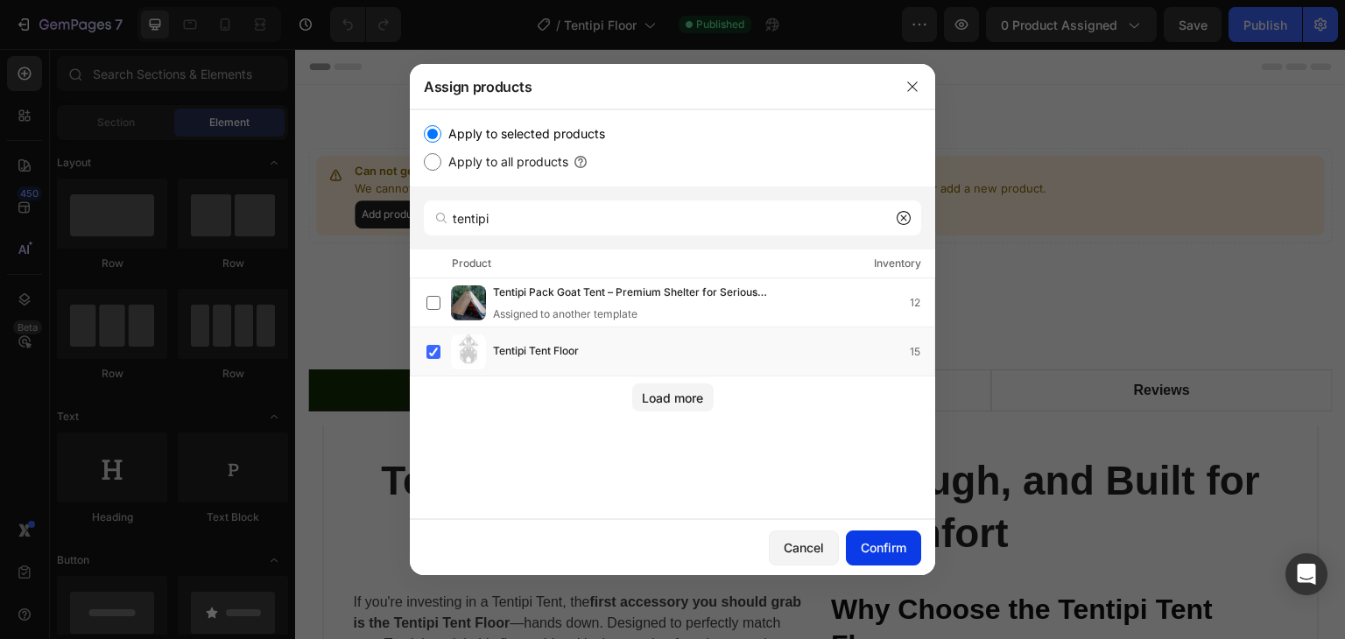
click at [894, 536] on button "Confirm" at bounding box center [883, 548] width 75 height 35
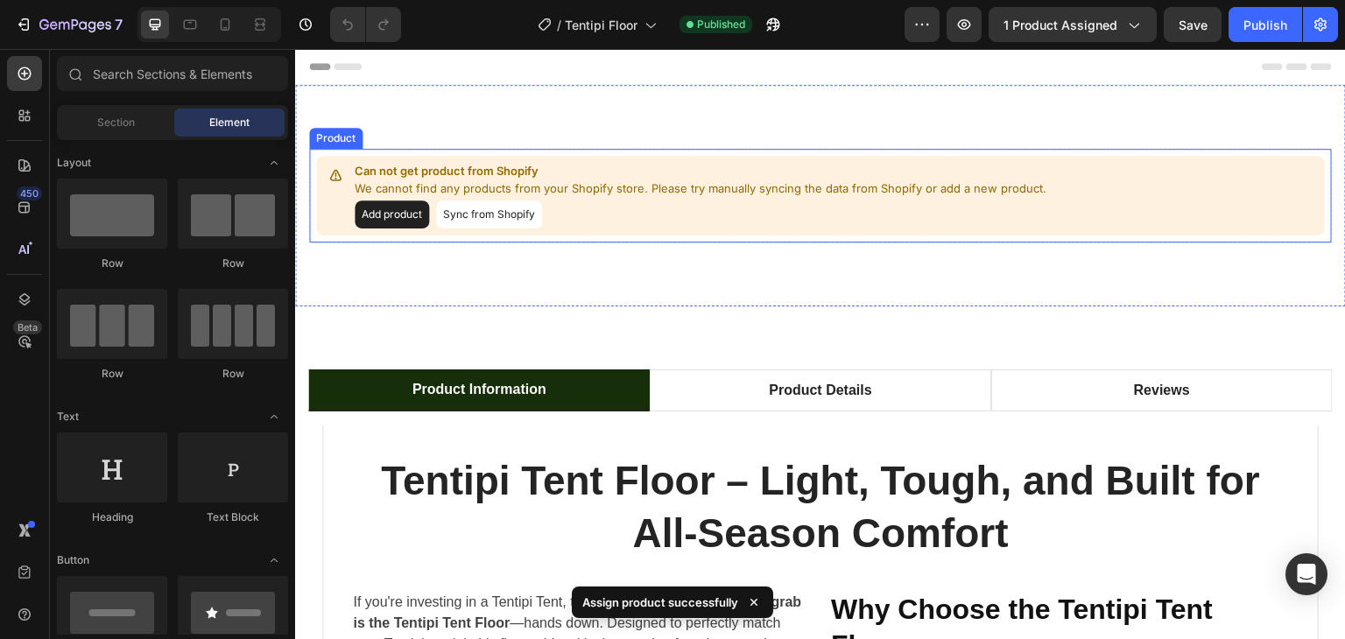
click at [482, 217] on button "Sync from Shopify" at bounding box center [489, 214] width 106 height 28
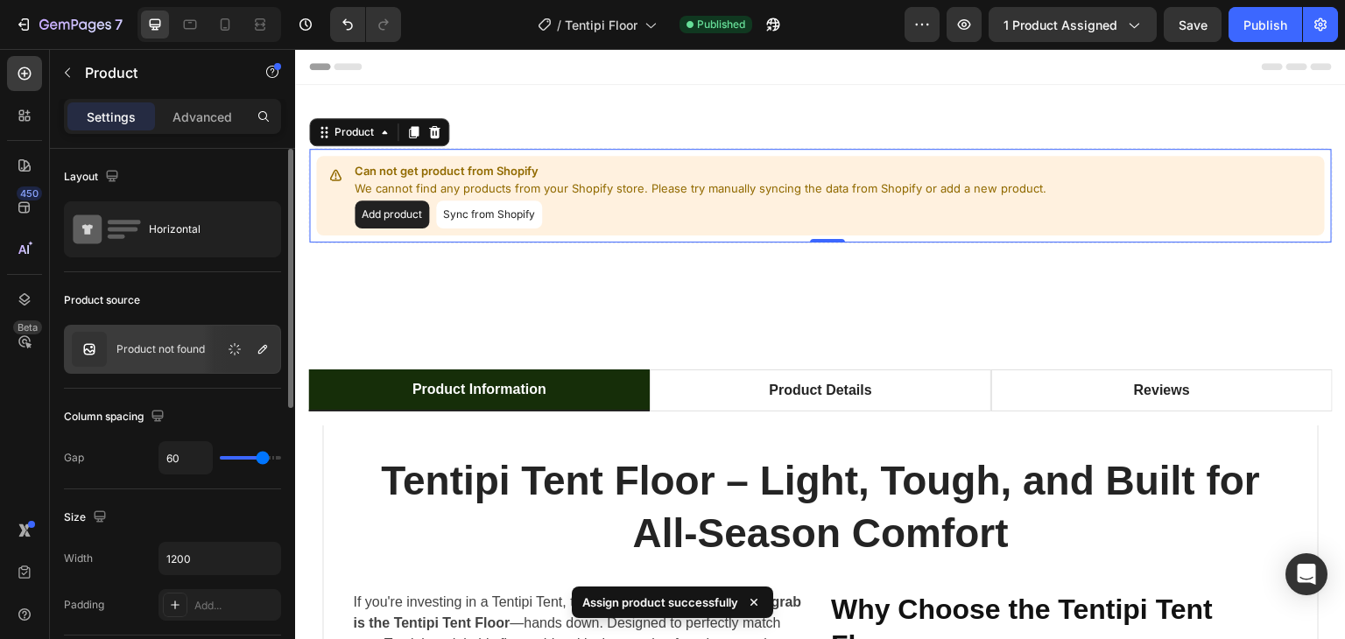
click at [173, 354] on p "Product not found" at bounding box center [160, 349] width 88 height 12
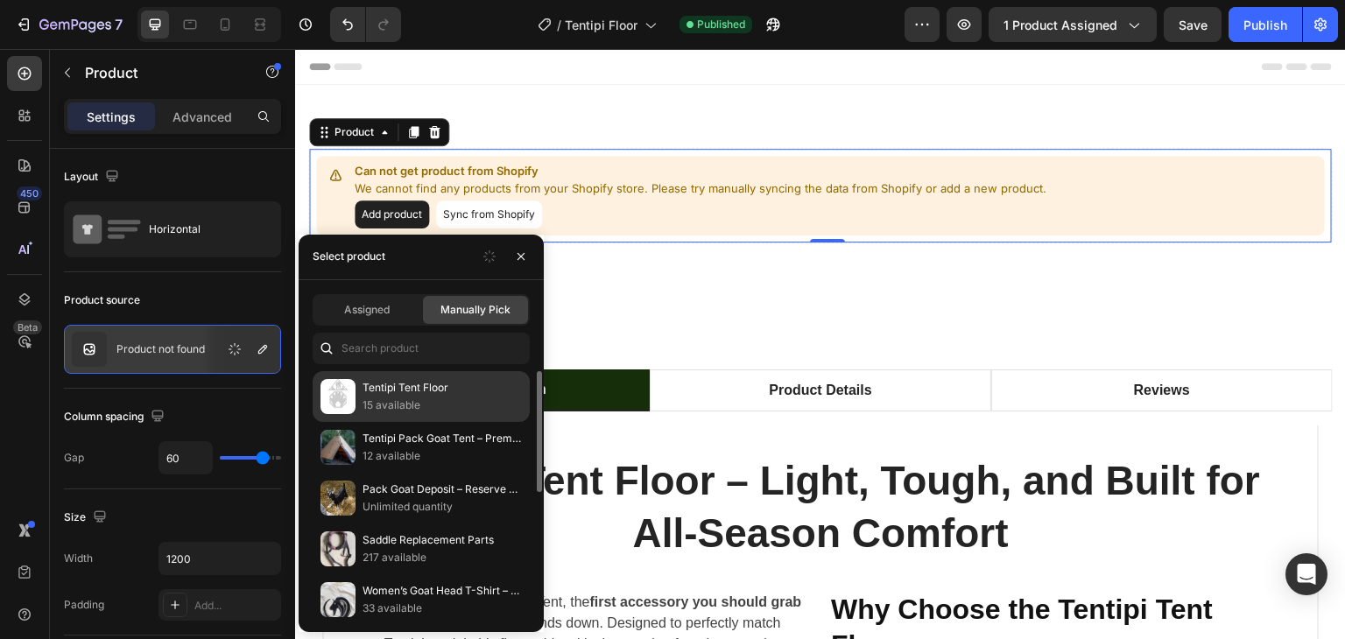
click at [401, 393] on p "Tentipi Tent Floor" at bounding box center [441, 388] width 159 height 18
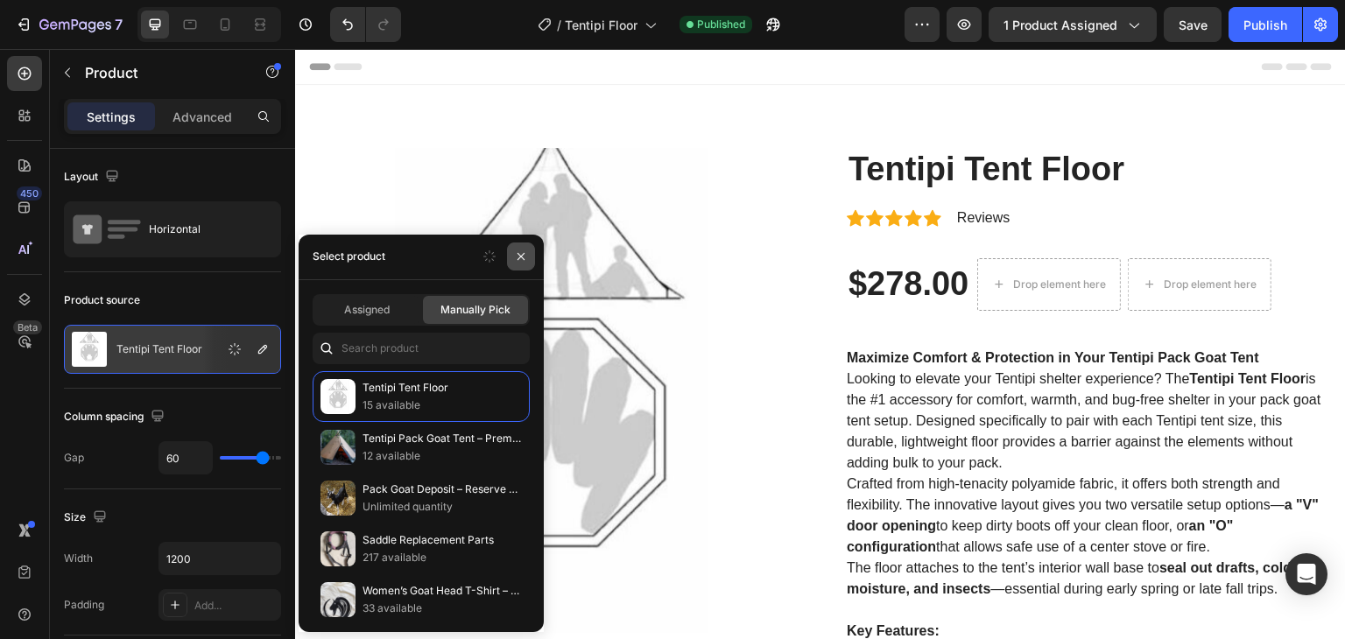
click at [523, 255] on icon "button" at bounding box center [520, 256] width 7 height 7
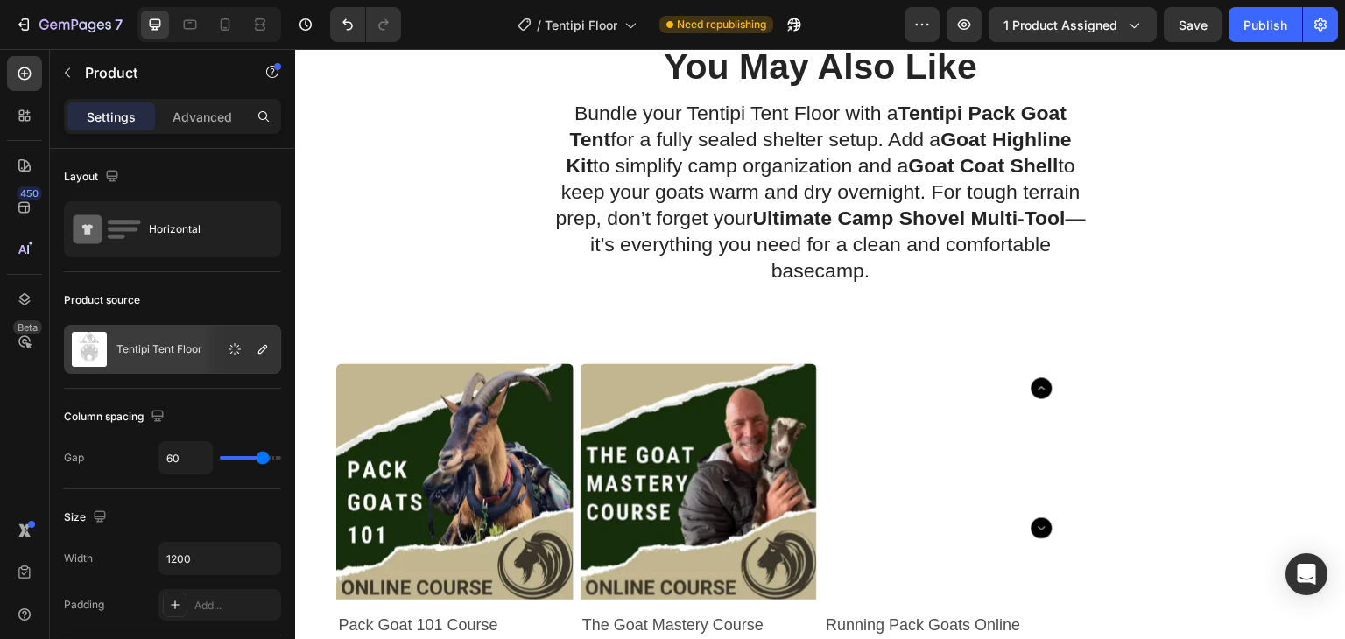
scroll to position [2364, 0]
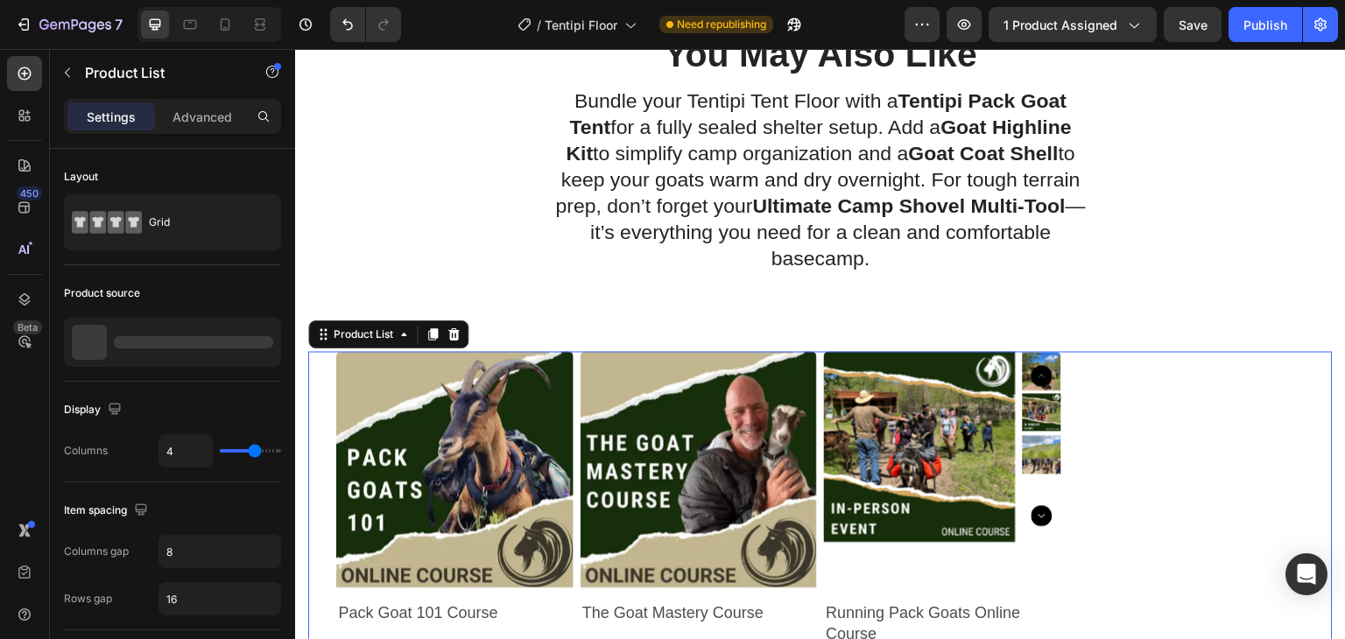
click at [572, 391] on div "Product Images Pack Goat 101 Course Product Title $97.99 Product Price Product …" at bounding box center [820, 630] width 968 height 559
click at [166, 339] on p "3 products" at bounding box center [142, 342] width 53 height 12
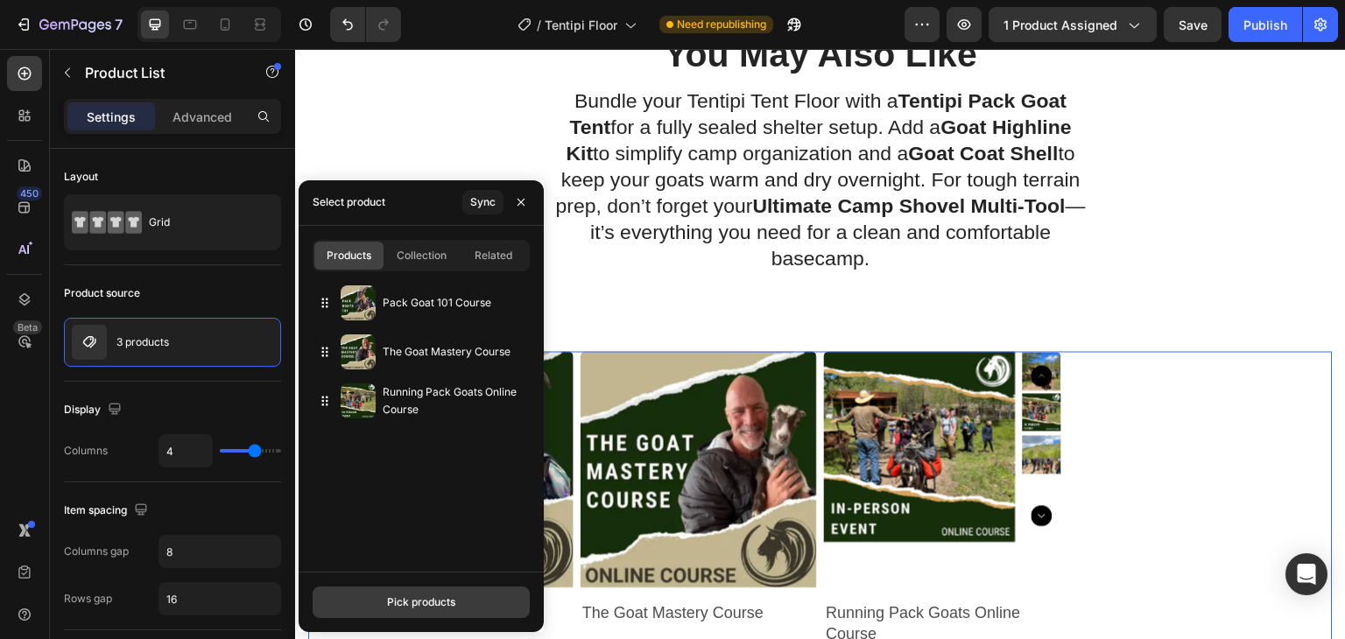
click at [425, 601] on div "Pick products" at bounding box center [421, 602] width 68 height 16
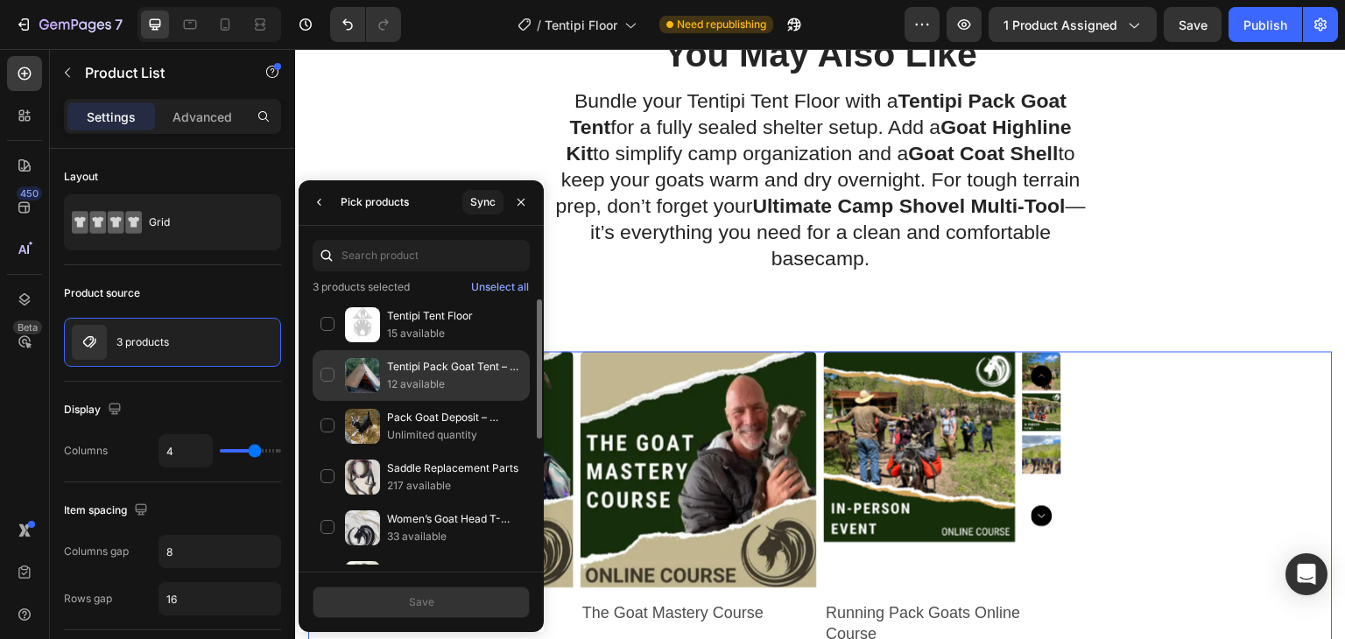
click at [325, 401] on div "Tentipi Pack Goat Tent – Premium Shelter for Serious Backcountry Adventures 12 …" at bounding box center [421, 426] width 217 height 51
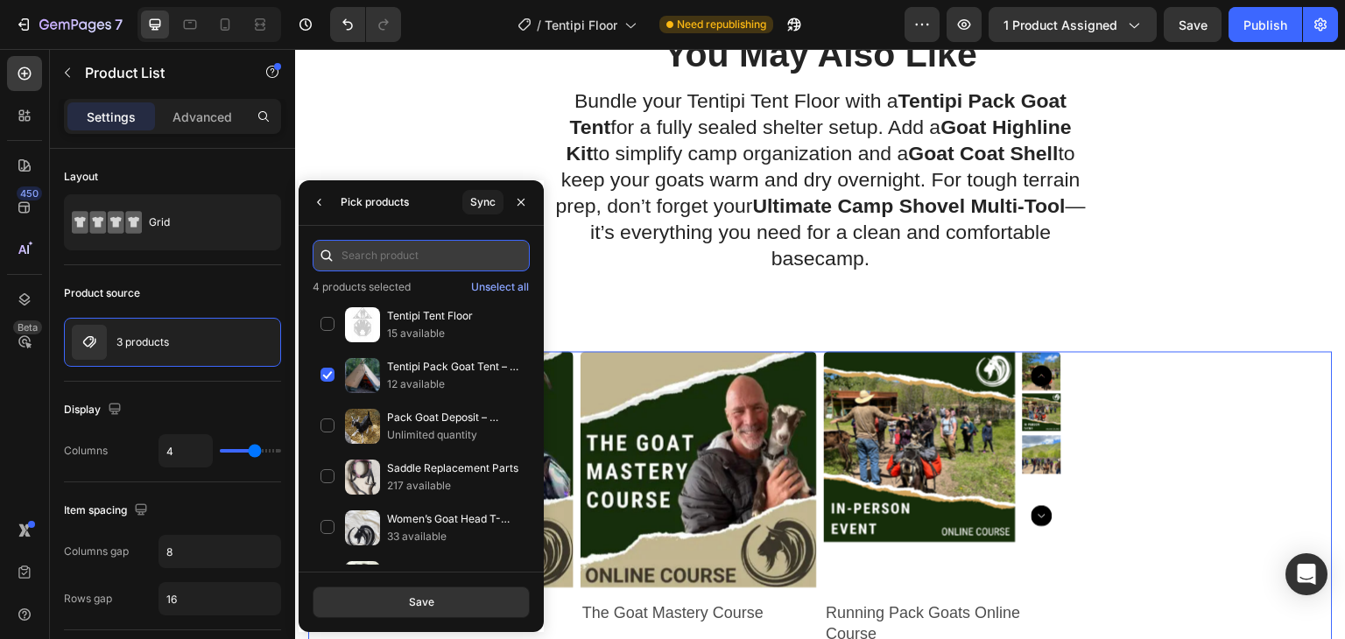
click at [420, 251] on input "text" at bounding box center [421, 256] width 217 height 32
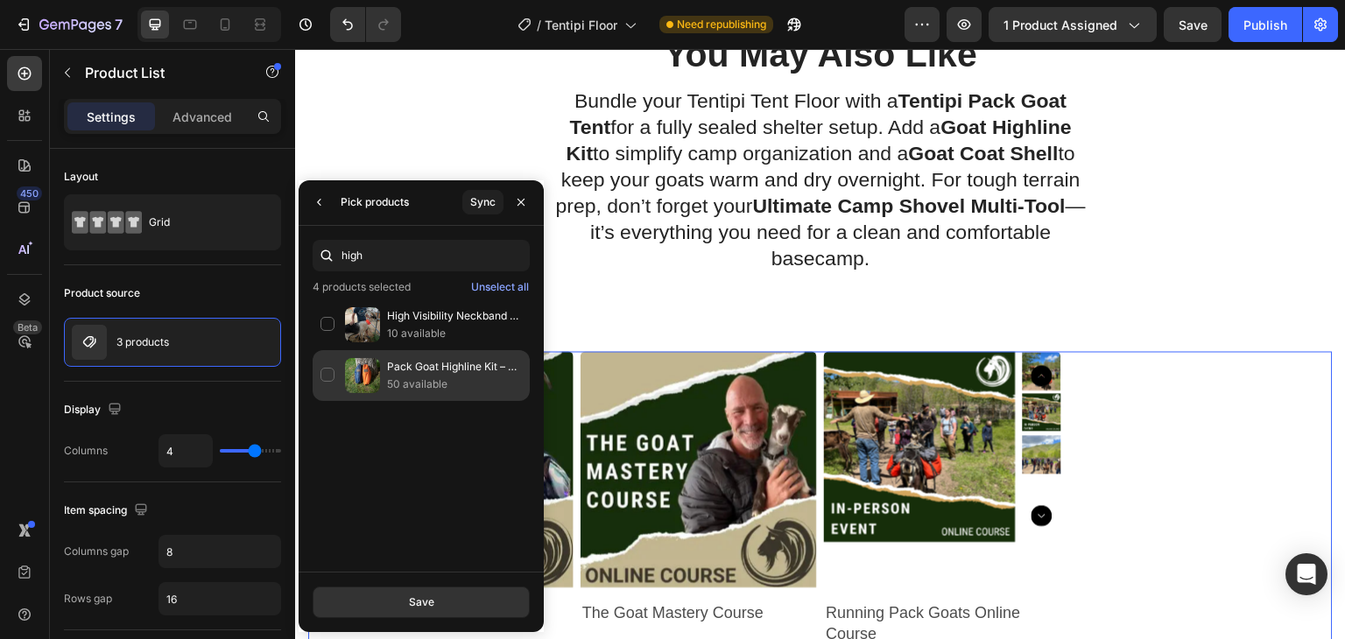
click at [326, 370] on div "Pack Goat Highline Kit – Pre-Rigged Camp Tethering System (3-Goat or 6-Goat Opt…" at bounding box center [421, 375] width 217 height 51
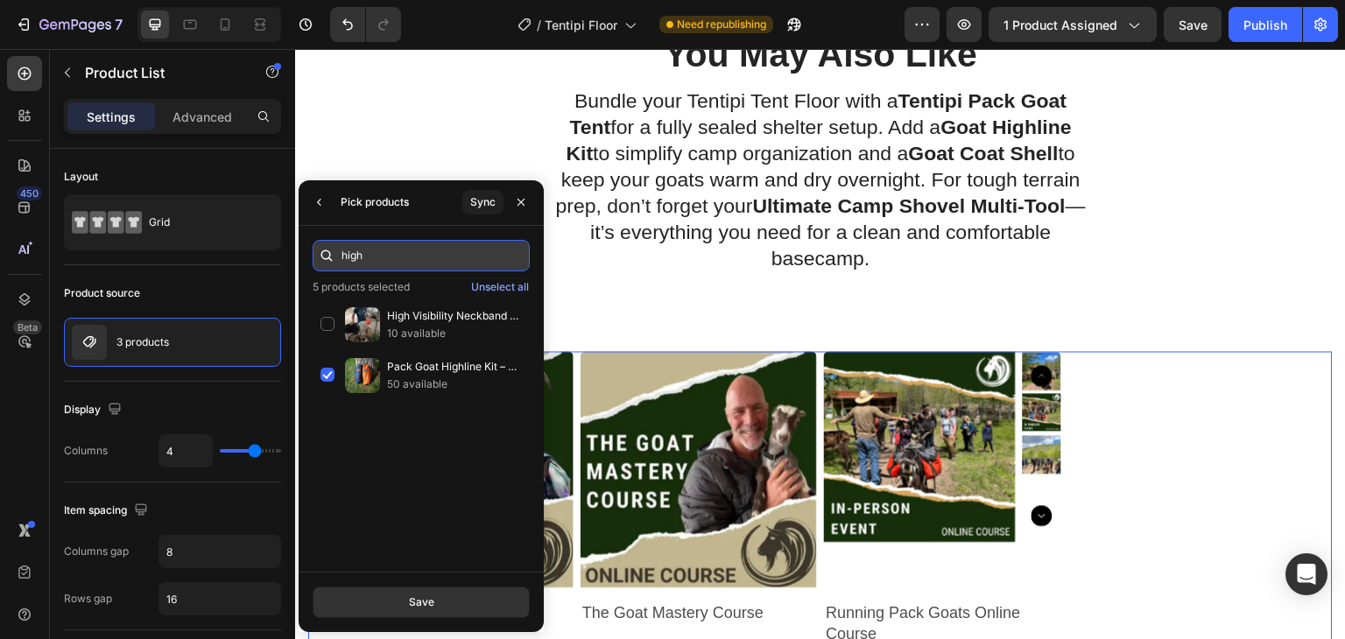
click at [396, 257] on input "high" at bounding box center [421, 256] width 217 height 32
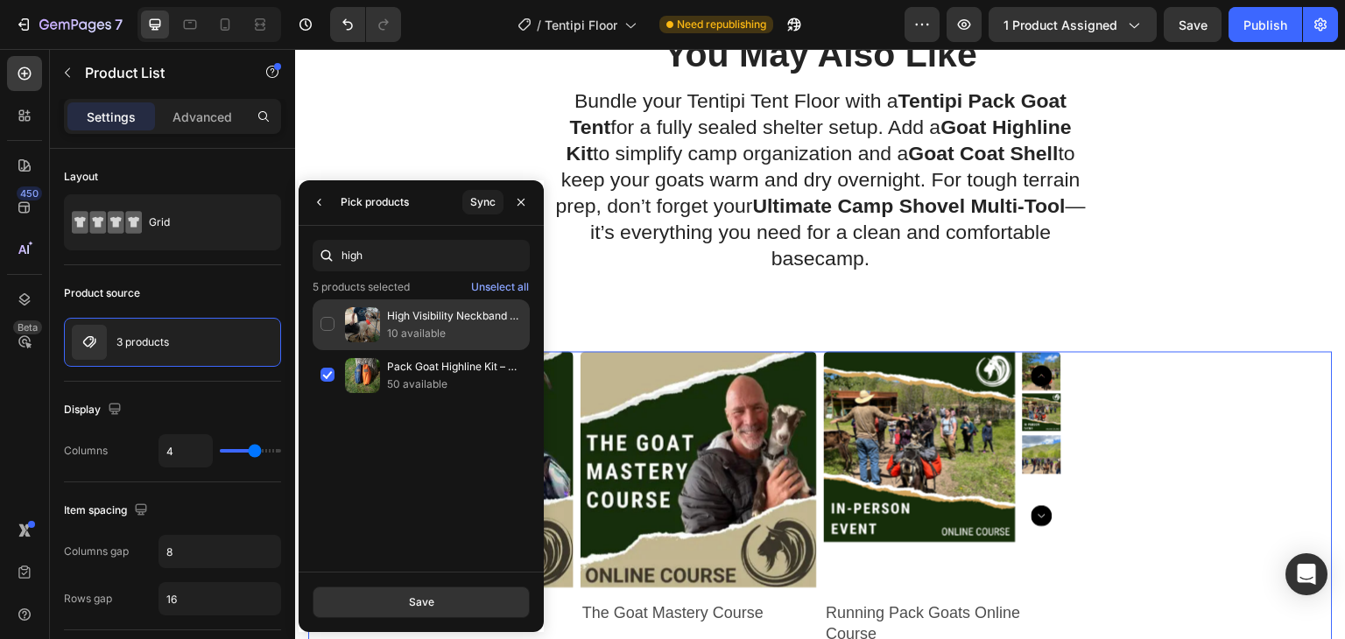
click at [333, 350] on div "High Visibility Neckband – Blaze Orange Safety for Pack Goats 10 available" at bounding box center [421, 375] width 217 height 51
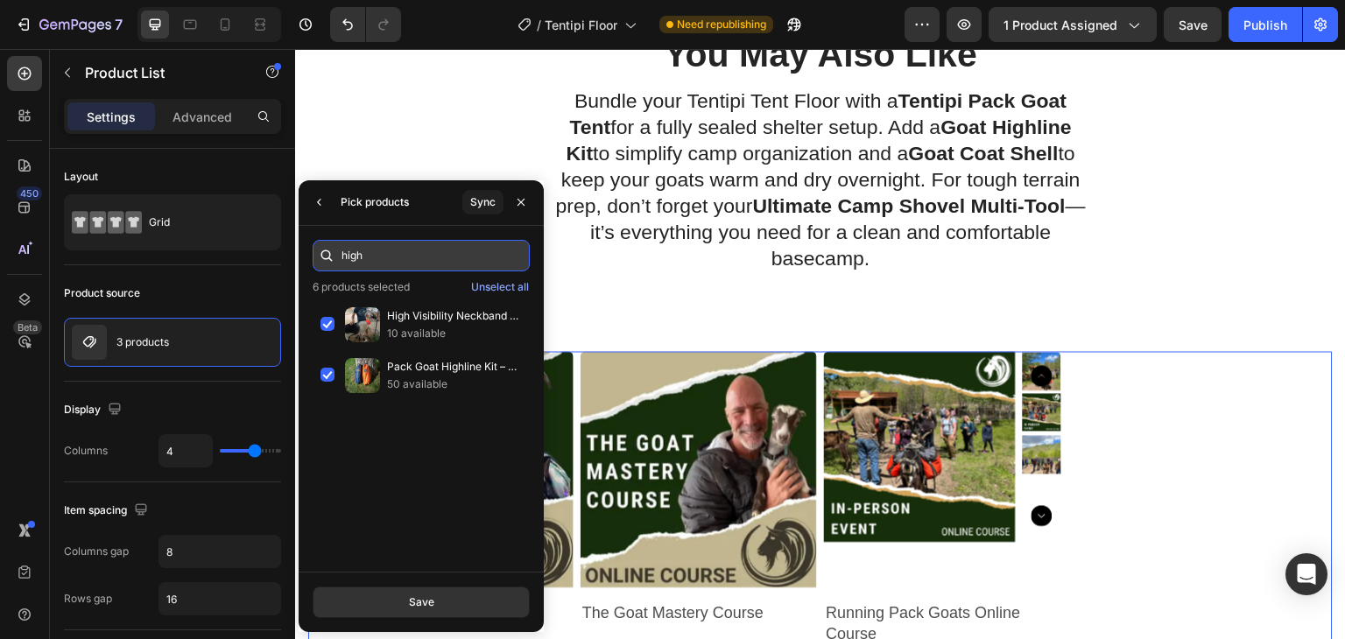
click at [389, 258] on input "high" at bounding box center [421, 256] width 217 height 32
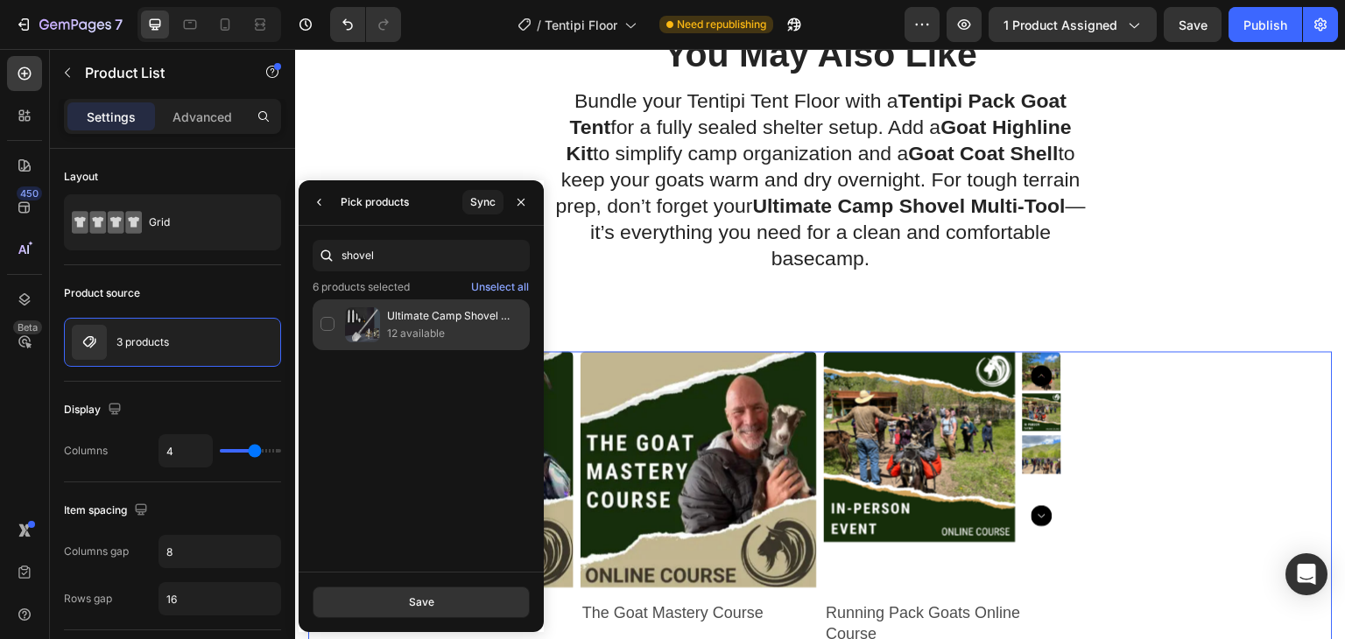
click at [325, 330] on div "Ultimate Camp Shovel Multi-Tool – 12-in-1 Survival & Backcountry Gear 12 availa…" at bounding box center [421, 324] width 217 height 51
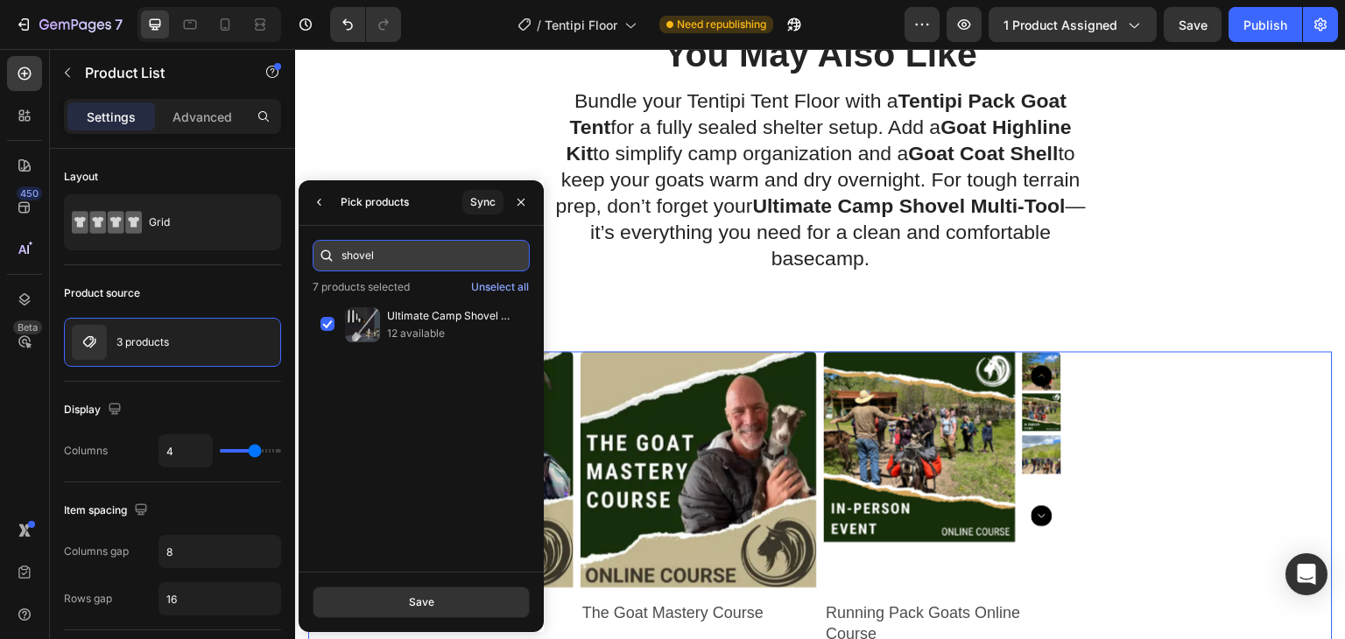
click at [398, 246] on input "shovel" at bounding box center [421, 256] width 217 height 32
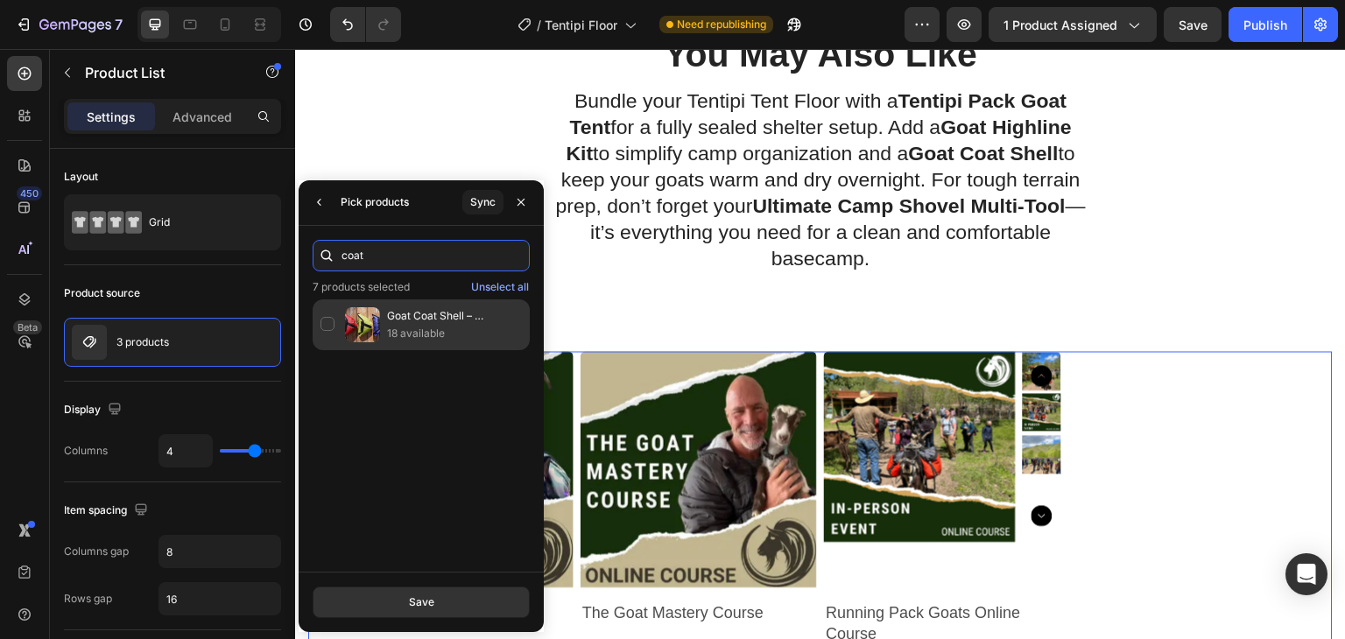
type input "coat"
click at [325, 319] on div "Goat Coat Shell – Waterproof Pack Goat Jacket & Pannier Cover Combo 18 available" at bounding box center [421, 324] width 217 height 51
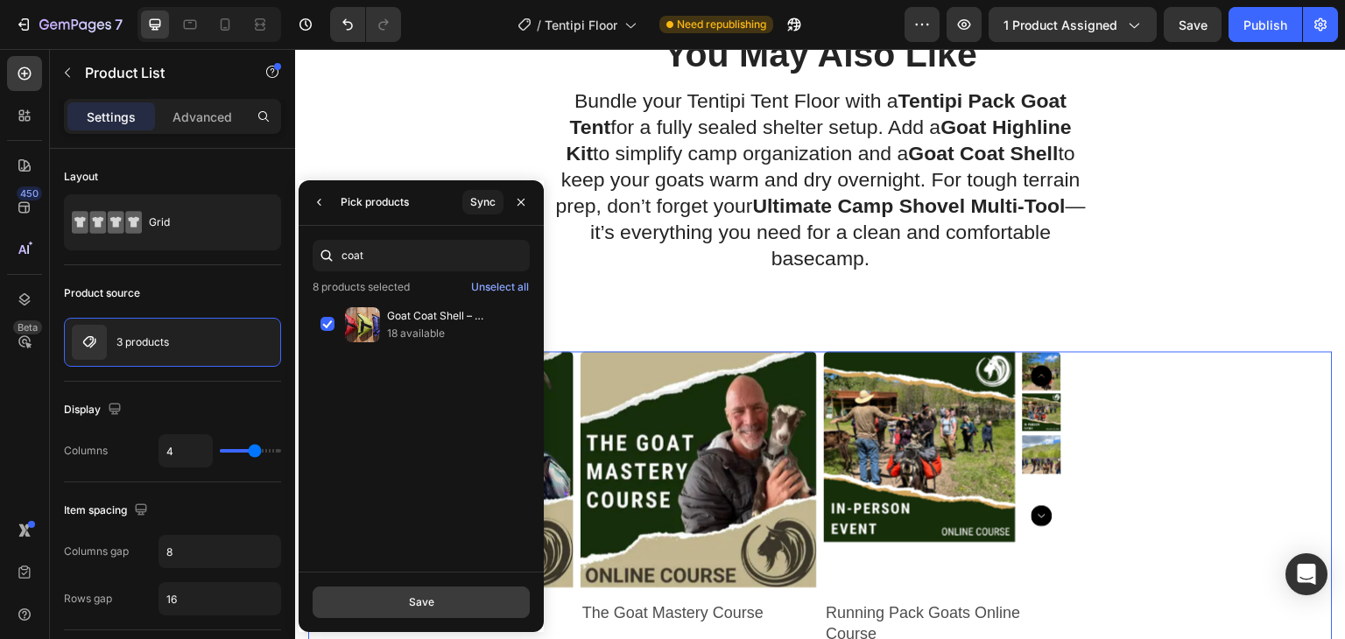
click at [431, 602] on div "Save" at bounding box center [421, 602] width 25 height 16
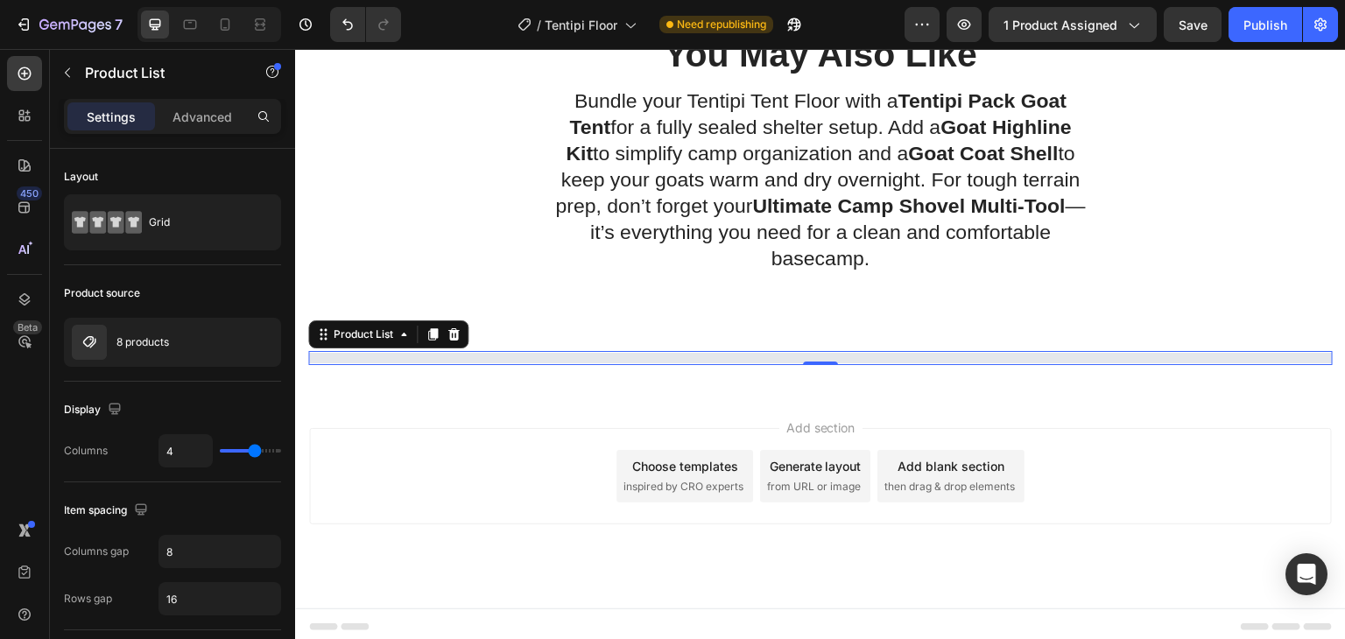
select select "581778470565315198"
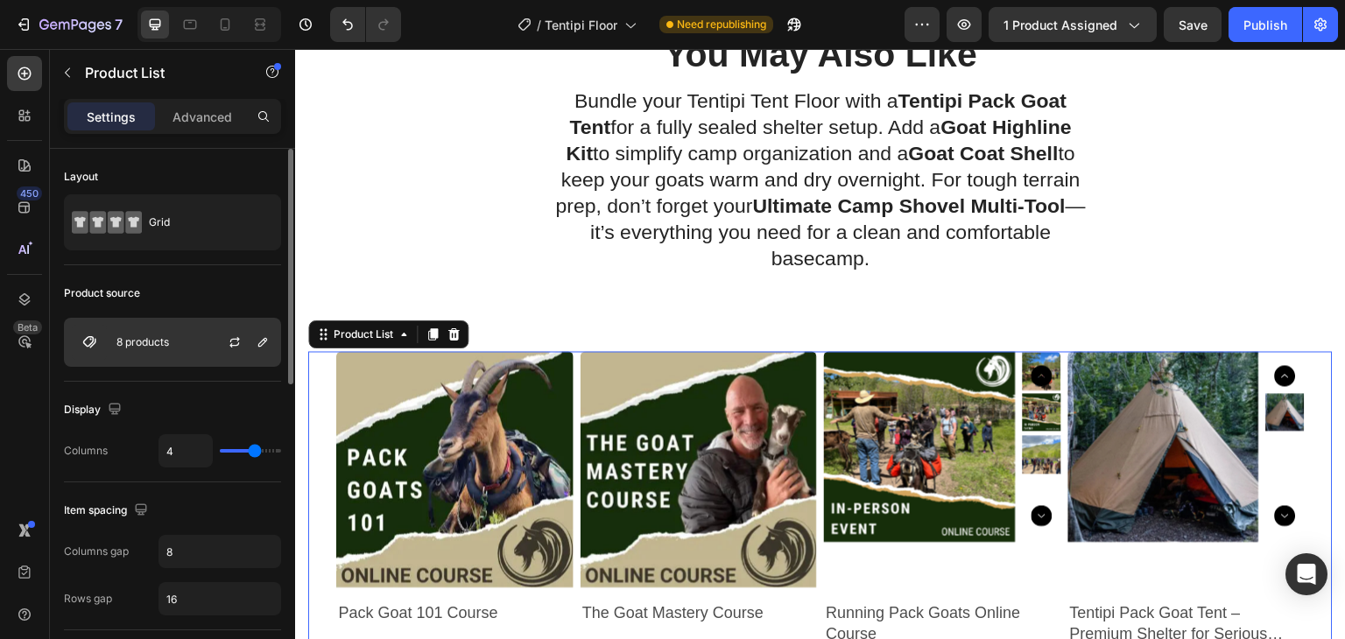
click at [196, 343] on div "8 products" at bounding box center [172, 342] width 217 height 49
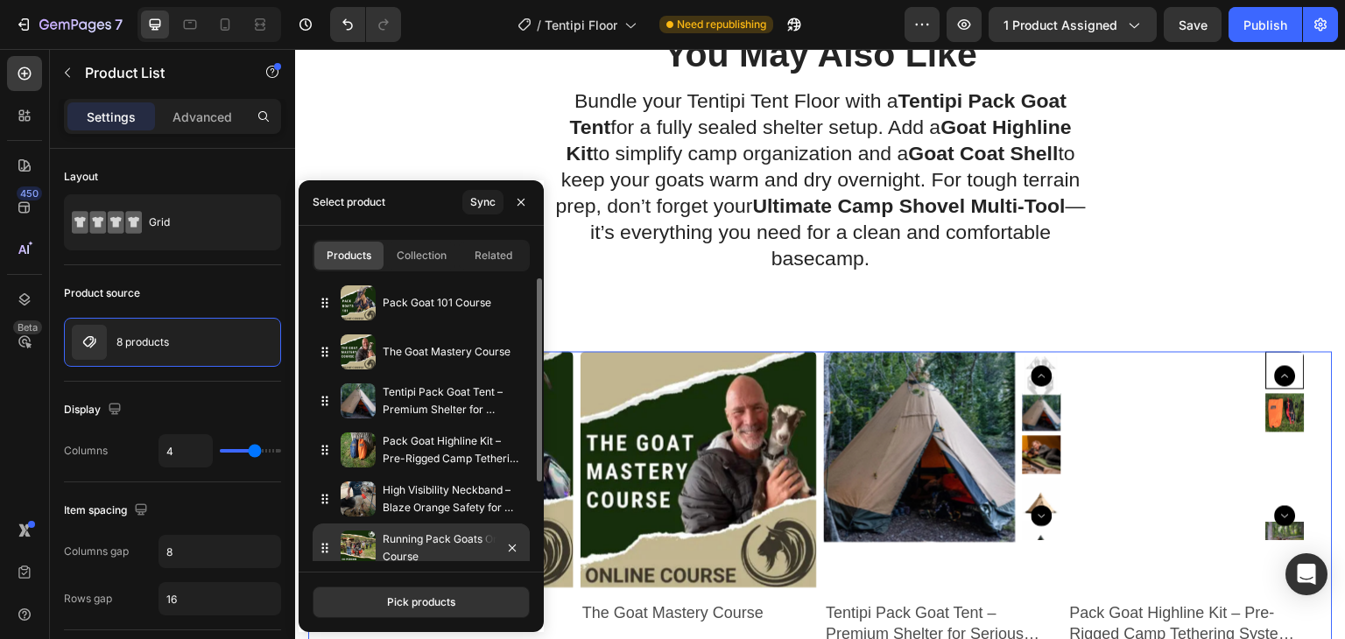
drag, startPoint x: 327, startPoint y: 404, endPoint x: 330, endPoint y: 550, distance: 146.2
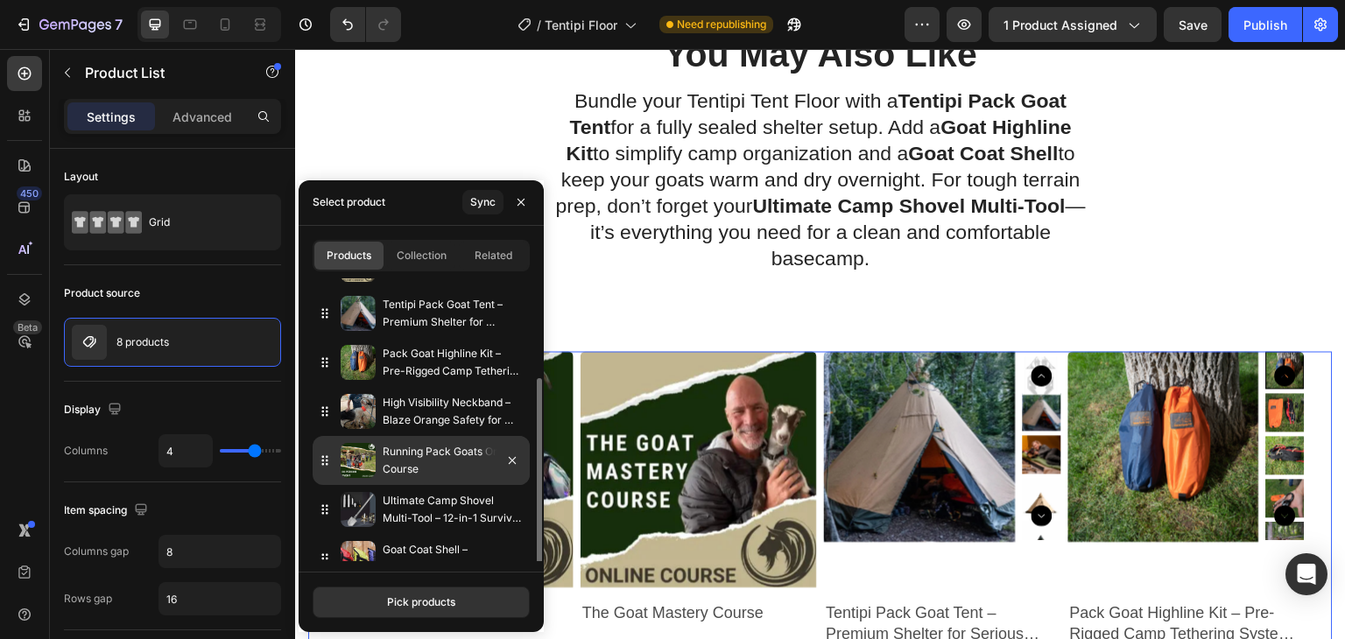
scroll to position [109, 0]
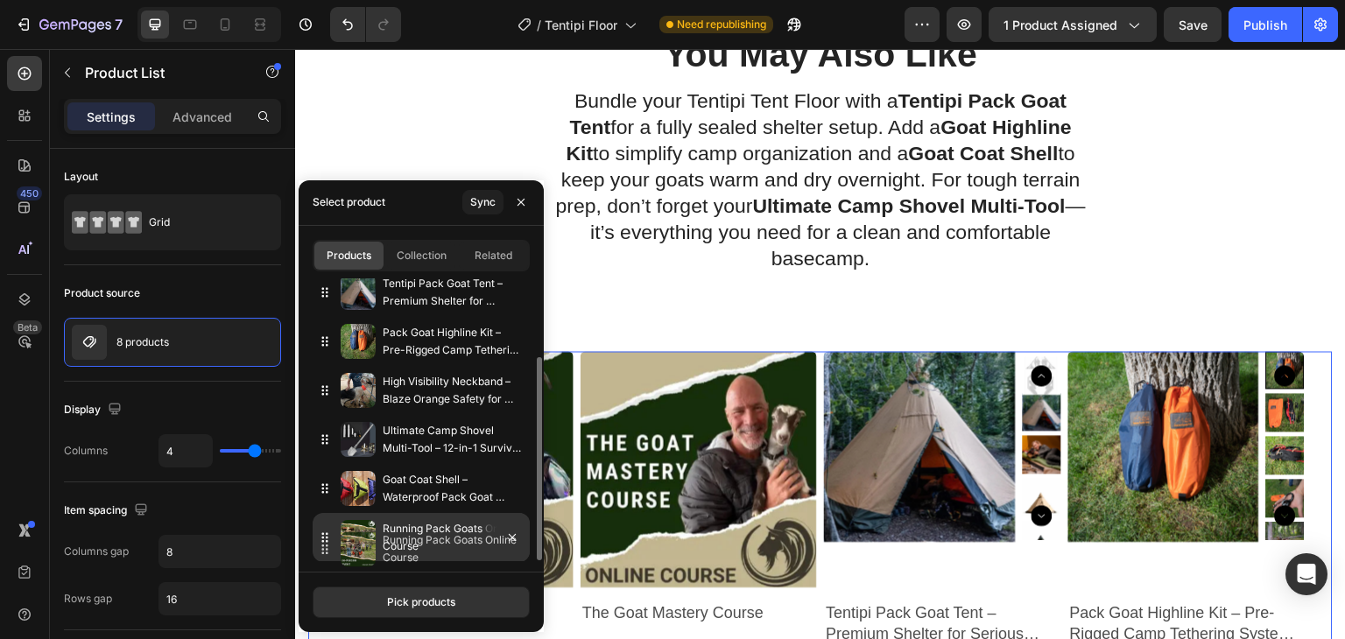
drag, startPoint x: 326, startPoint y: 441, endPoint x: 326, endPoint y: 552, distance: 110.3
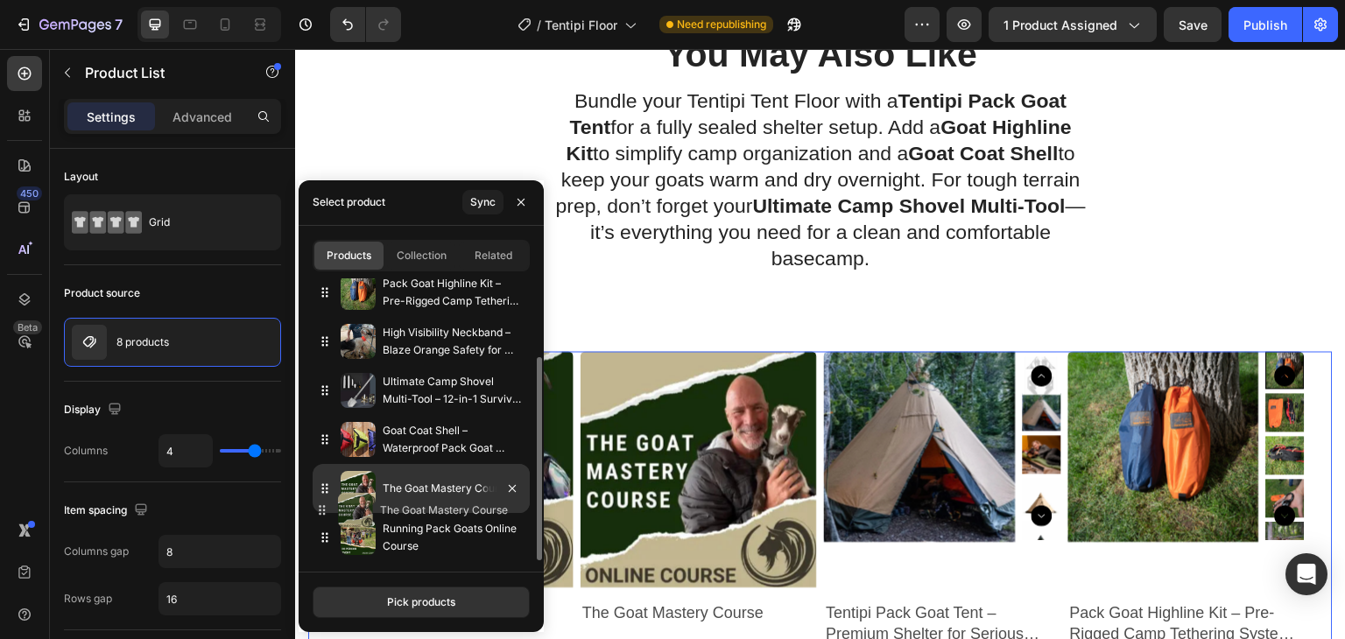
drag, startPoint x: 325, startPoint y: 351, endPoint x: 322, endPoint y: 510, distance: 158.5
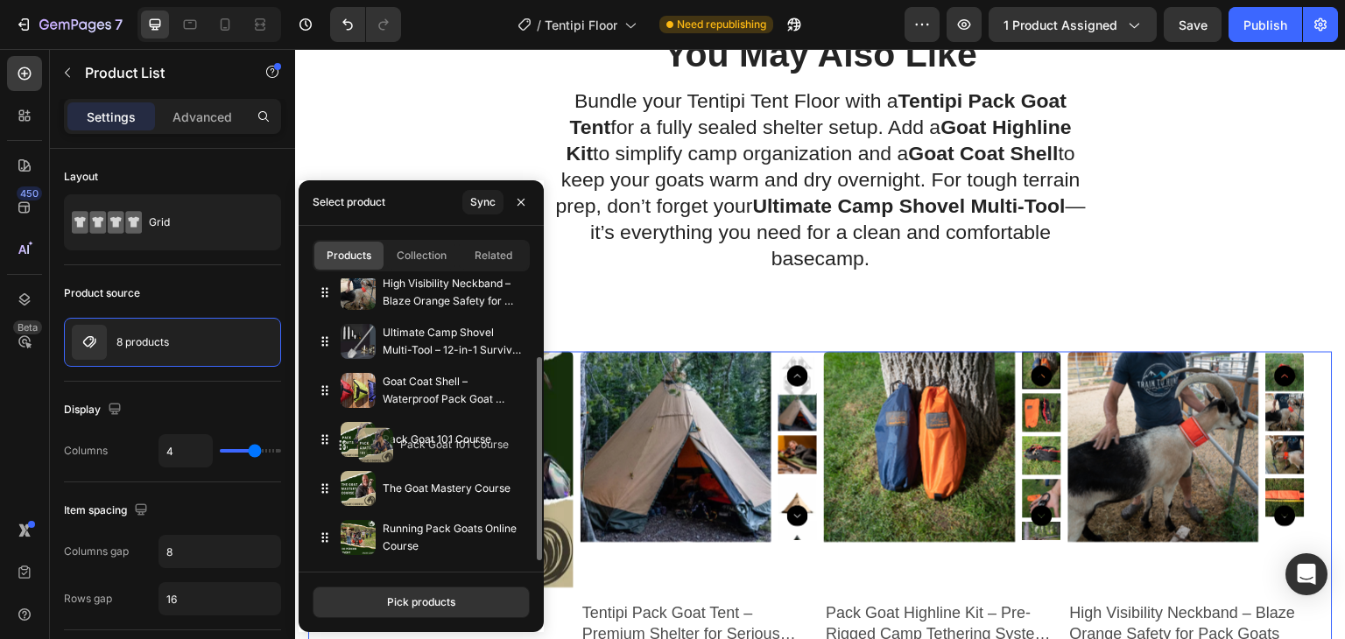
drag, startPoint x: 329, startPoint y: 309, endPoint x: 347, endPoint y: 451, distance: 142.9
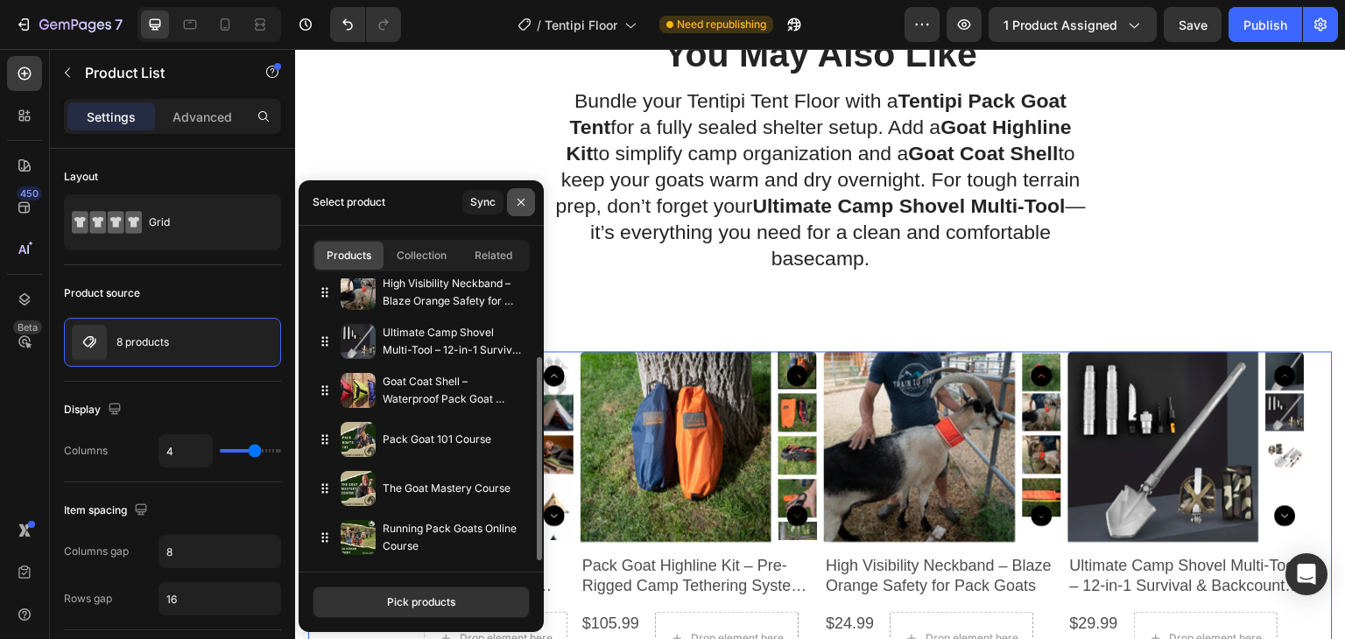
click at [517, 207] on icon "button" at bounding box center [521, 202] width 14 height 14
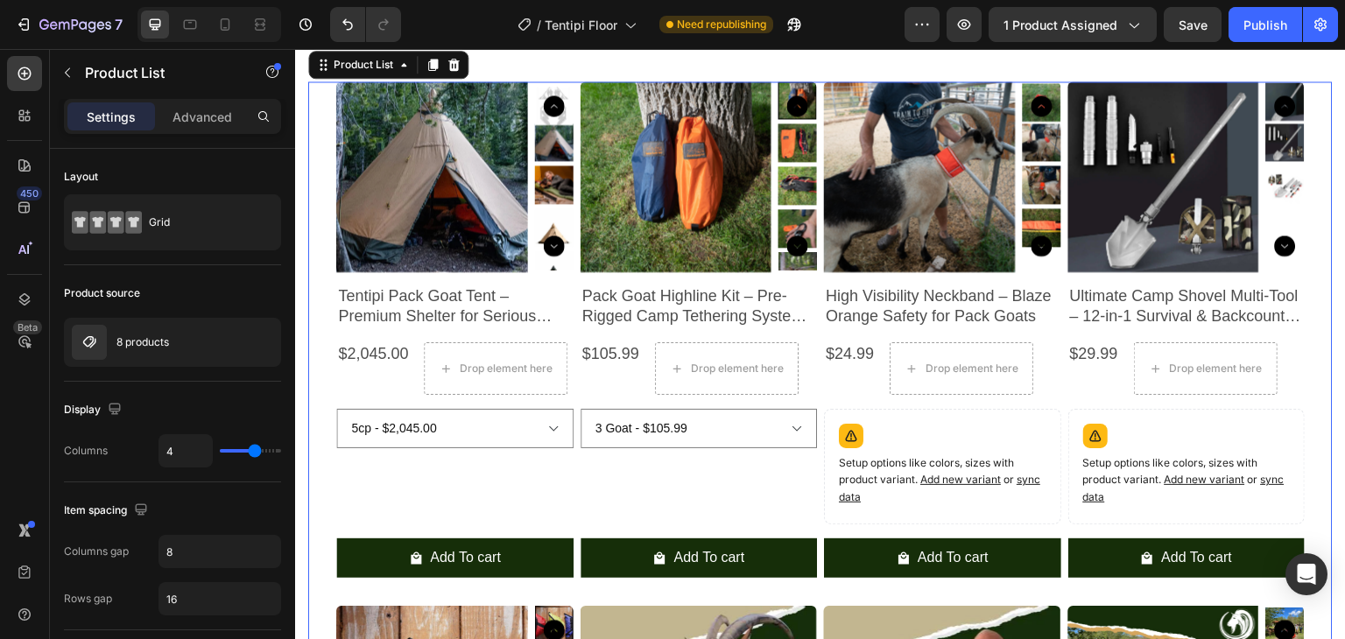
scroll to position [2626, 0]
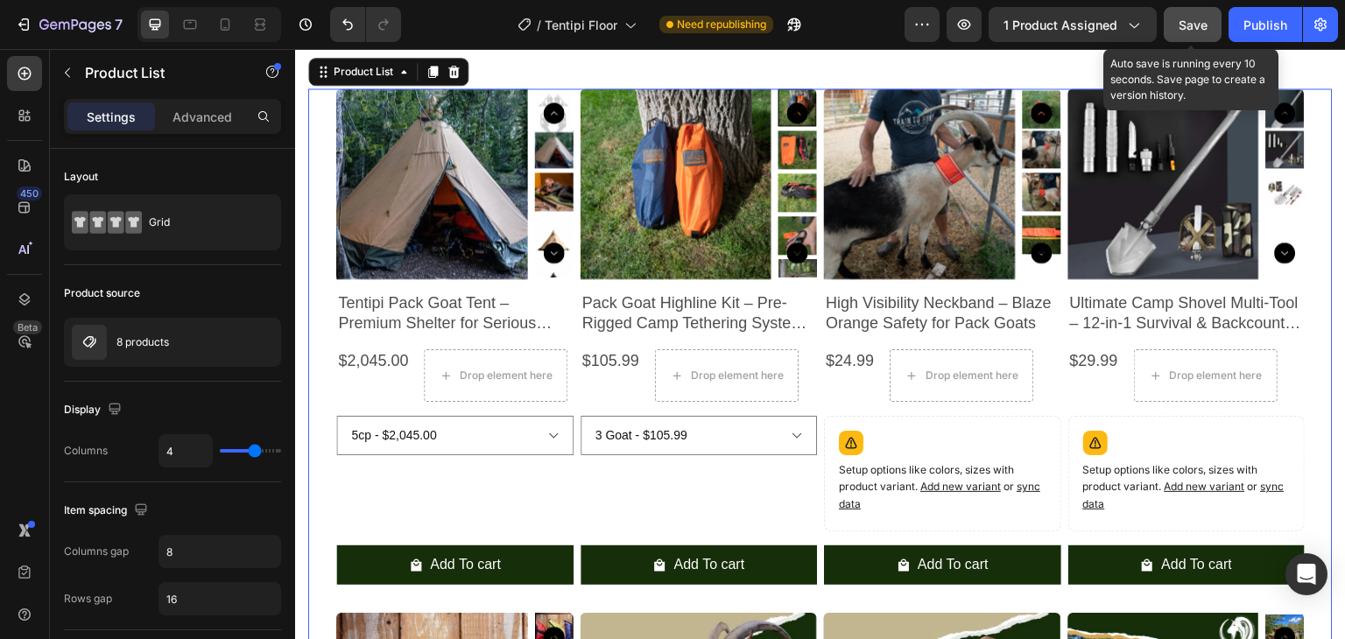
click at [1185, 36] on button "Save" at bounding box center [1192, 24] width 58 height 35
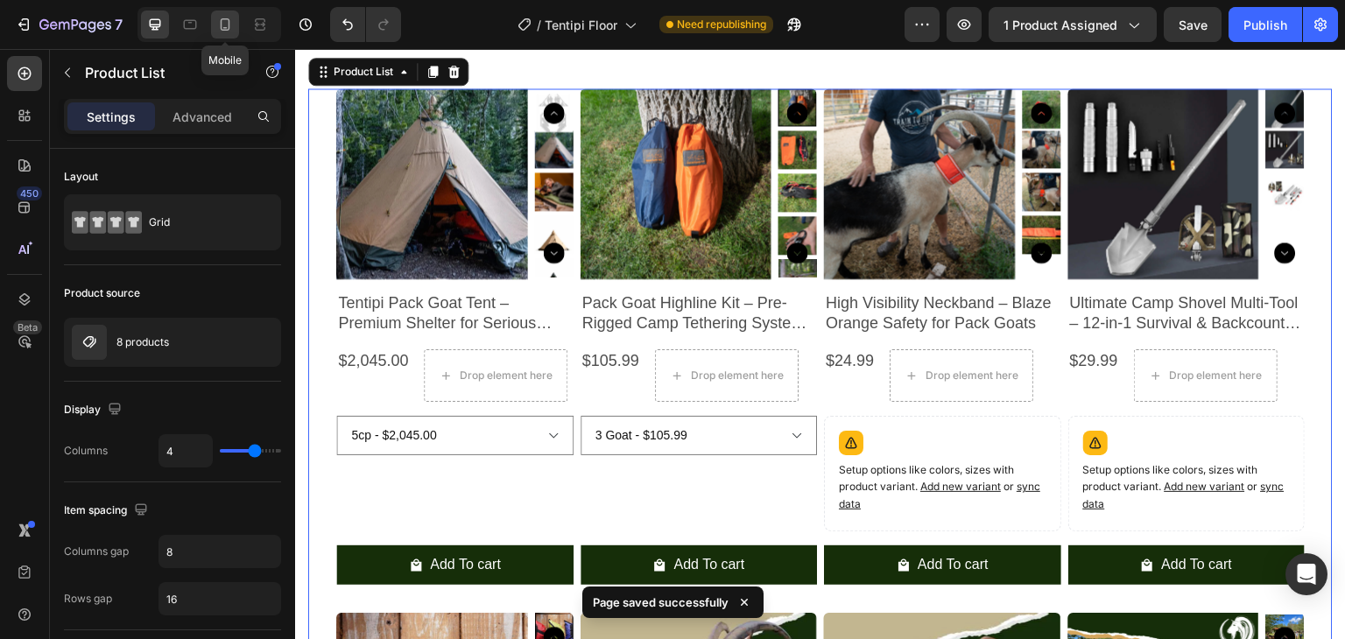
click at [221, 29] on icon at bounding box center [225, 25] width 18 height 18
type input "2"
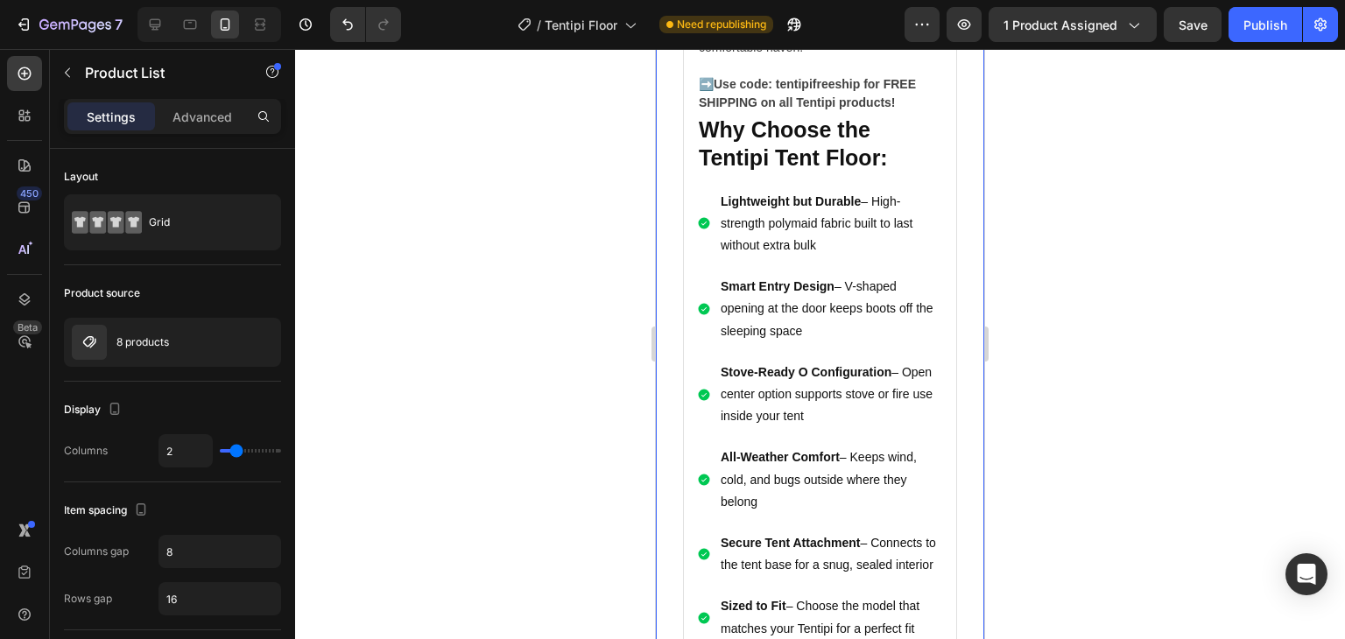
scroll to position [1880, 0]
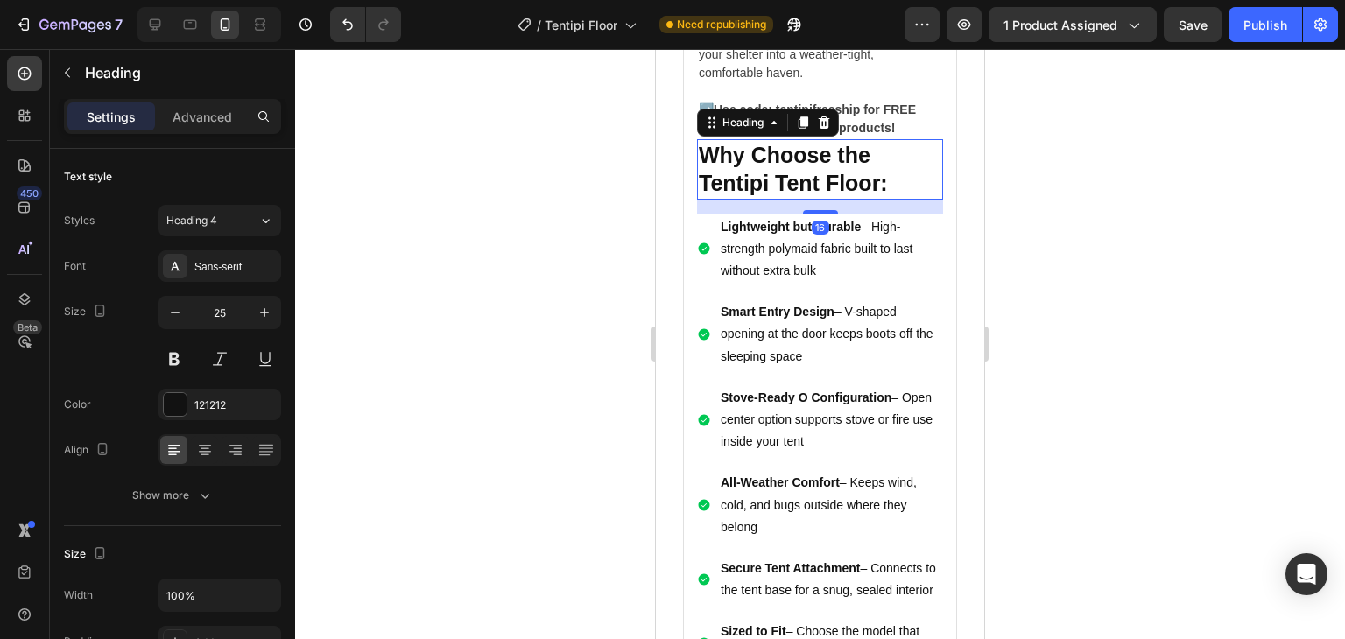
click at [818, 196] on strong "Why Choose the Tentipi Tent Floor:" at bounding box center [793, 169] width 189 height 53
click at [207, 111] on p "Advanced" at bounding box center [202, 117] width 60 height 18
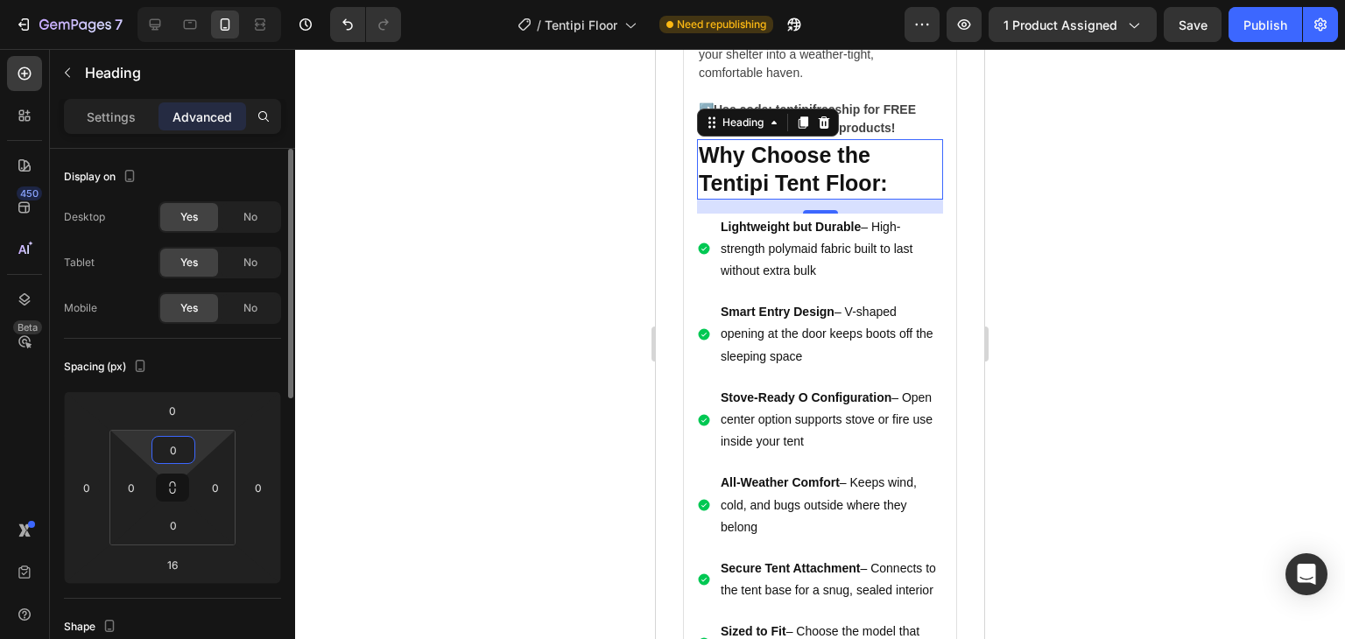
click at [178, 456] on input "0" at bounding box center [173, 450] width 35 height 26
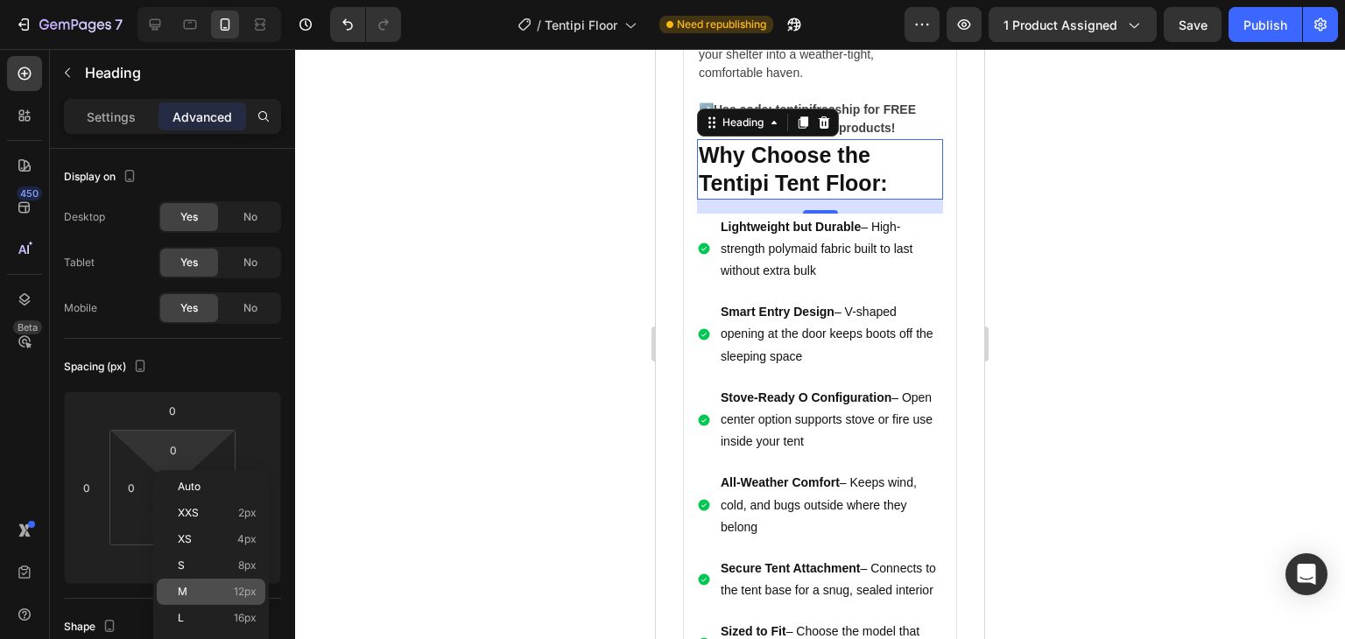
click at [235, 594] on span "12px" at bounding box center [245, 592] width 23 height 12
type input "12"
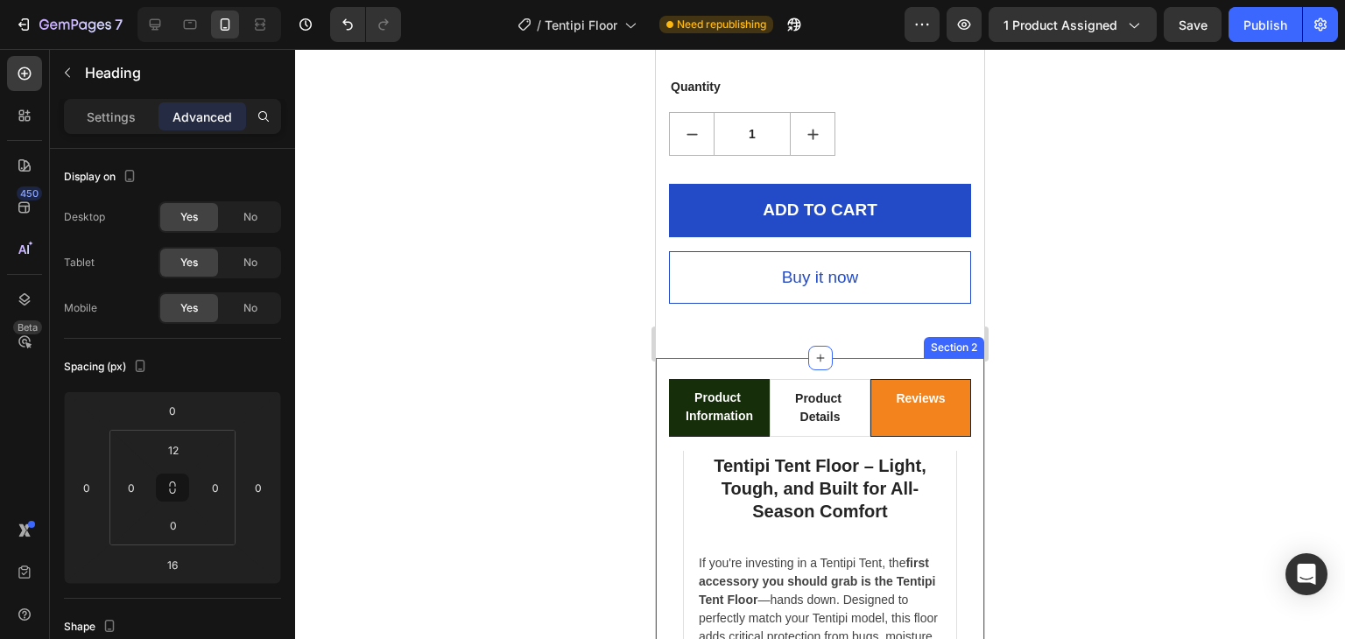
scroll to position [1597, 0]
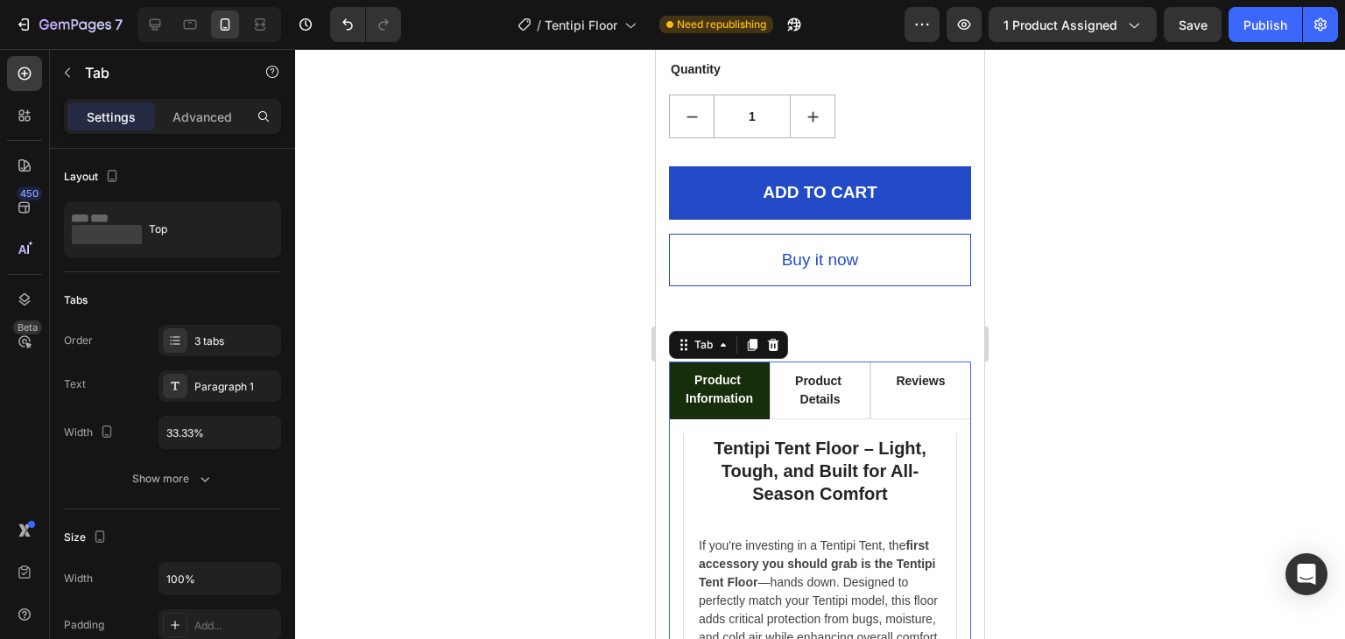
click at [721, 400] on p "Product Information" at bounding box center [718, 389] width 67 height 37
click at [194, 386] on div "Paragraph 1" at bounding box center [235, 387] width 82 height 16
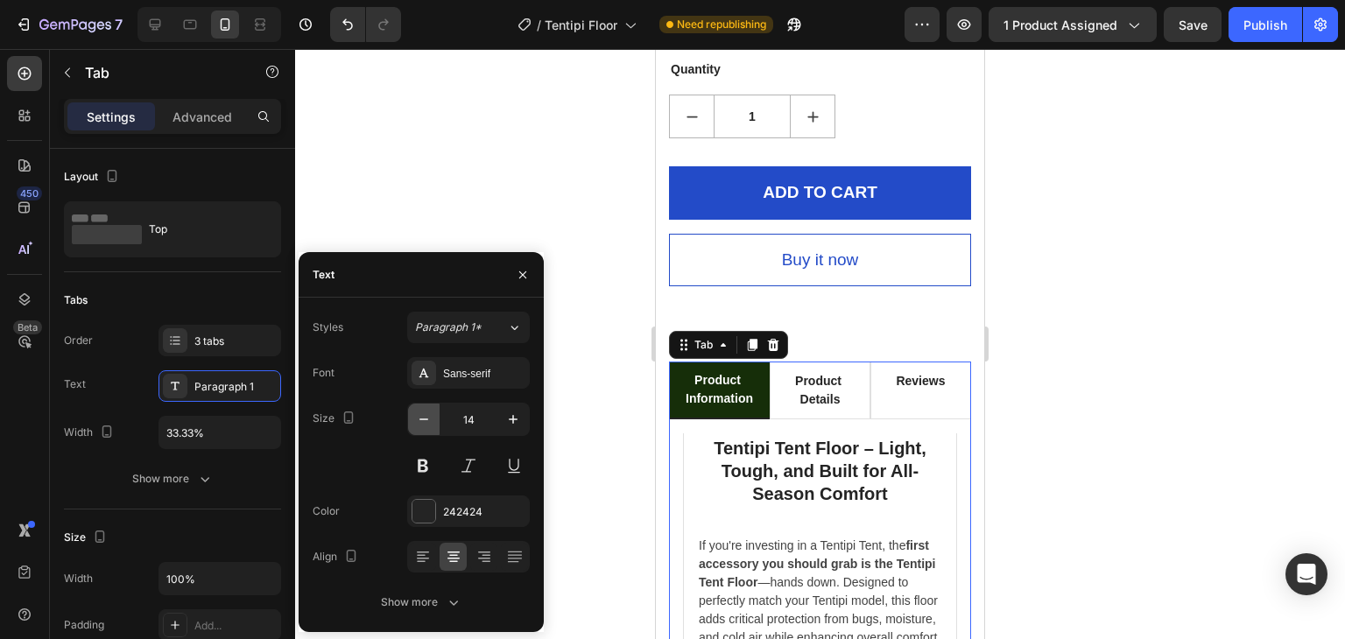
click at [422, 426] on icon "button" at bounding box center [424, 420] width 18 height 18
type input "13"
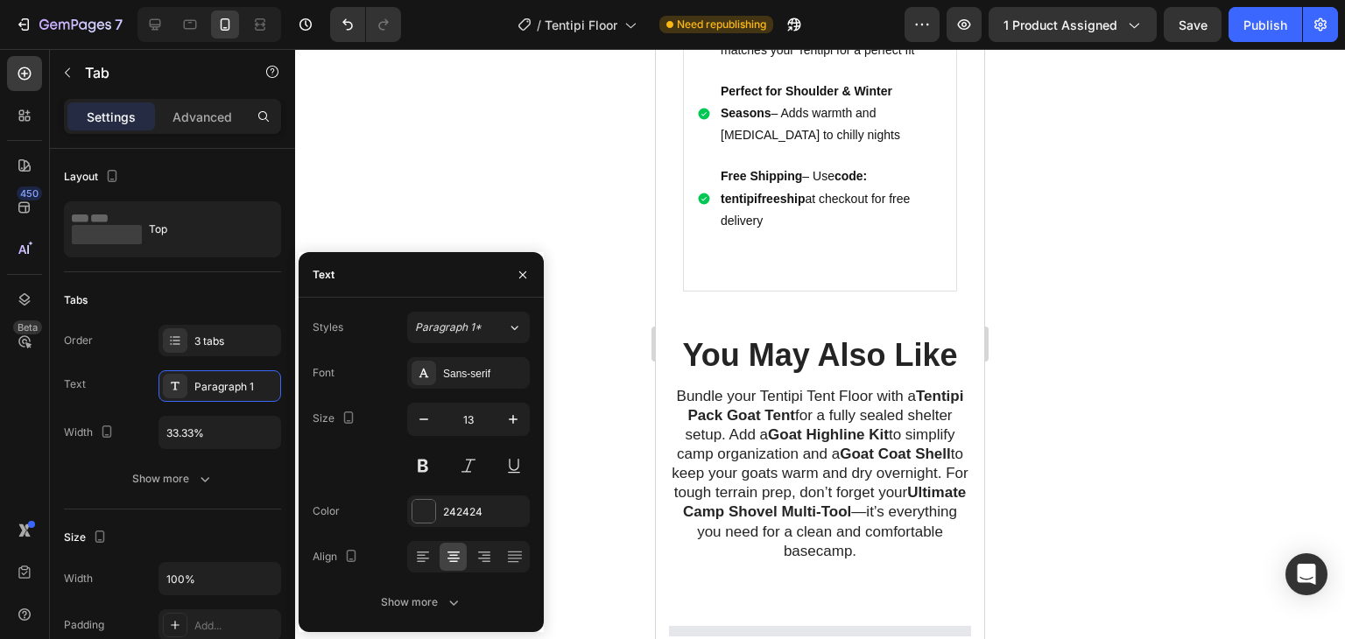
scroll to position [3173, 0]
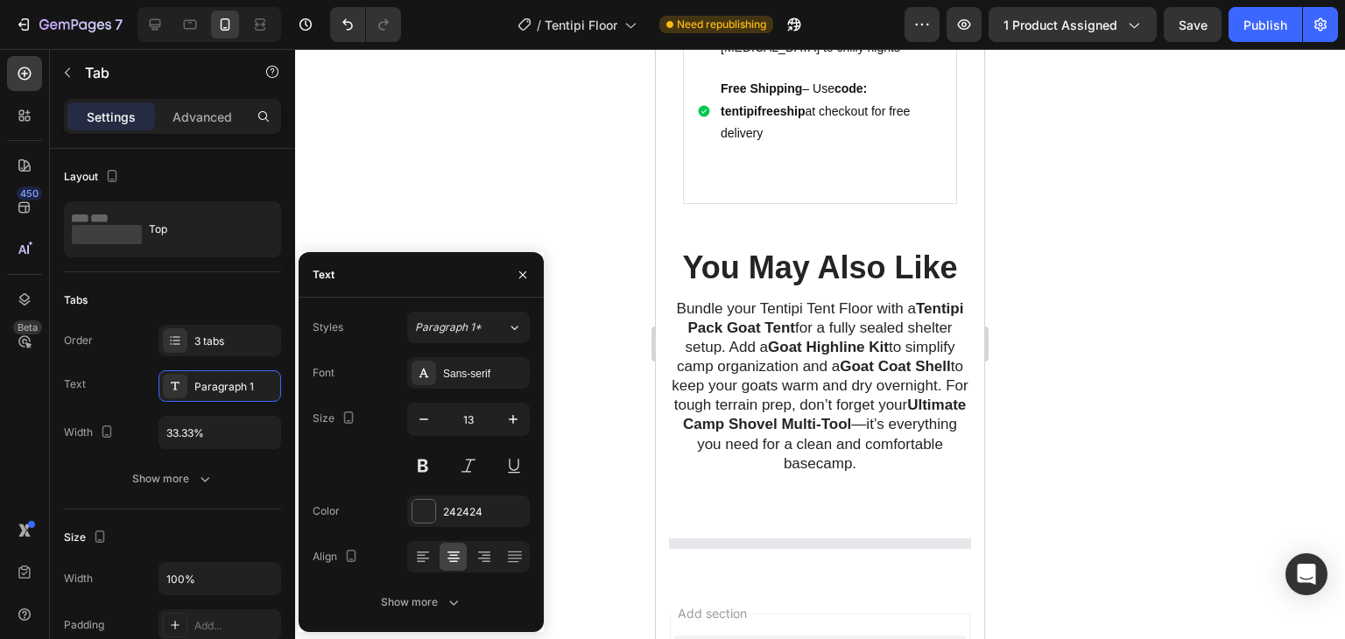
select select "581778470565315198"
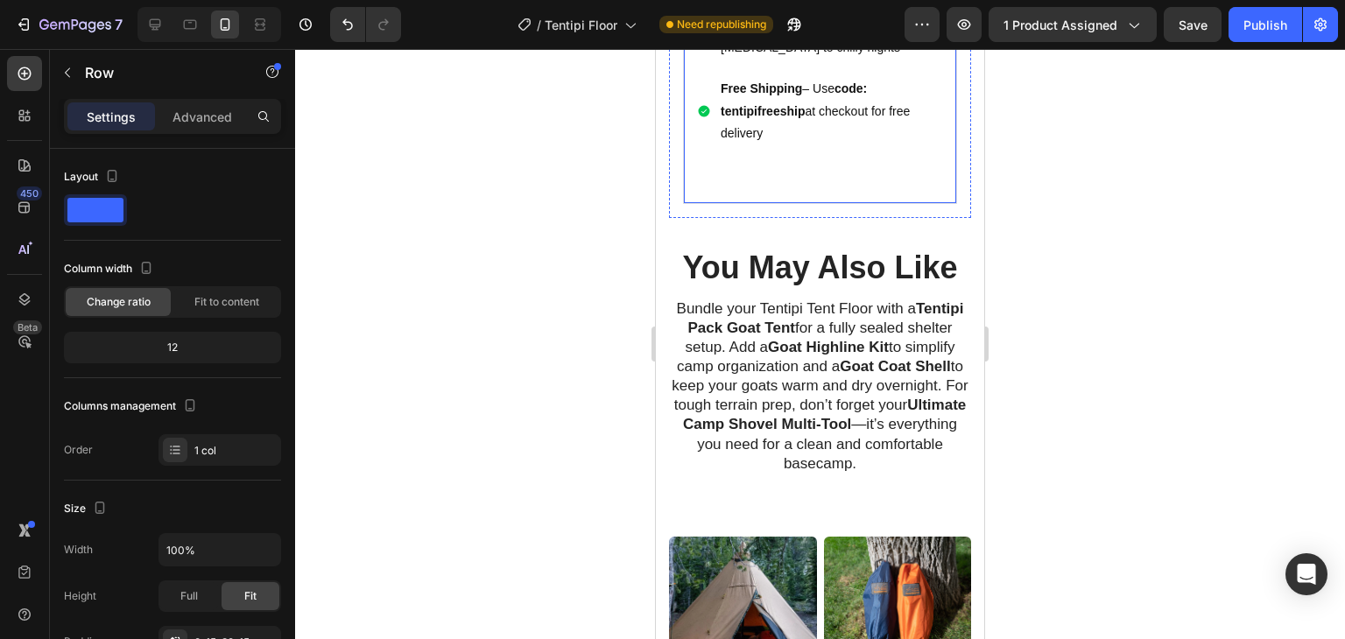
click at [200, 120] on p "Advanced" at bounding box center [202, 117] width 60 height 18
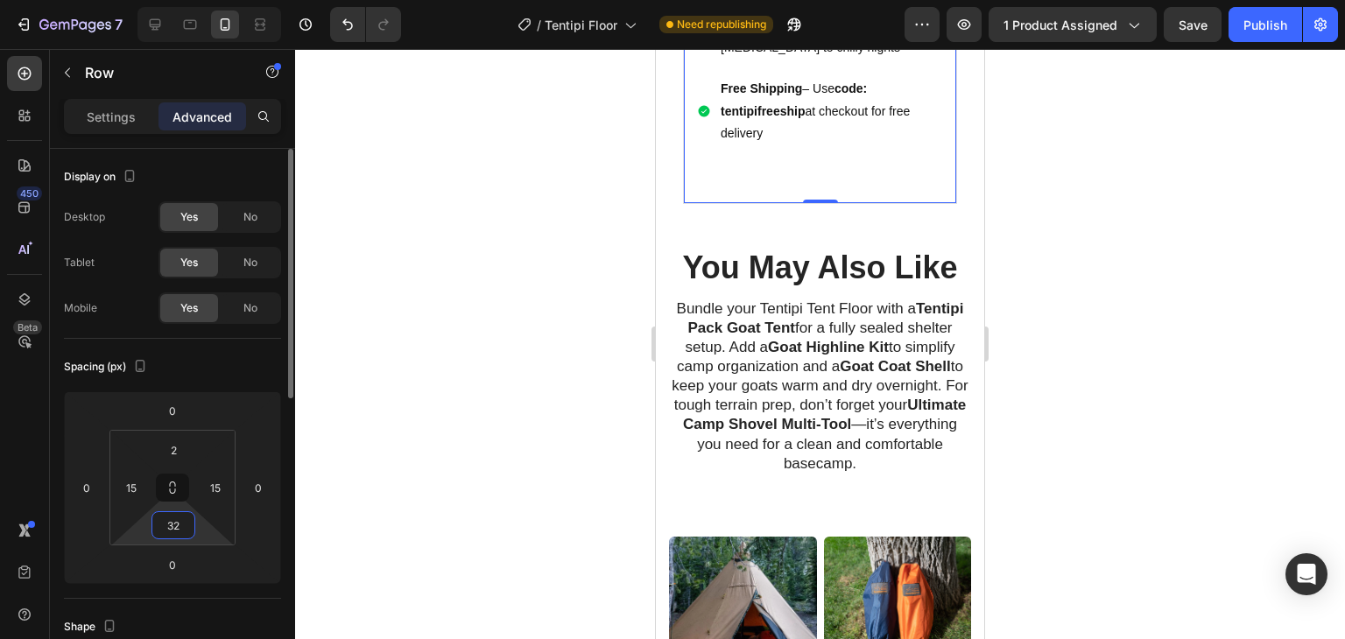
click at [180, 530] on input "32" at bounding box center [173, 525] width 35 height 26
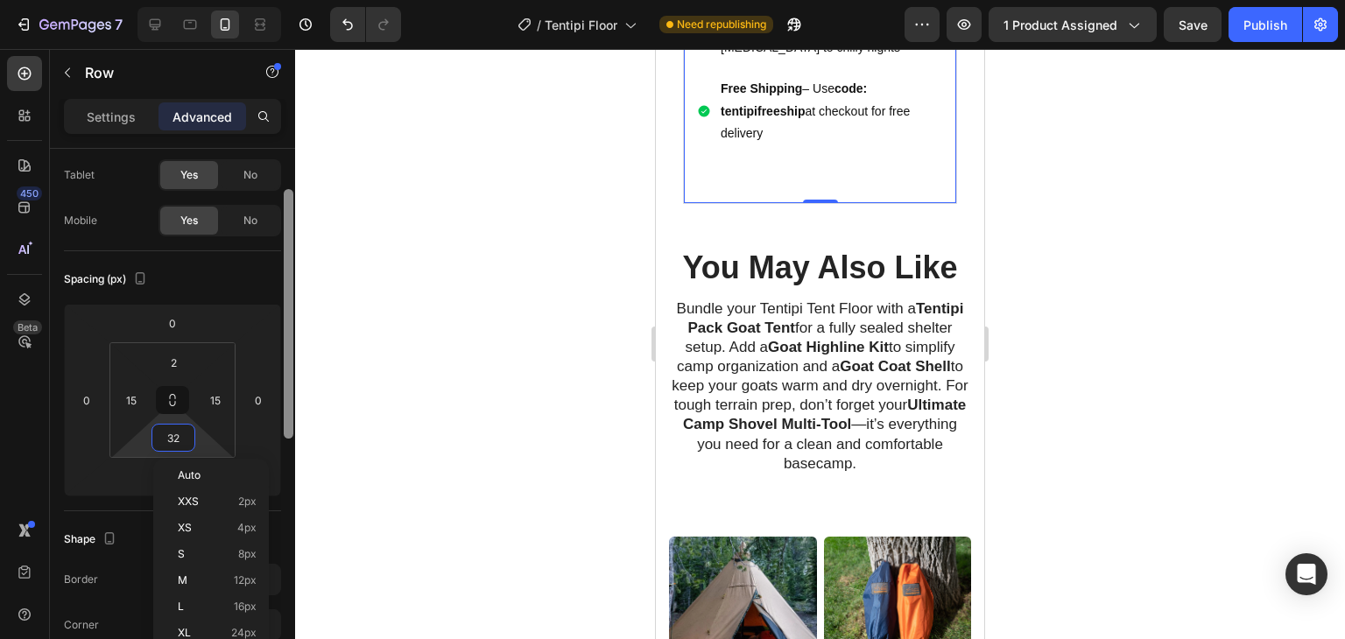
scroll to position [175, 0]
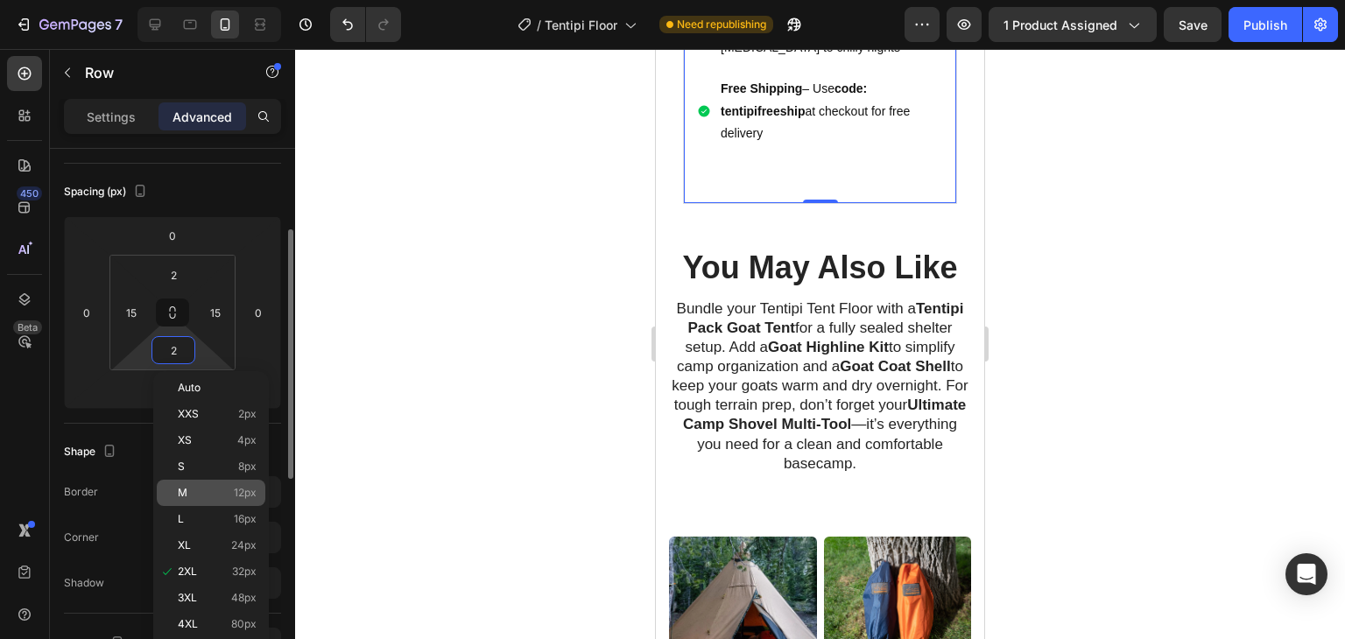
click at [244, 488] on span "12px" at bounding box center [245, 493] width 23 height 12
type input "12"
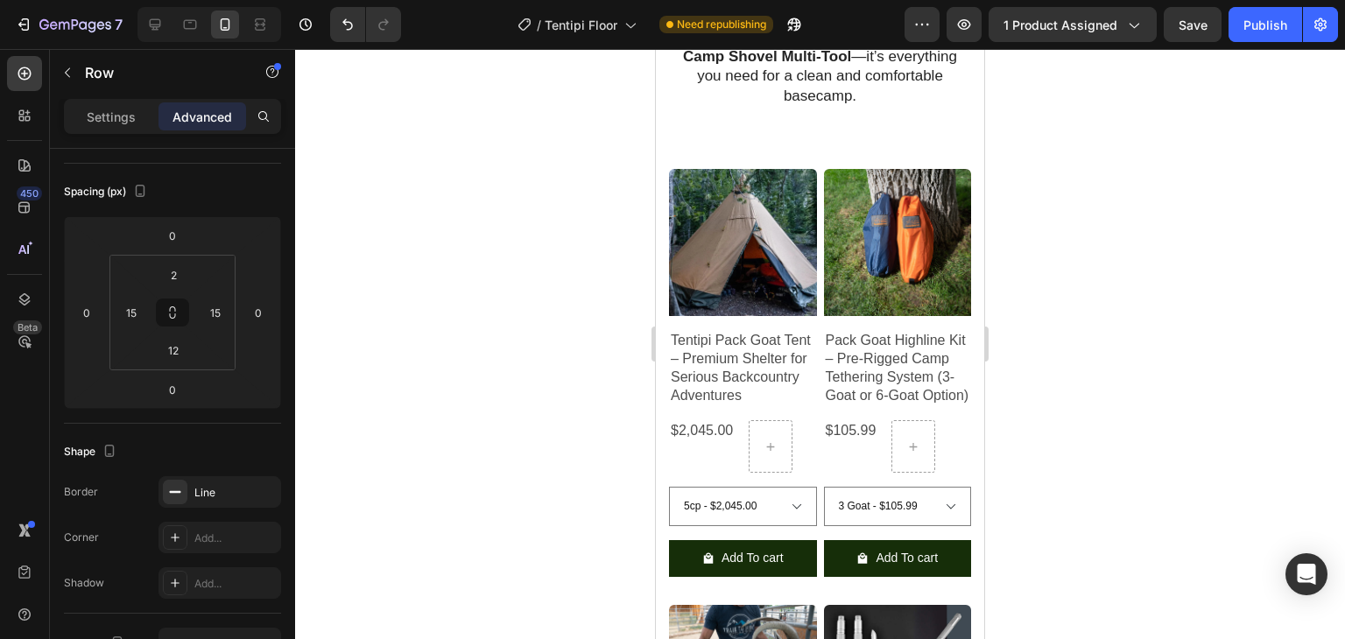
scroll to position [3610, 0]
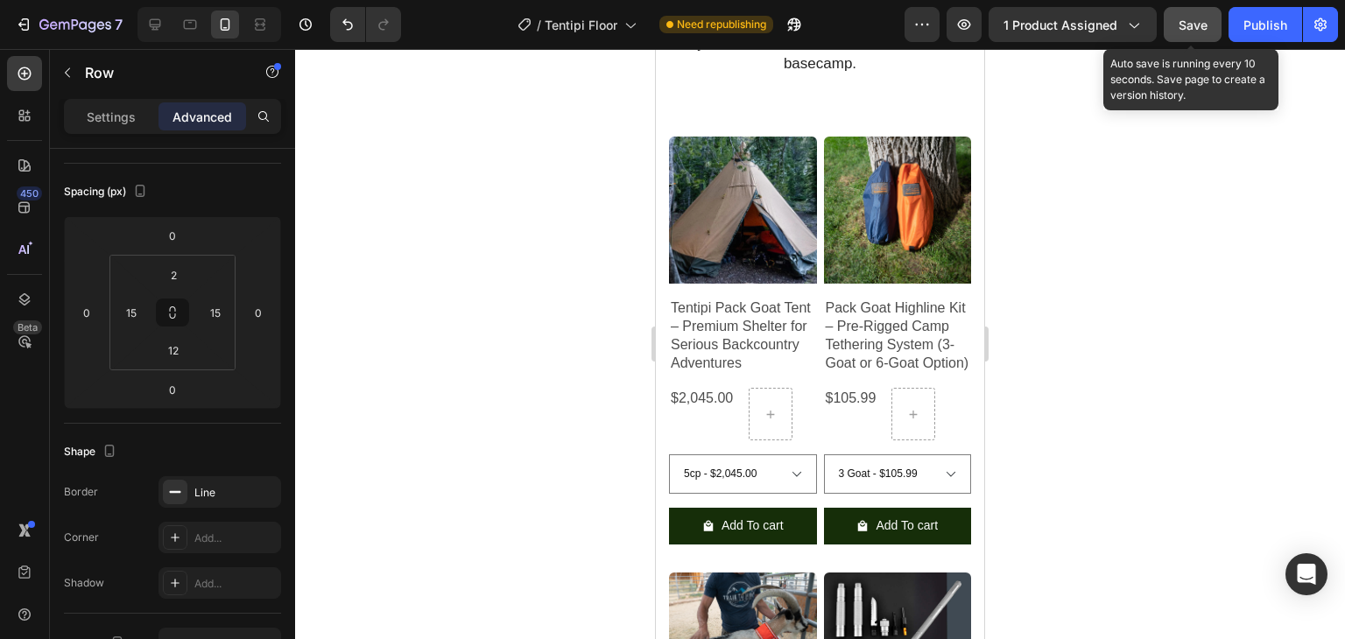
click at [1183, 30] on span "Save" at bounding box center [1192, 25] width 29 height 15
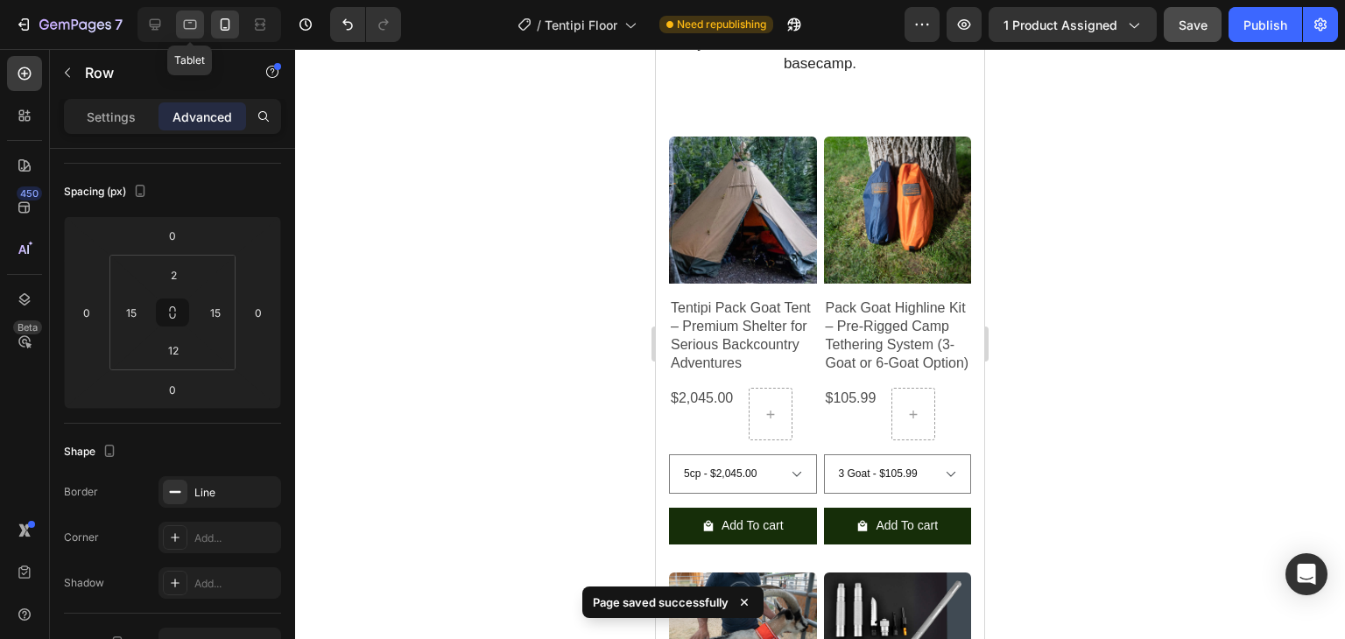
click at [193, 22] on icon at bounding box center [190, 25] width 18 height 18
type input "32"
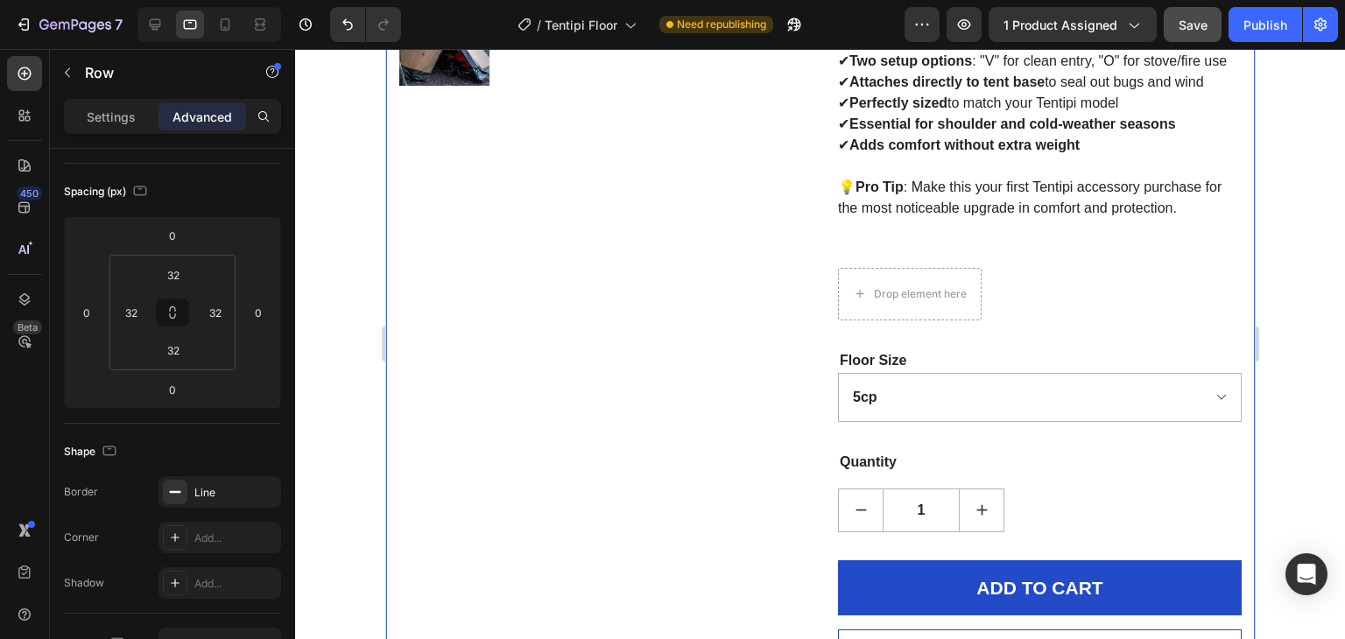
scroll to position [701, 0]
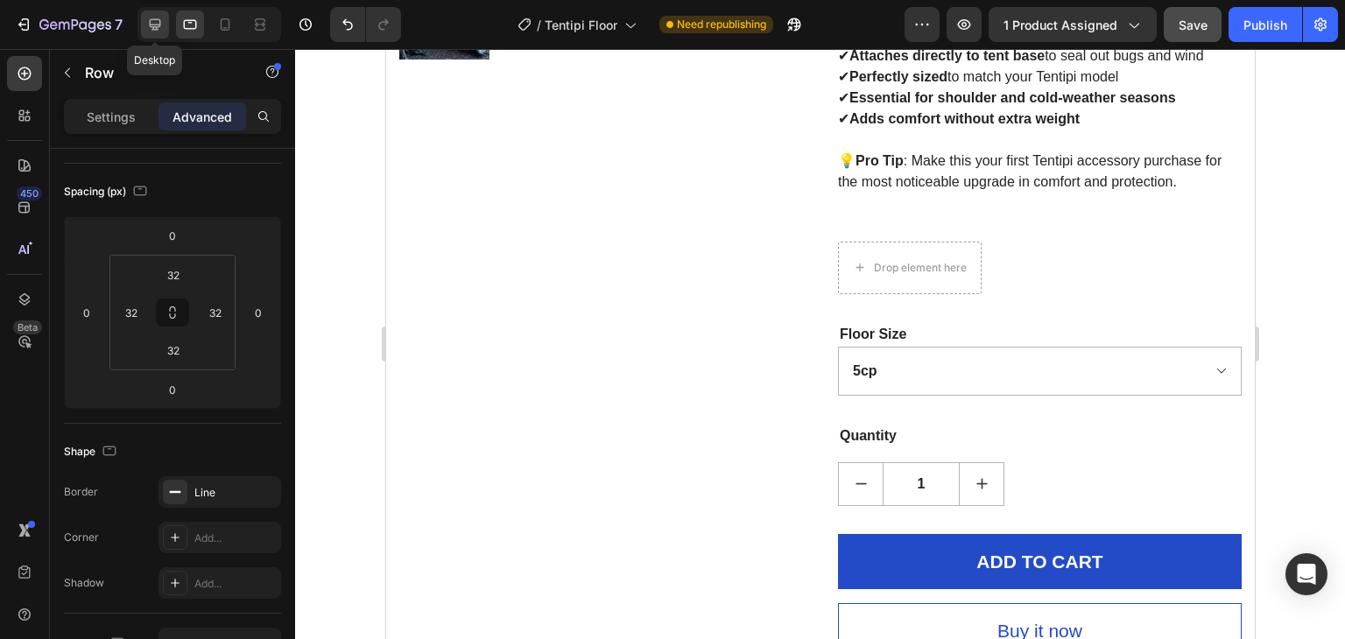
click at [154, 32] on icon at bounding box center [155, 25] width 18 height 18
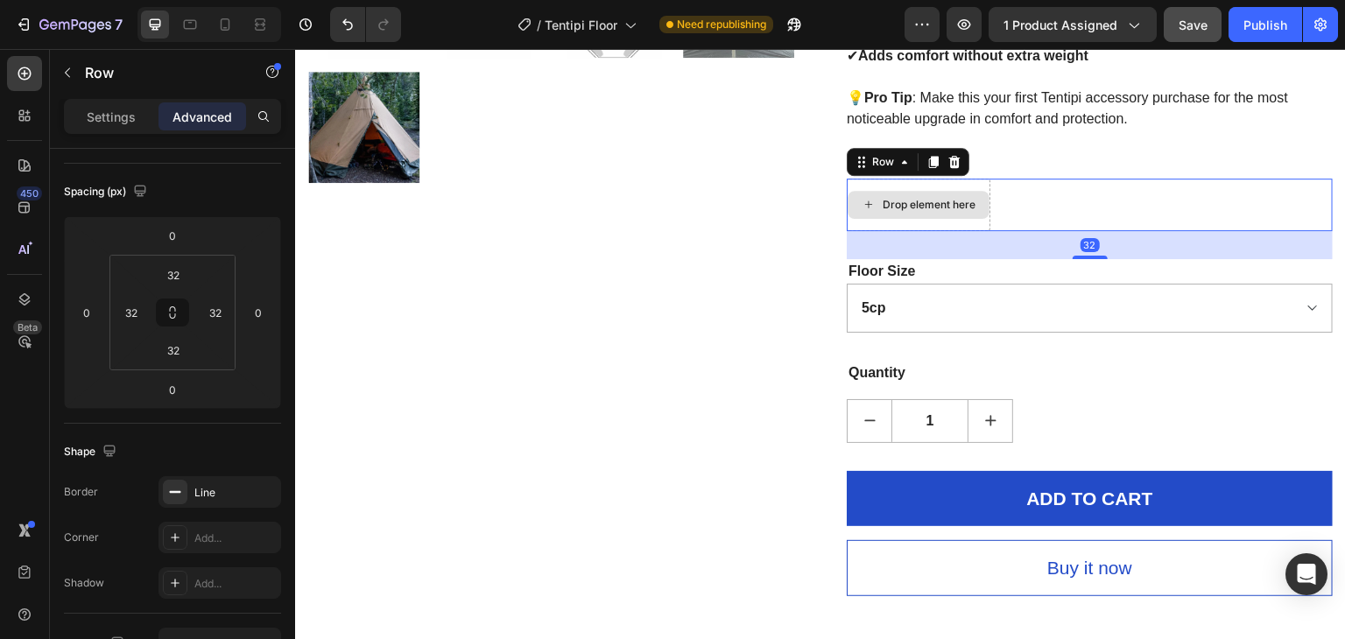
click at [874, 179] on div "Drop element here Row 32" at bounding box center [1090, 205] width 486 height 53
click at [949, 166] on icon at bounding box center [954, 161] width 11 height 12
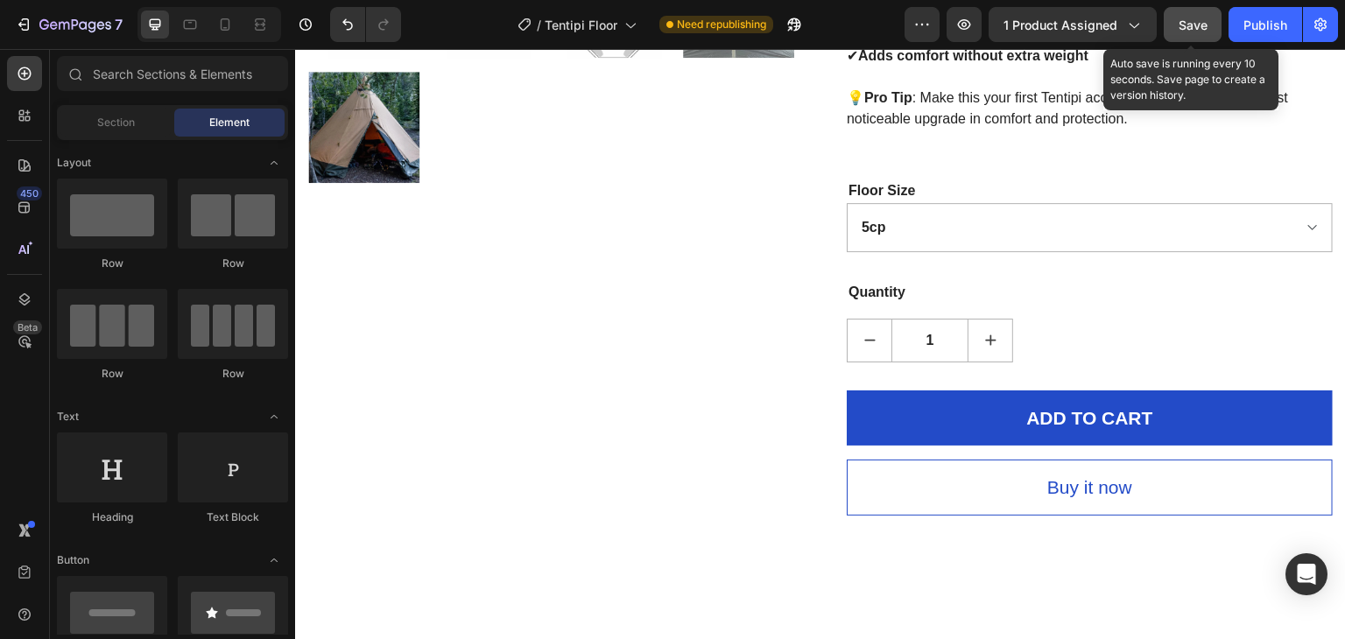
click at [1180, 28] on span "Save" at bounding box center [1192, 25] width 29 height 15
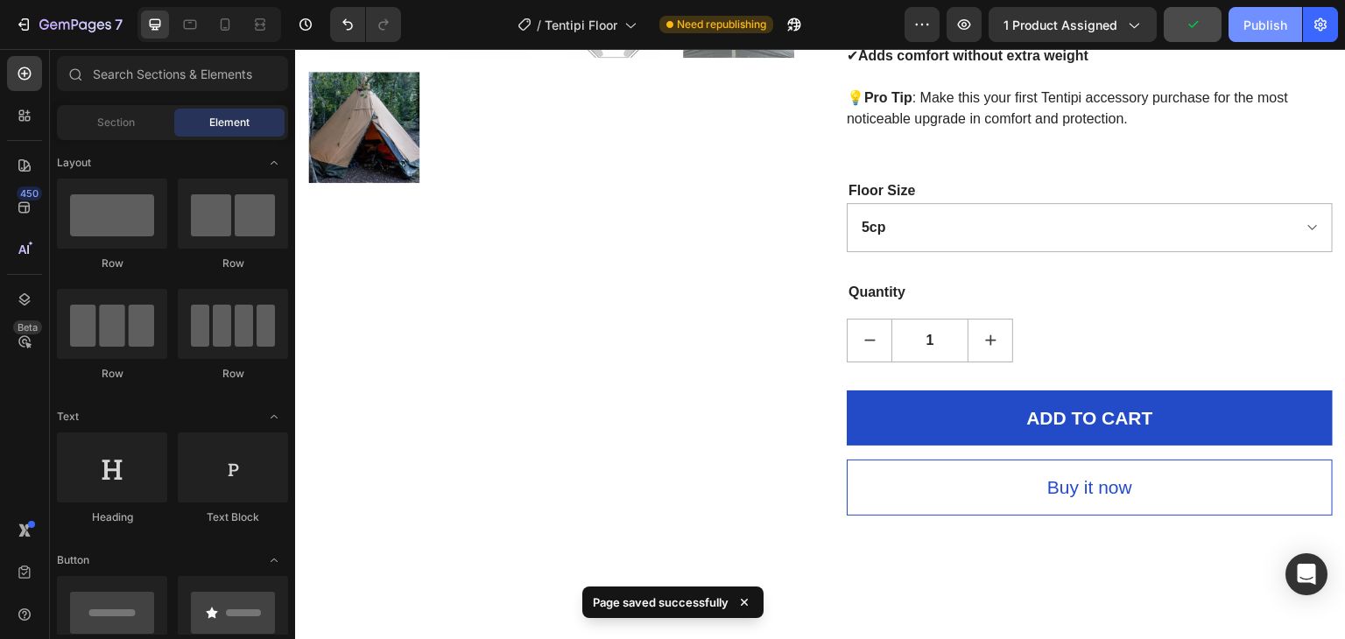
click at [1260, 25] on div "Publish" at bounding box center [1265, 25] width 44 height 18
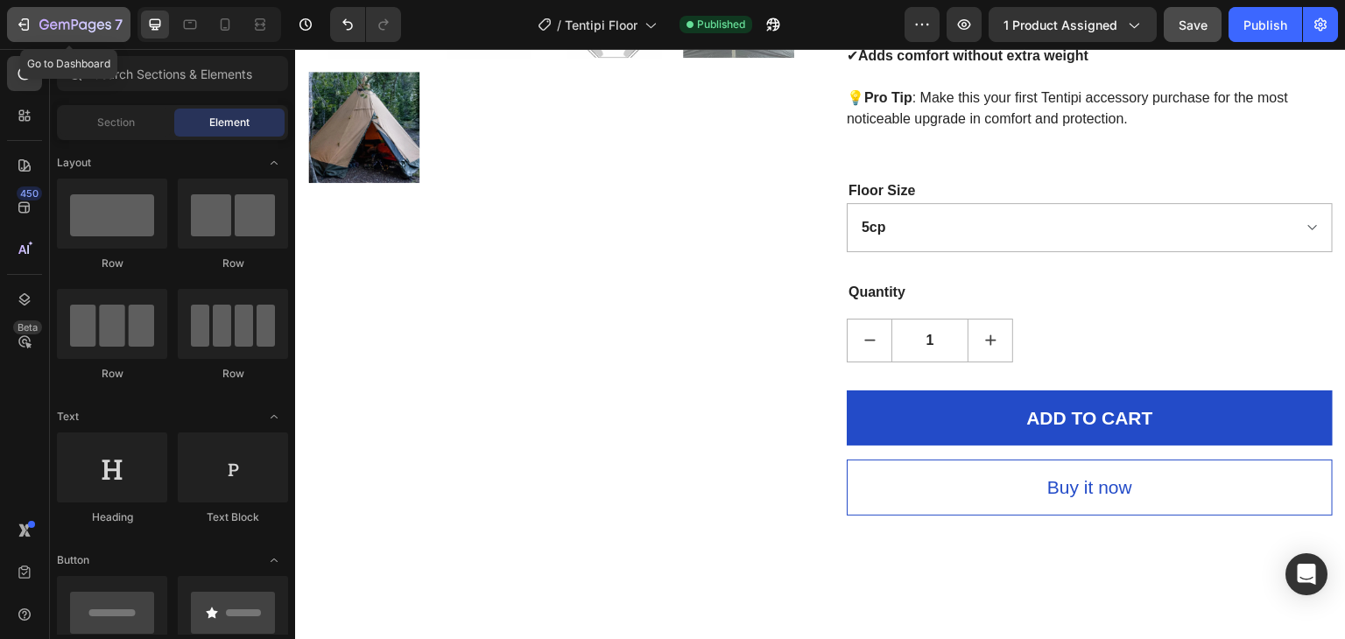
click at [22, 25] on icon "button" at bounding box center [24, 25] width 18 height 18
